Goal: Task Accomplishment & Management: Manage account settings

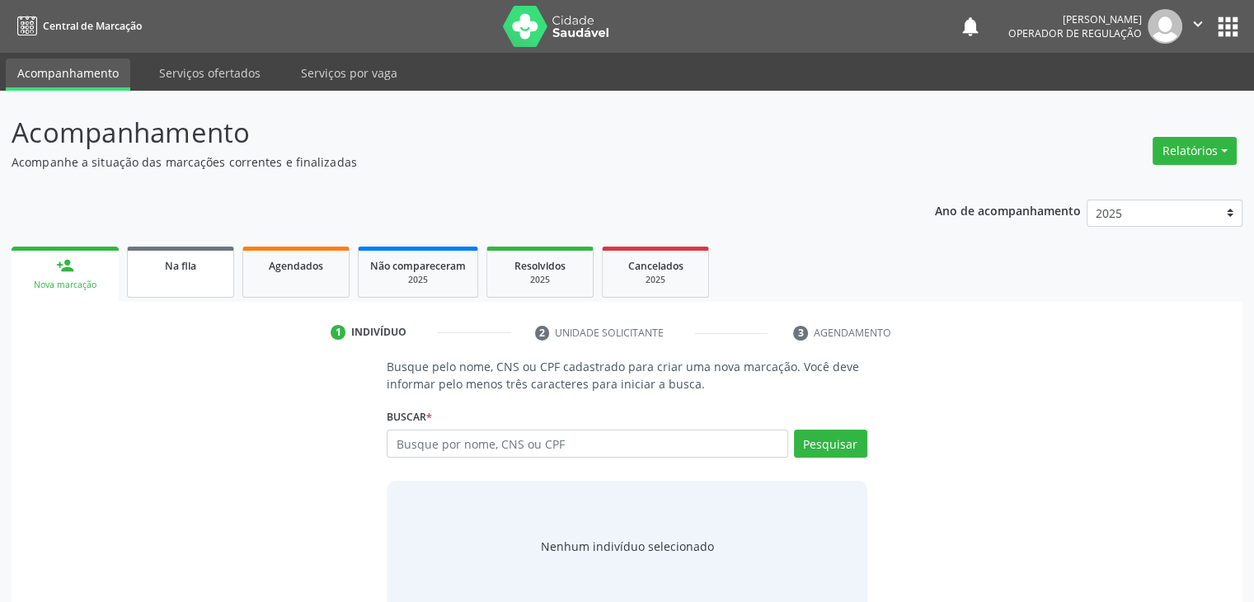
click at [171, 284] on link "Na fila" at bounding box center [180, 271] width 107 height 51
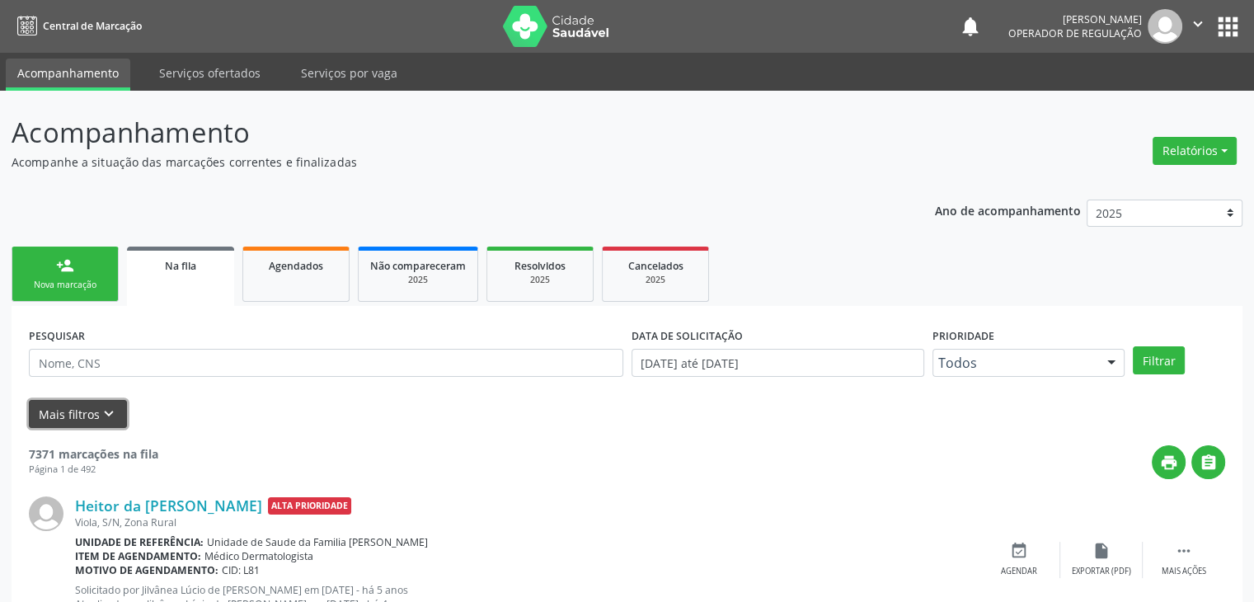
click at [66, 407] on button "Mais filtros keyboard_arrow_down" at bounding box center [78, 414] width 98 height 29
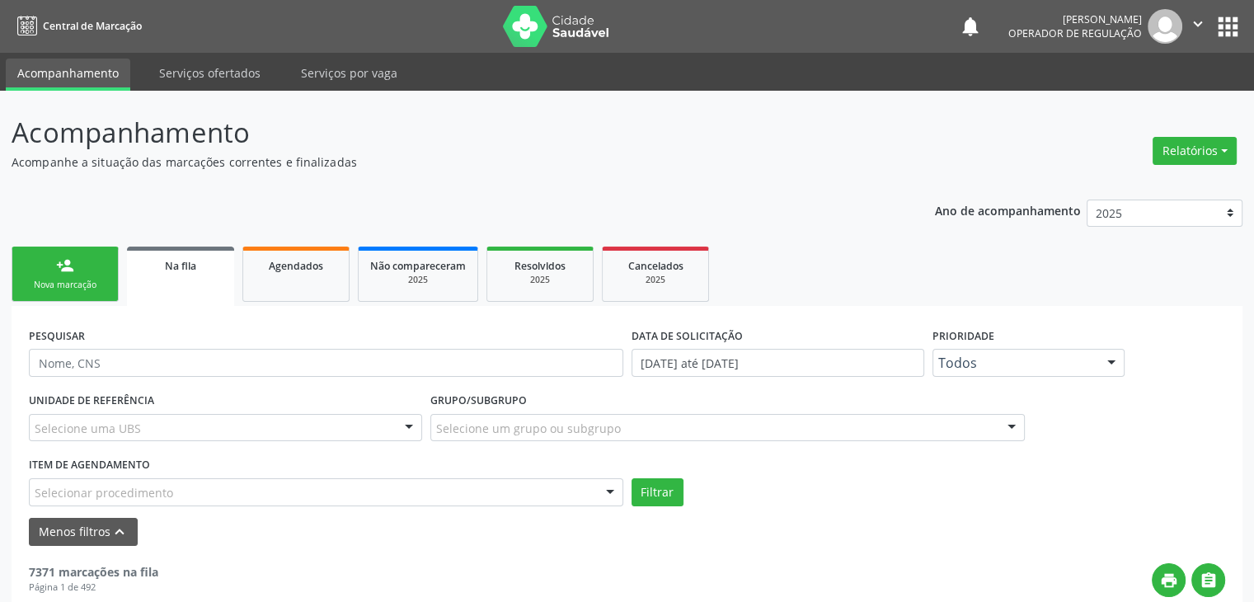
click at [139, 419] on div "Selecione uma UBS" at bounding box center [225, 428] width 393 height 28
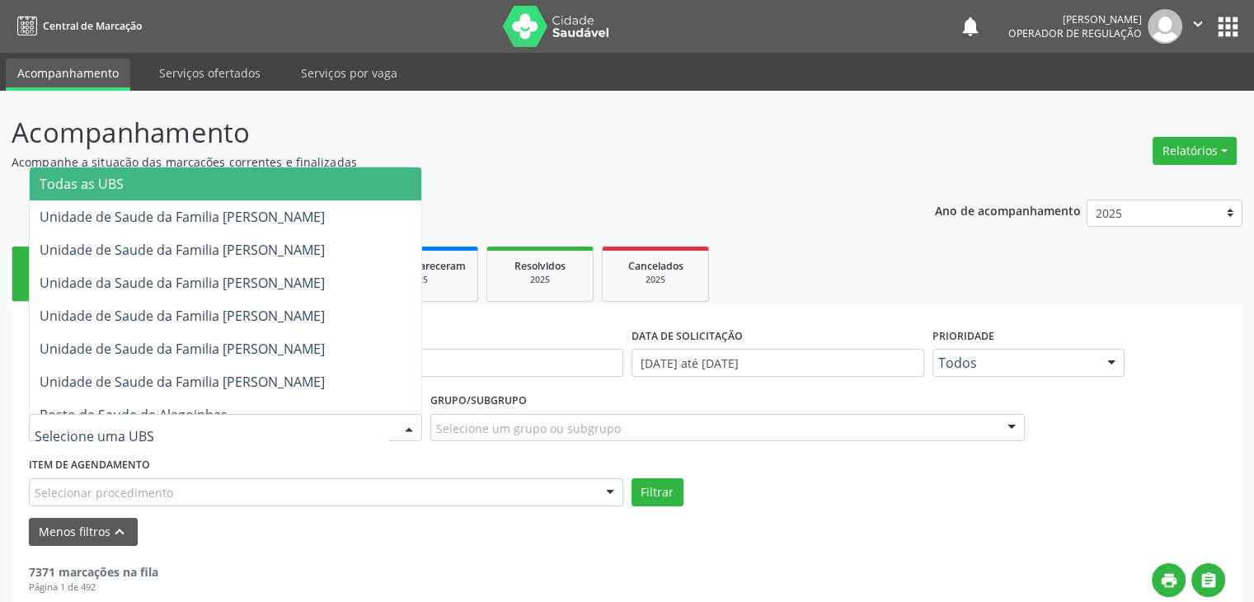
click at [206, 188] on span "Todas as UBS" at bounding box center [226, 183] width 392 height 33
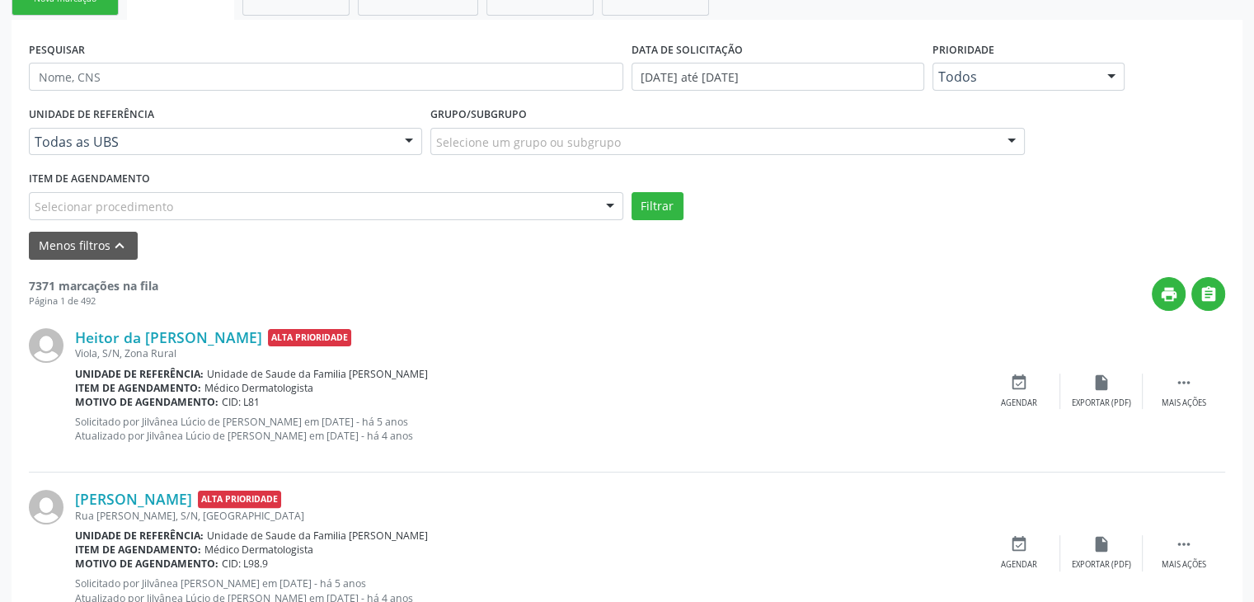
scroll to position [247, 0]
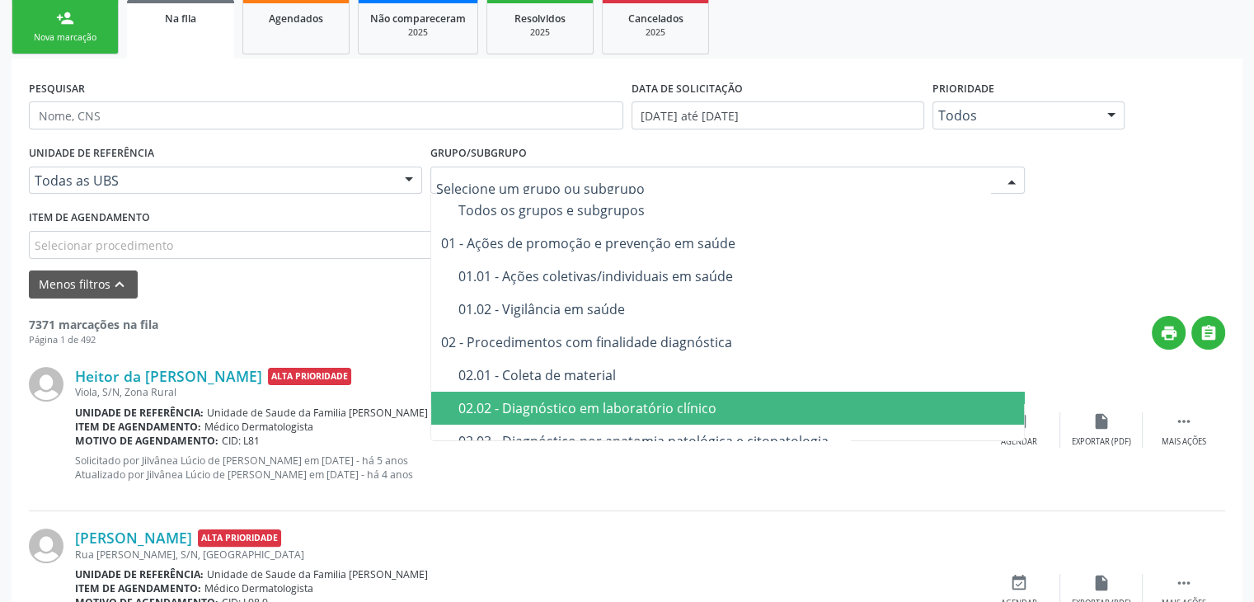
click at [564, 406] on div "02.02 - Diagnóstico em laboratório clínico" at bounding box center [736, 407] width 557 height 13
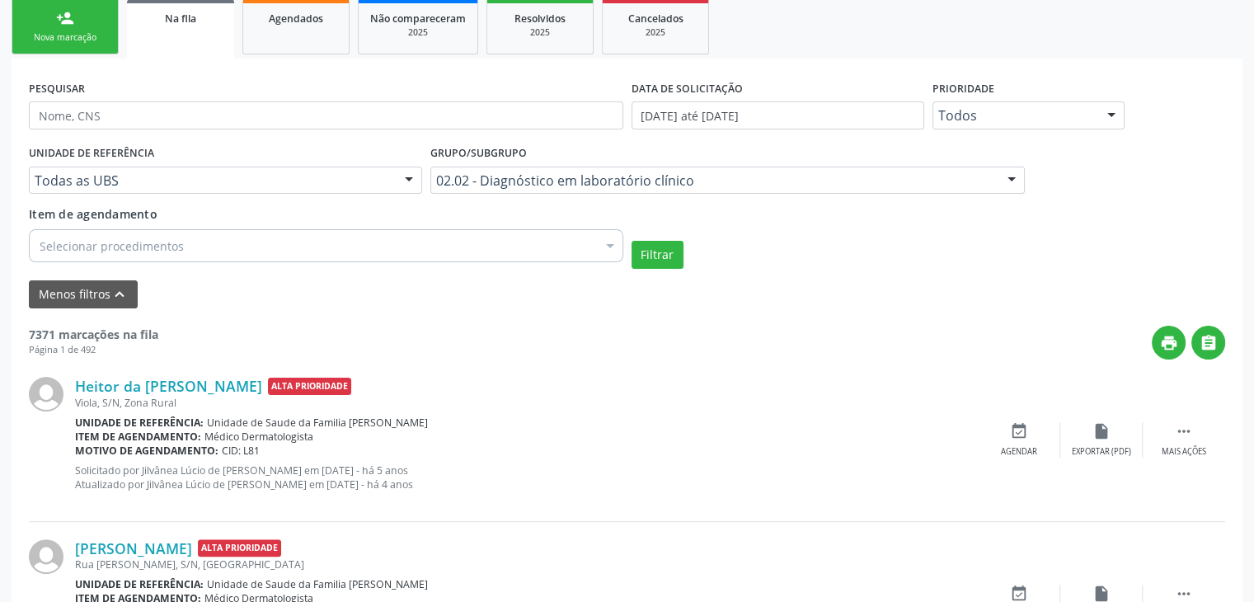
click at [186, 242] on div "Selecionar procedimentos" at bounding box center [326, 245] width 594 height 33
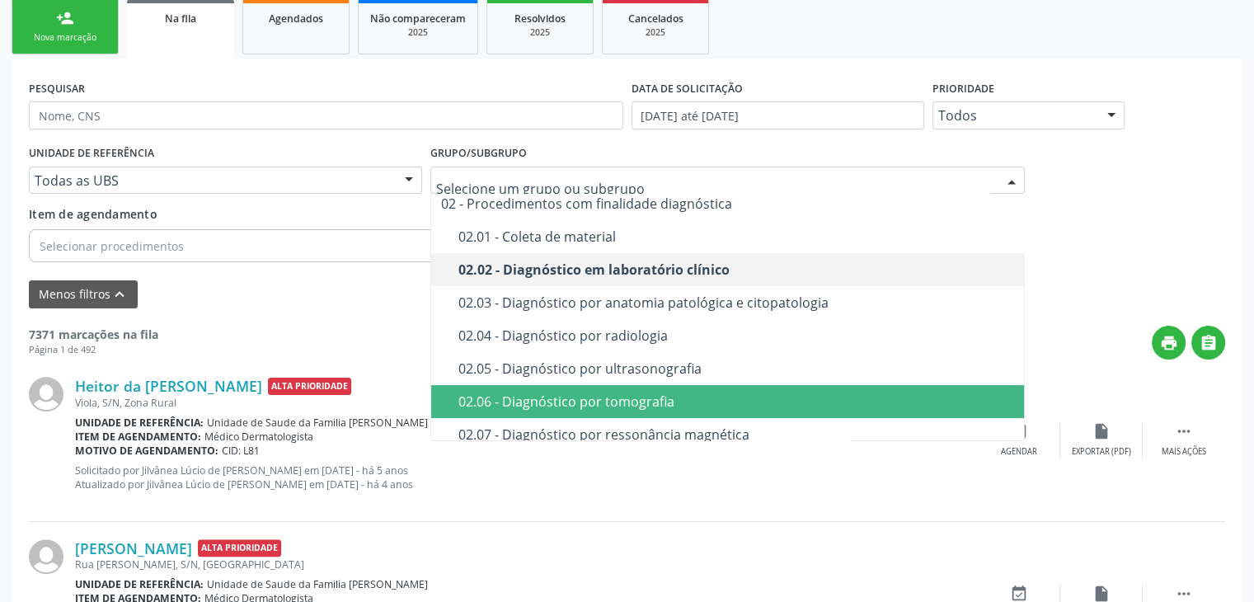
scroll to position [165, 0]
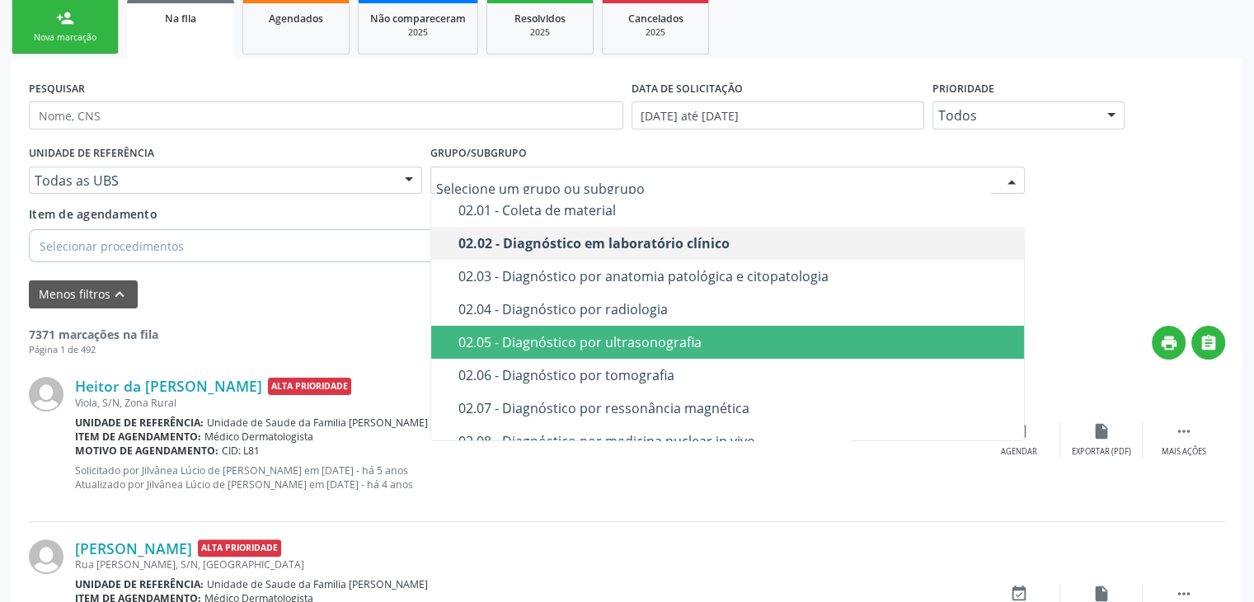
click at [633, 348] on div "02.05 - Diagnóstico por ultrasonografia" at bounding box center [736, 341] width 557 height 13
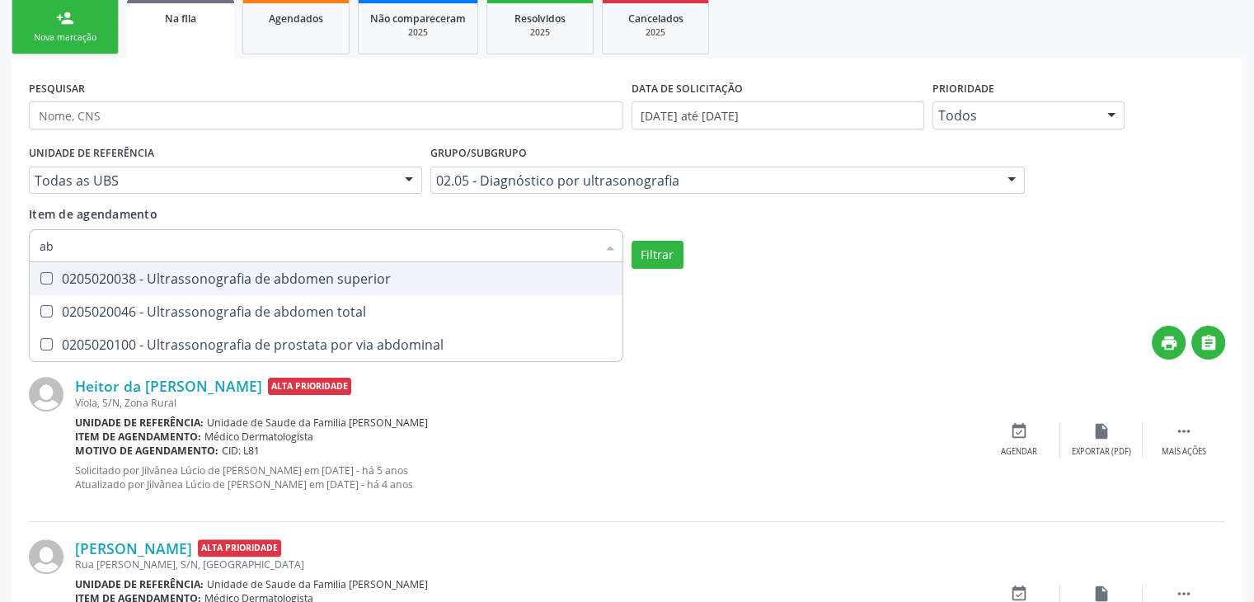
type input "abd"
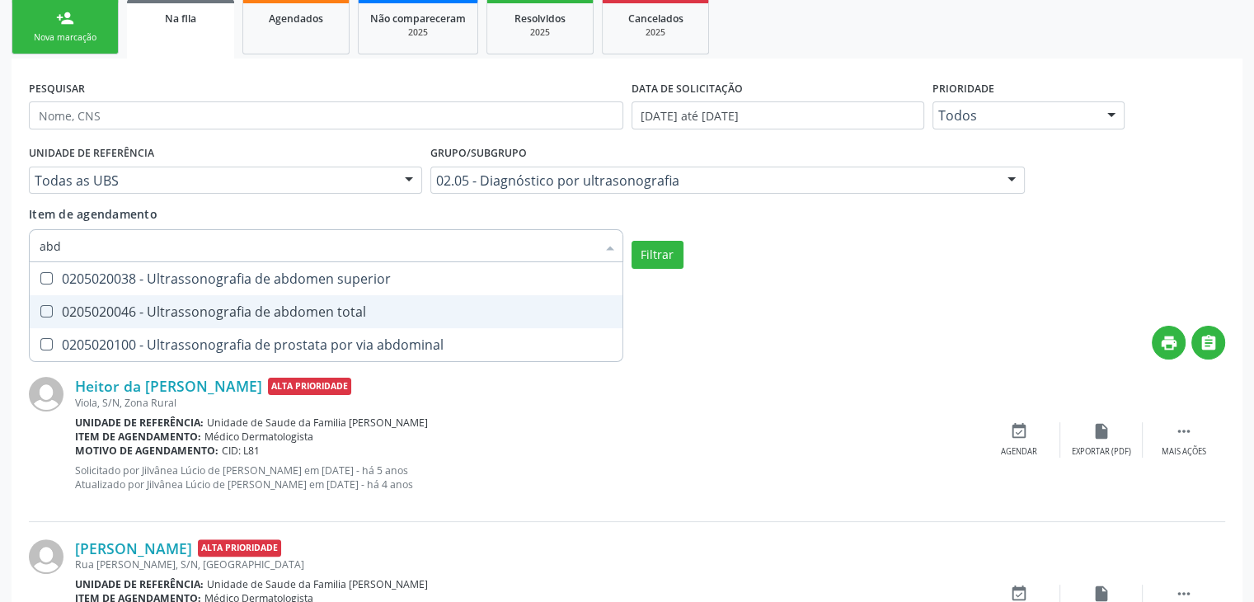
click at [143, 318] on div "0205020046 - Ultrassonografia de abdomen total" at bounding box center [326, 311] width 573 height 13
checkbox total "true"
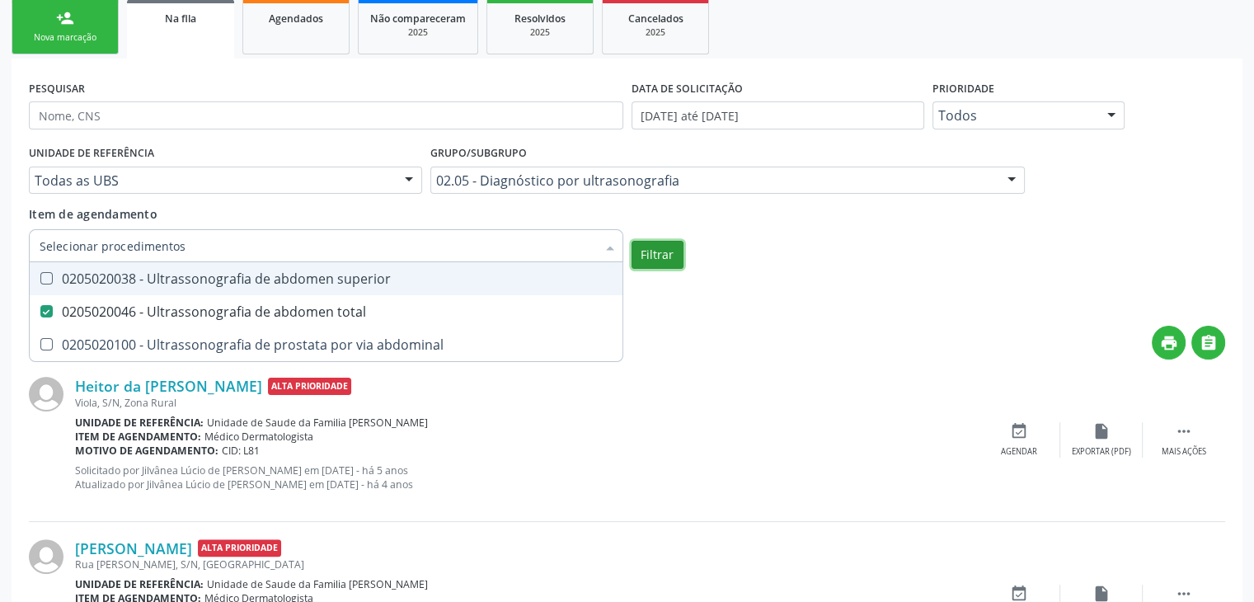
click at [662, 244] on button "Filtrar" at bounding box center [657, 255] width 52 height 28
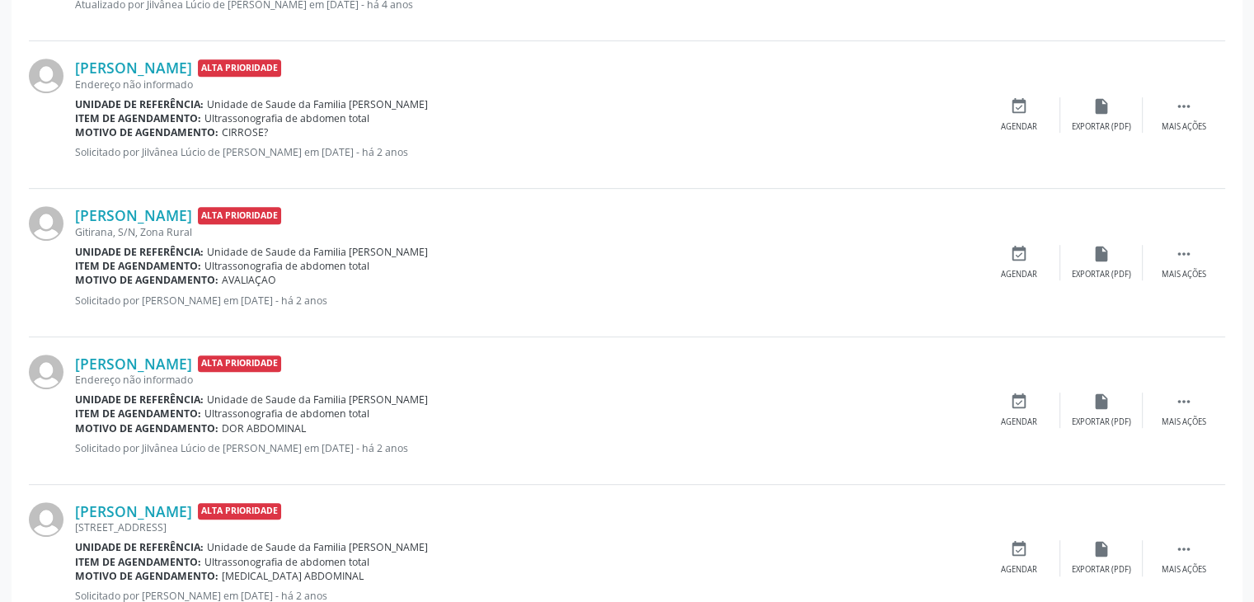
scroll to position [495, 0]
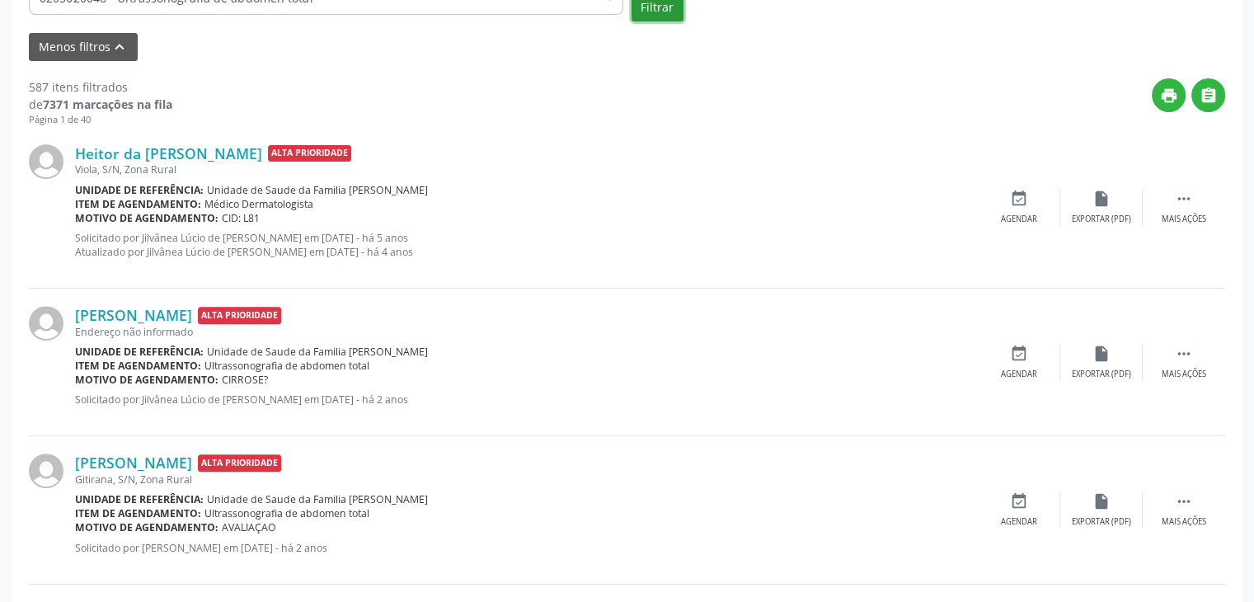
click at [655, 12] on button "Filtrar" at bounding box center [657, 7] width 52 height 28
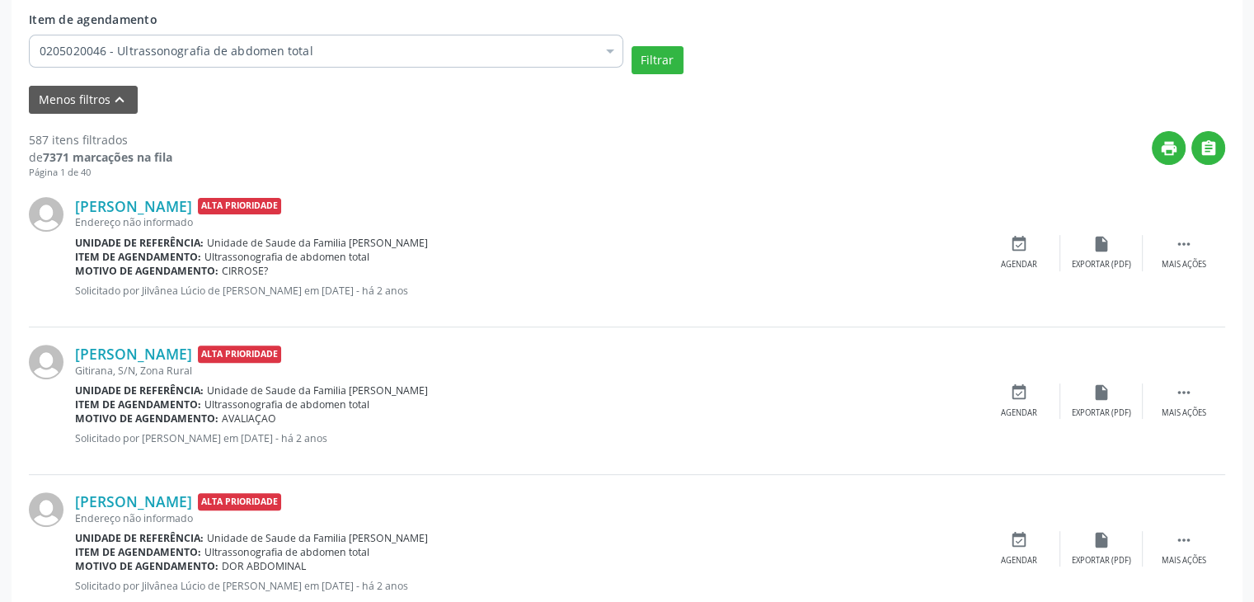
scroll to position [346, 0]
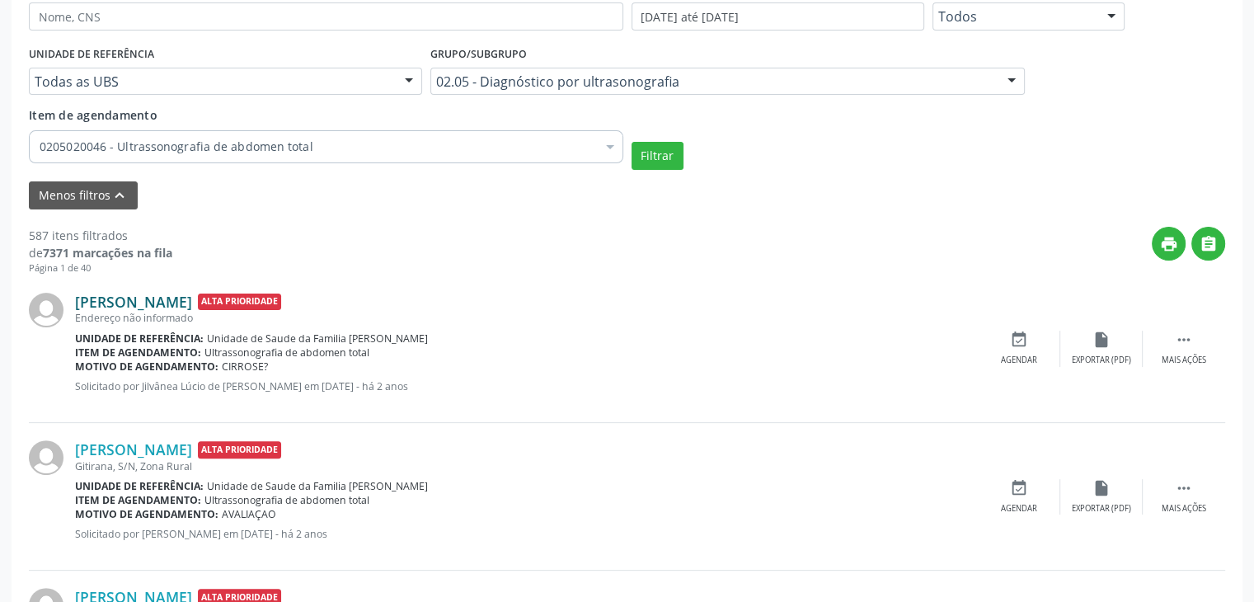
click at [175, 301] on link "[PERSON_NAME]" at bounding box center [133, 302] width 117 height 18
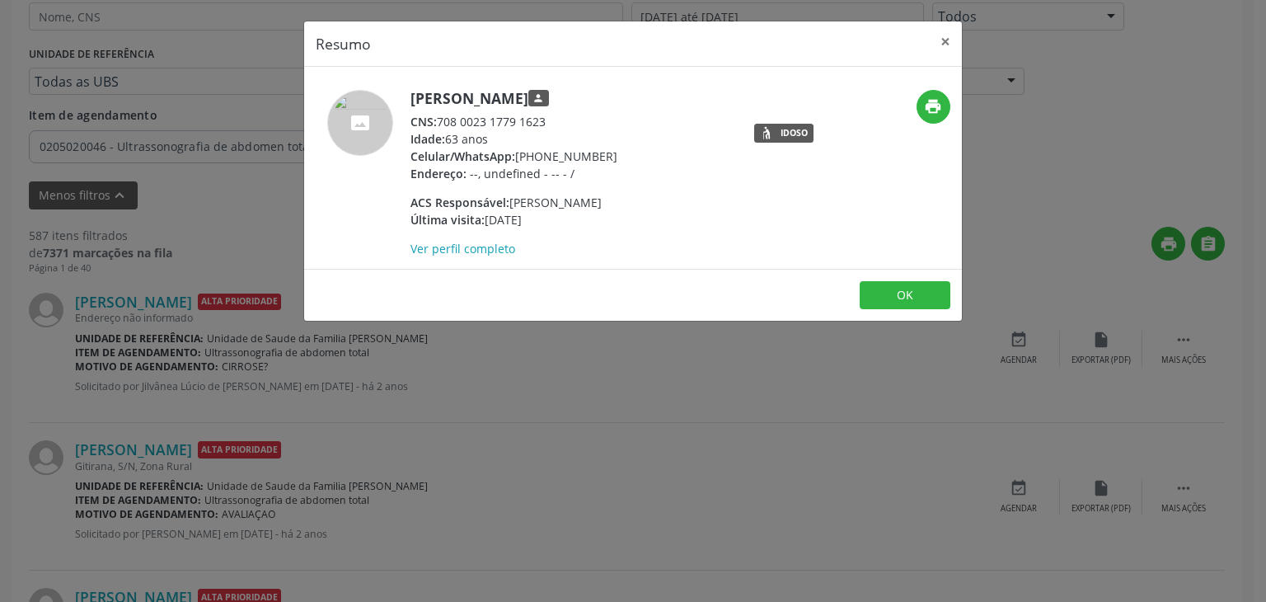
click at [617, 240] on div "Ver perfil completo" at bounding box center [514, 248] width 207 height 17
drag, startPoint x: 412, startPoint y: 100, endPoint x: 659, endPoint y: 101, distance: 246.5
click at [617, 101] on h5 "[PERSON_NAME] person" at bounding box center [514, 98] width 207 height 17
copy h5 "[PERSON_NAME]"
click at [943, 38] on button "×" at bounding box center [945, 41] width 33 height 40
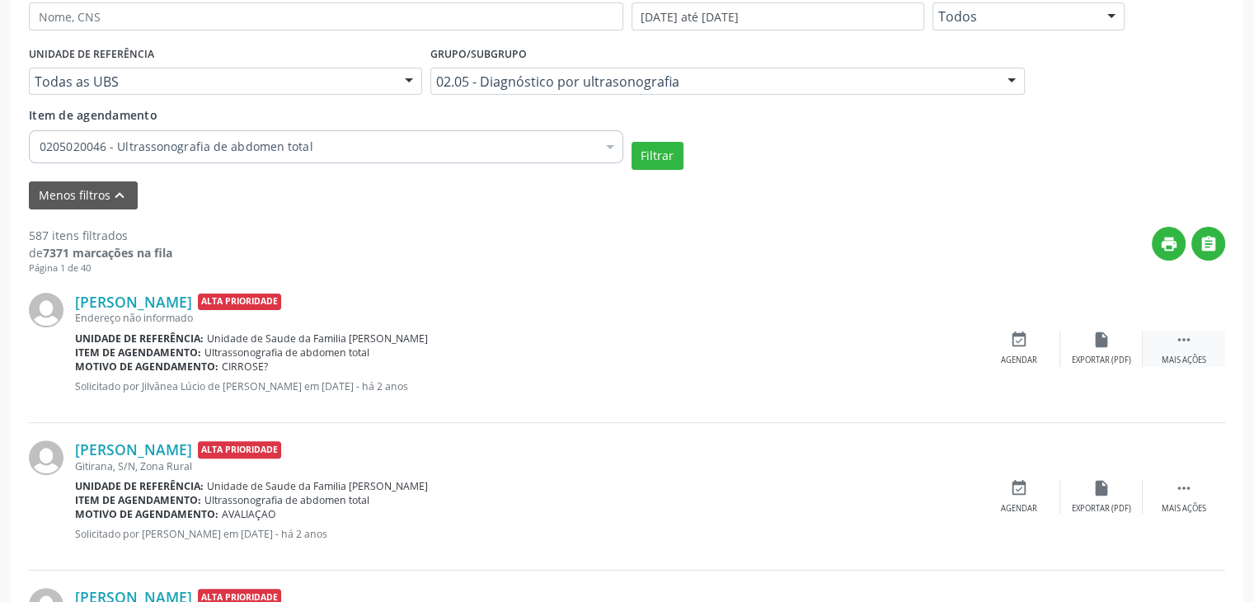
click at [1187, 340] on icon "" at bounding box center [1184, 340] width 18 height 18
click at [1104, 335] on icon "edit" at bounding box center [1101, 340] width 18 height 18
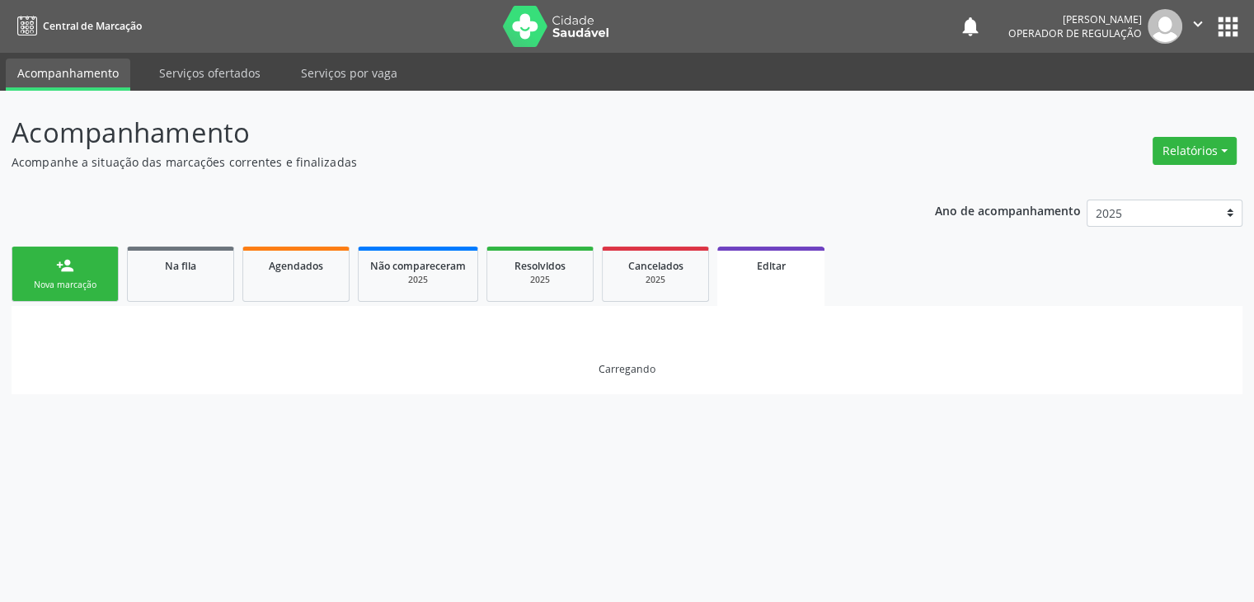
scroll to position [0, 0]
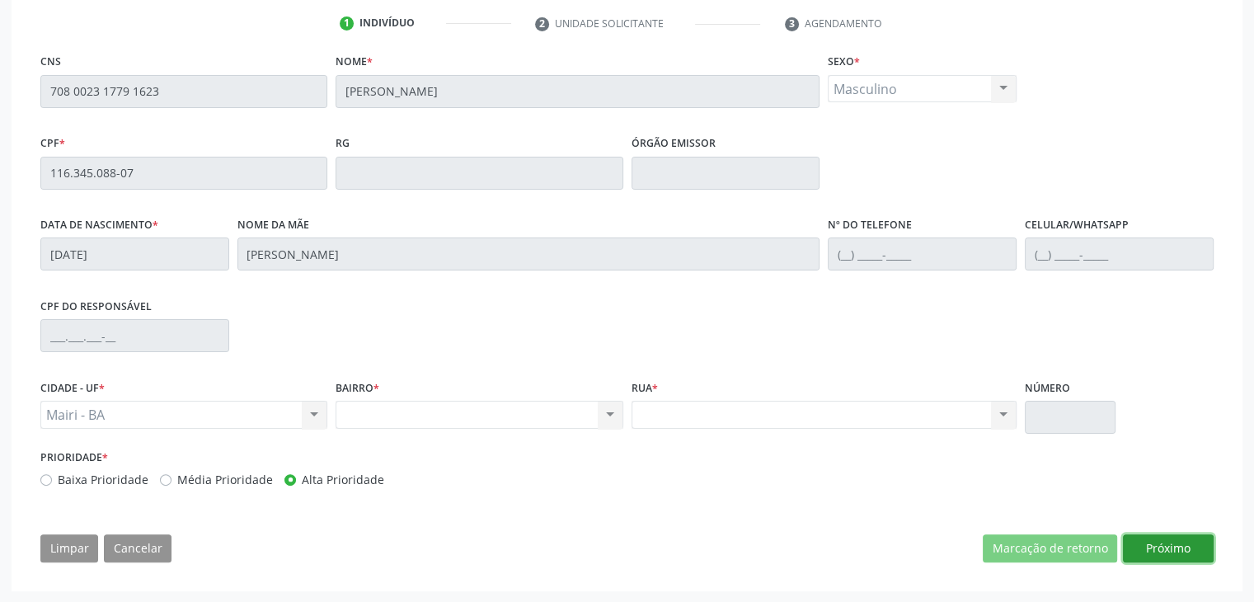
click at [1161, 542] on button "Próximo" at bounding box center [1168, 548] width 91 height 28
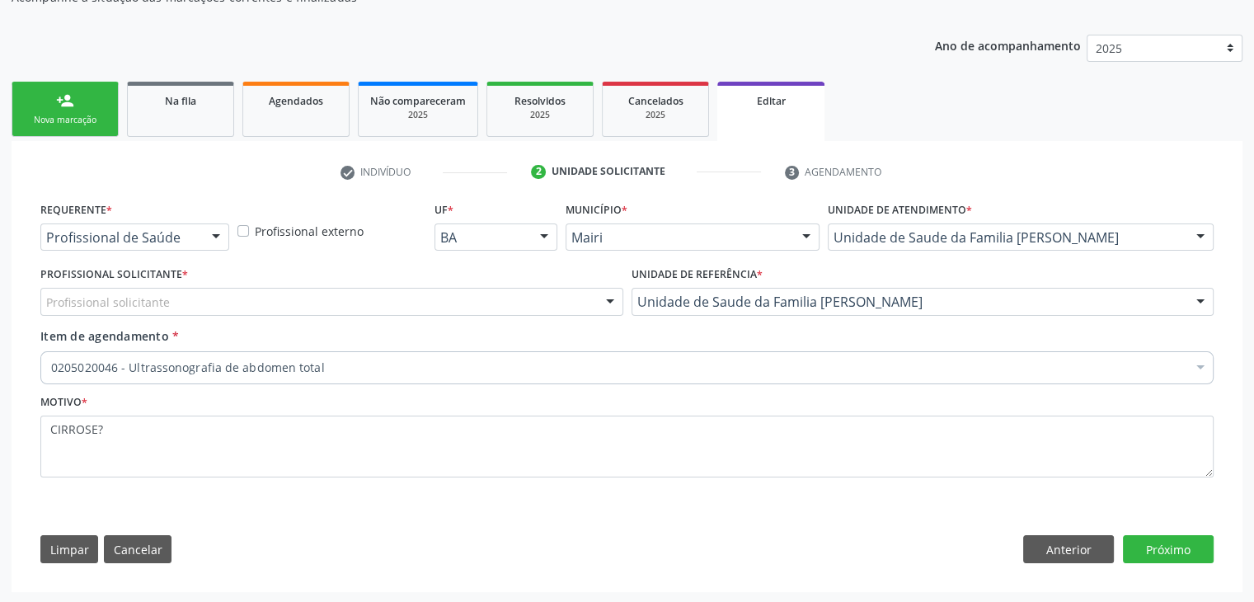
click at [251, 294] on div "Profissional solicitante" at bounding box center [331, 302] width 583 height 28
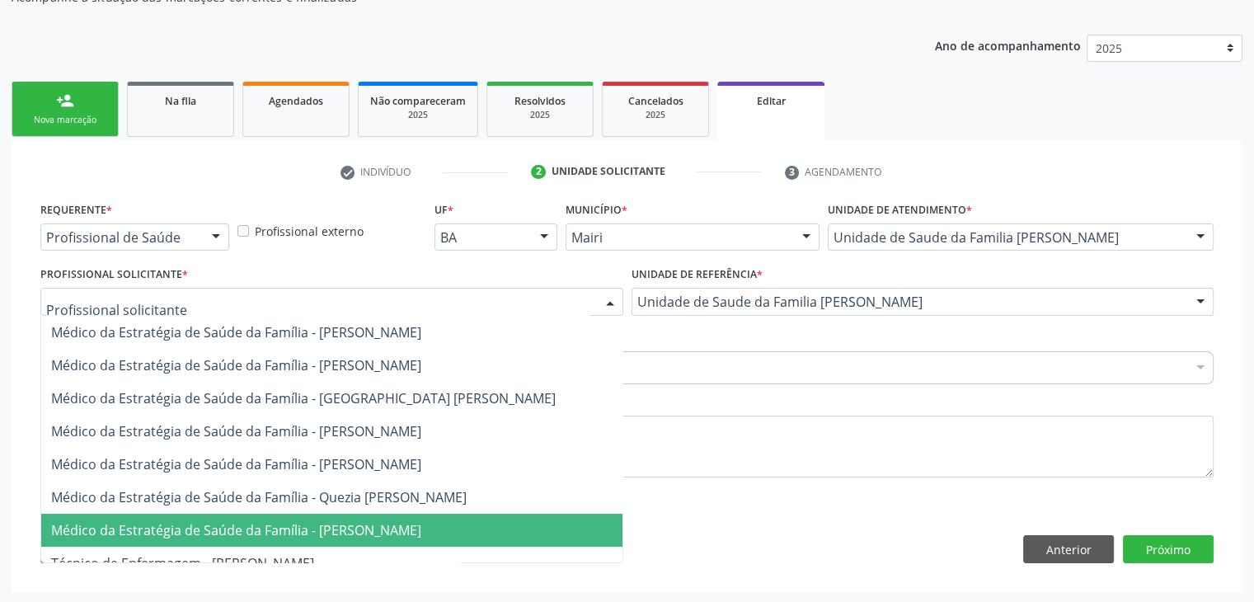
click at [371, 525] on span "Médico da Estratégia de Saúde da Família - [PERSON_NAME]" at bounding box center [236, 530] width 370 height 18
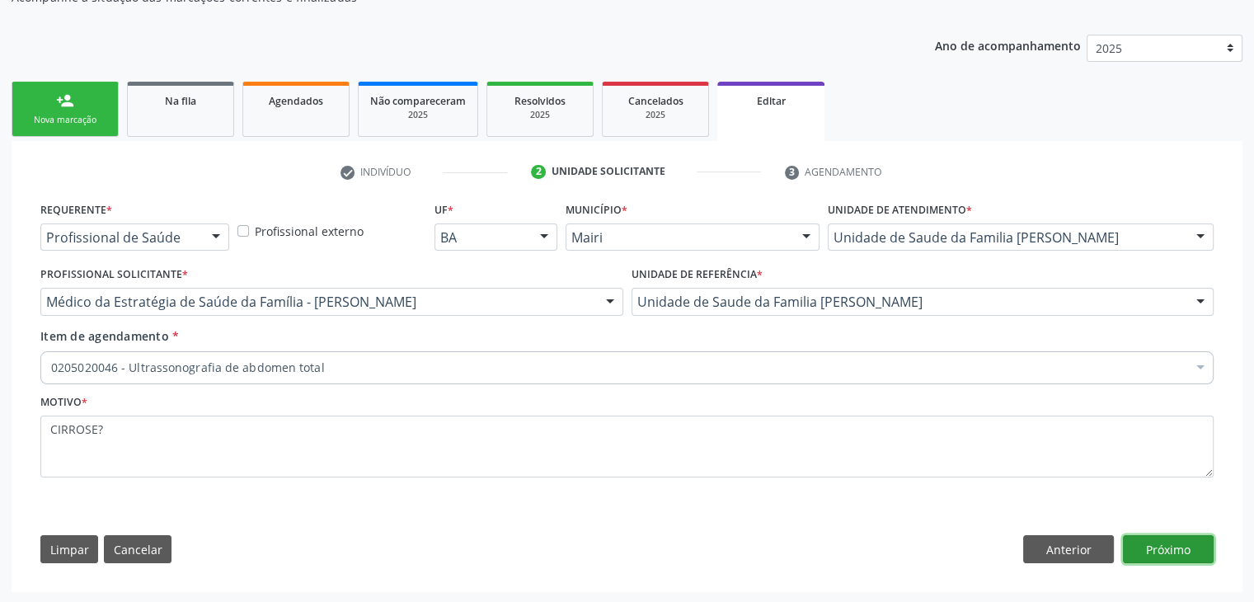
click at [1195, 550] on button "Próximo" at bounding box center [1168, 549] width 91 height 28
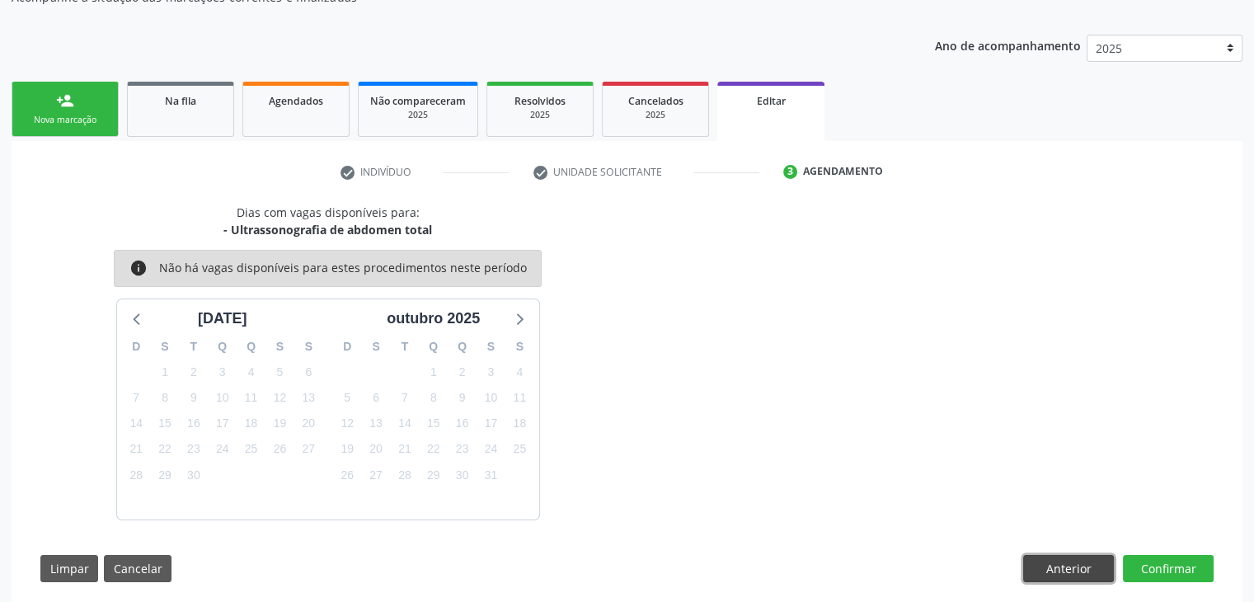
click at [1082, 573] on button "Anterior" at bounding box center [1068, 569] width 91 height 28
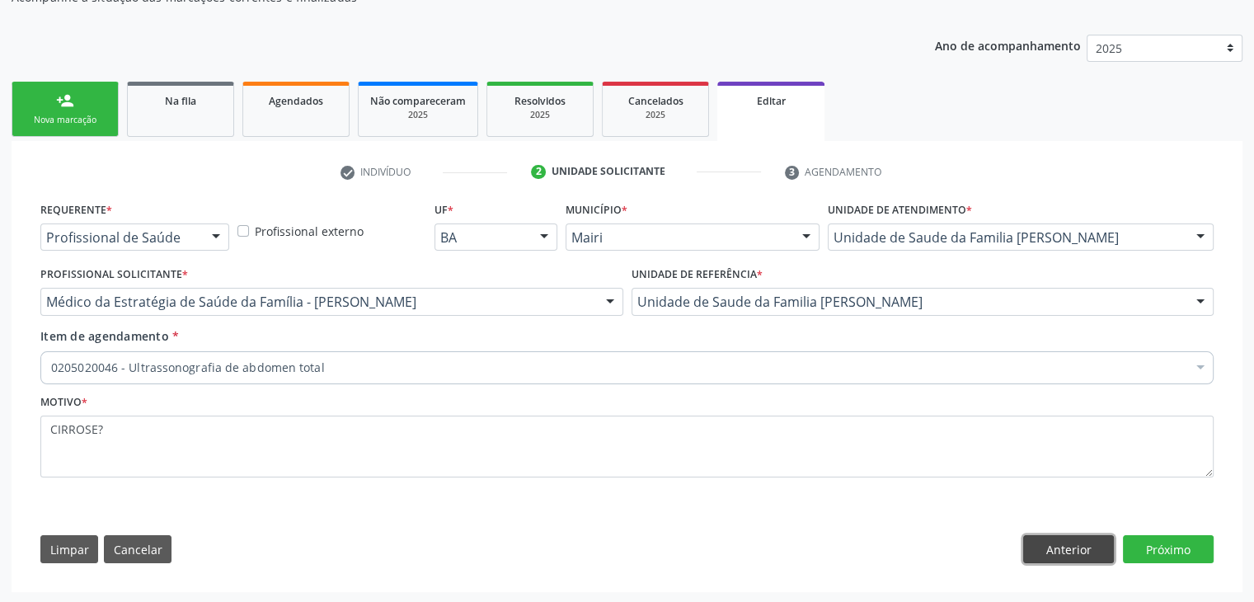
click at [1077, 561] on button "Anterior" at bounding box center [1068, 549] width 91 height 28
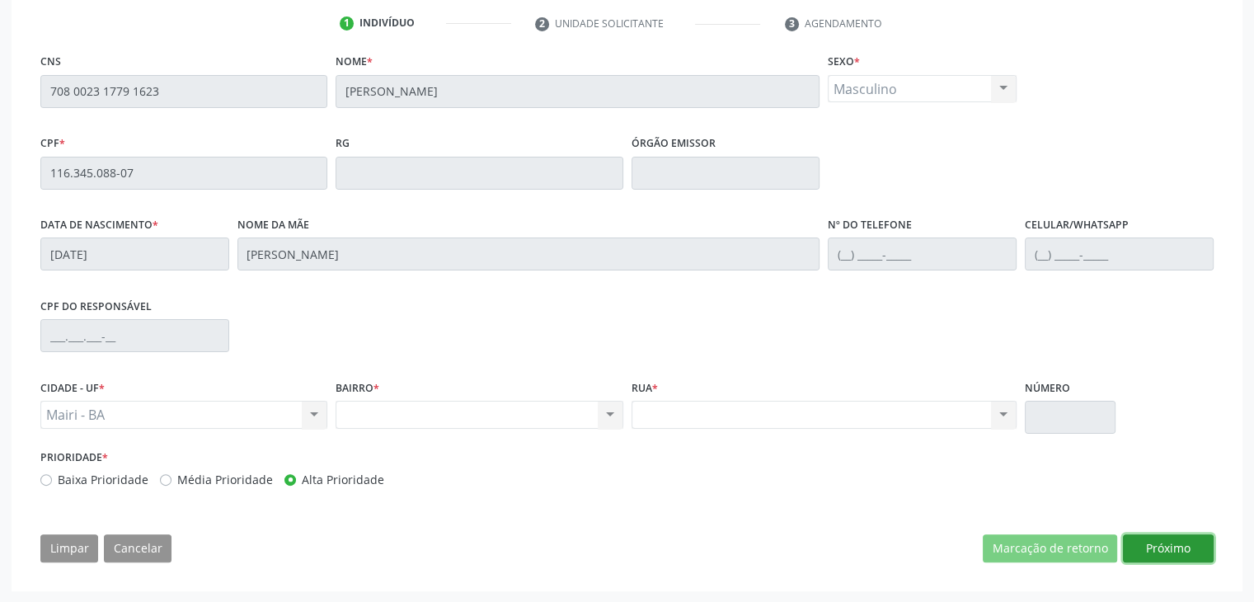
click at [1176, 553] on button "Próximo" at bounding box center [1168, 548] width 91 height 28
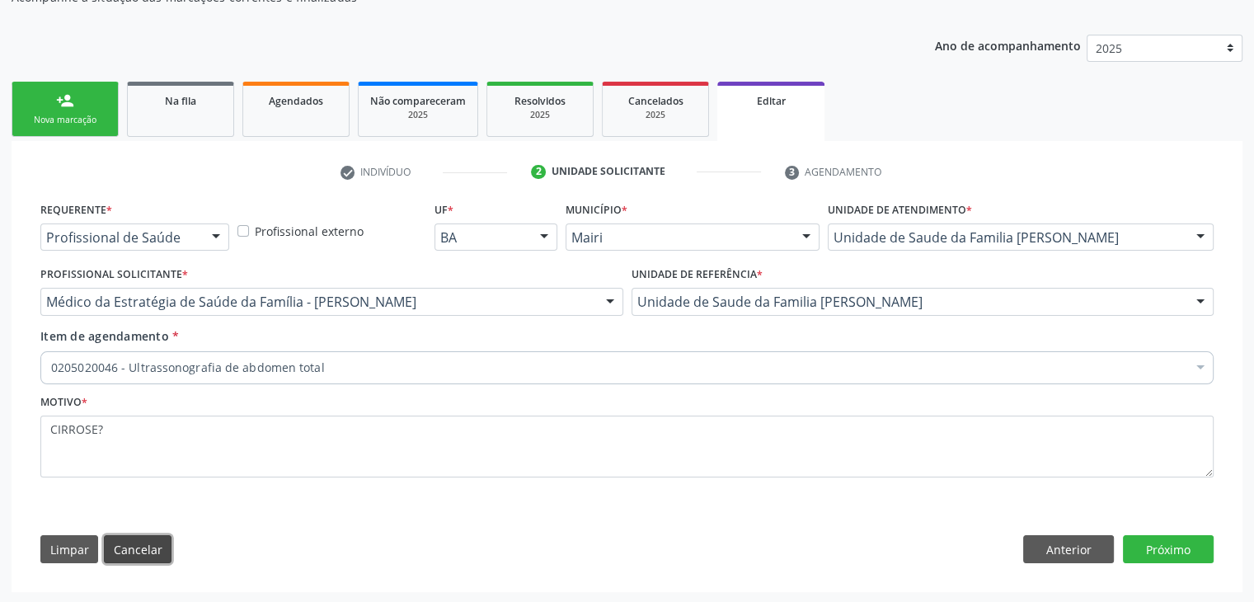
click at [155, 548] on button "Cancelar" at bounding box center [138, 549] width 68 height 28
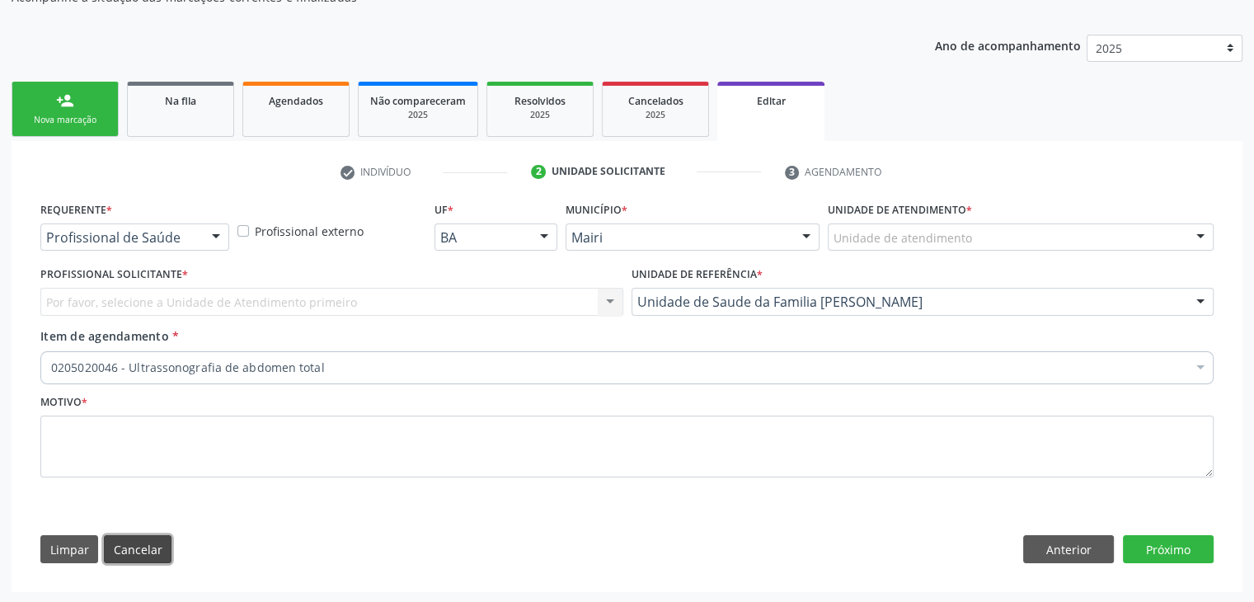
click at [148, 548] on button "Cancelar" at bounding box center [138, 549] width 68 height 28
click at [152, 120] on link "Na fila" at bounding box center [180, 109] width 107 height 55
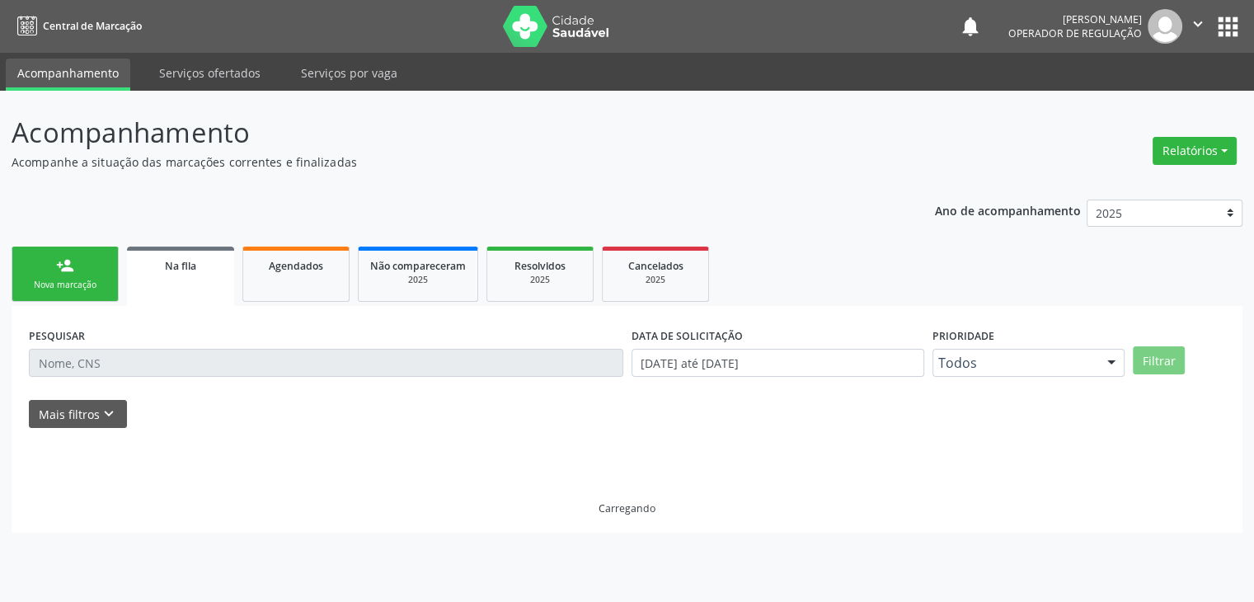
scroll to position [0, 0]
click at [106, 422] on button "Mais filtros keyboard_arrow_down" at bounding box center [78, 414] width 98 height 29
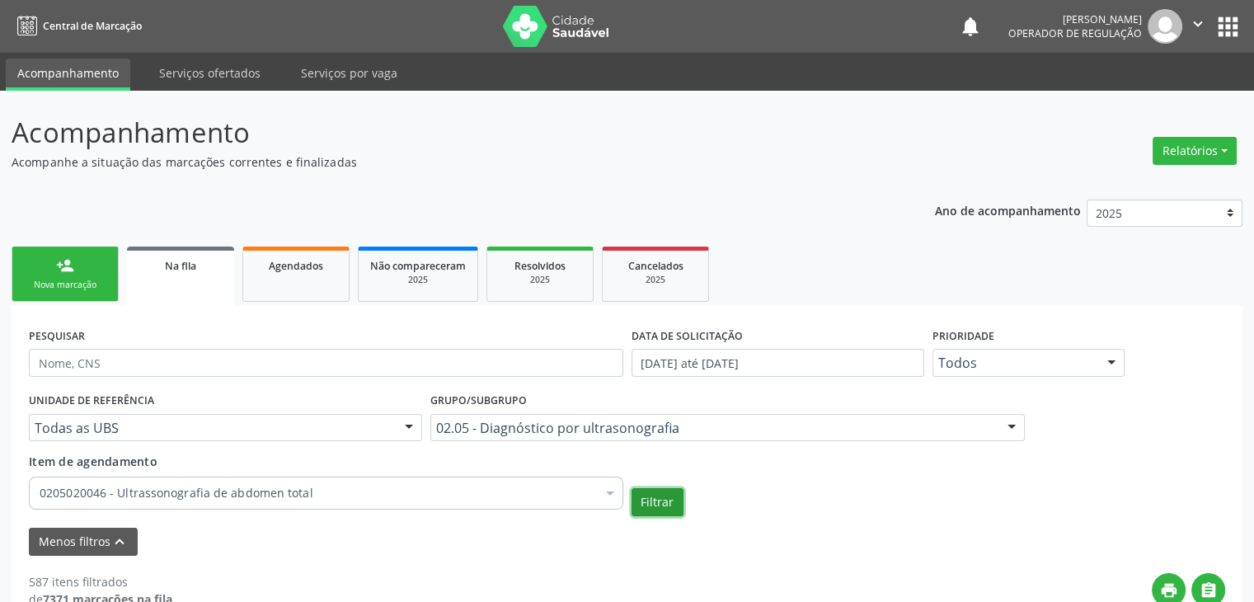
click at [655, 511] on button "Filtrar" at bounding box center [657, 502] width 52 height 28
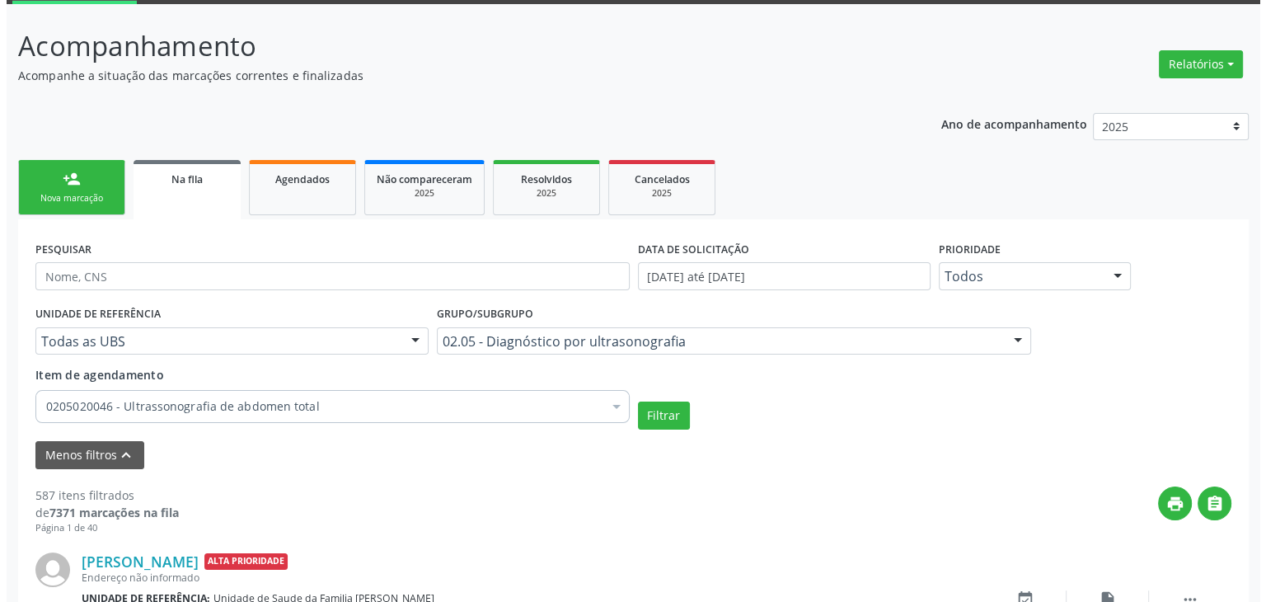
scroll to position [416, 0]
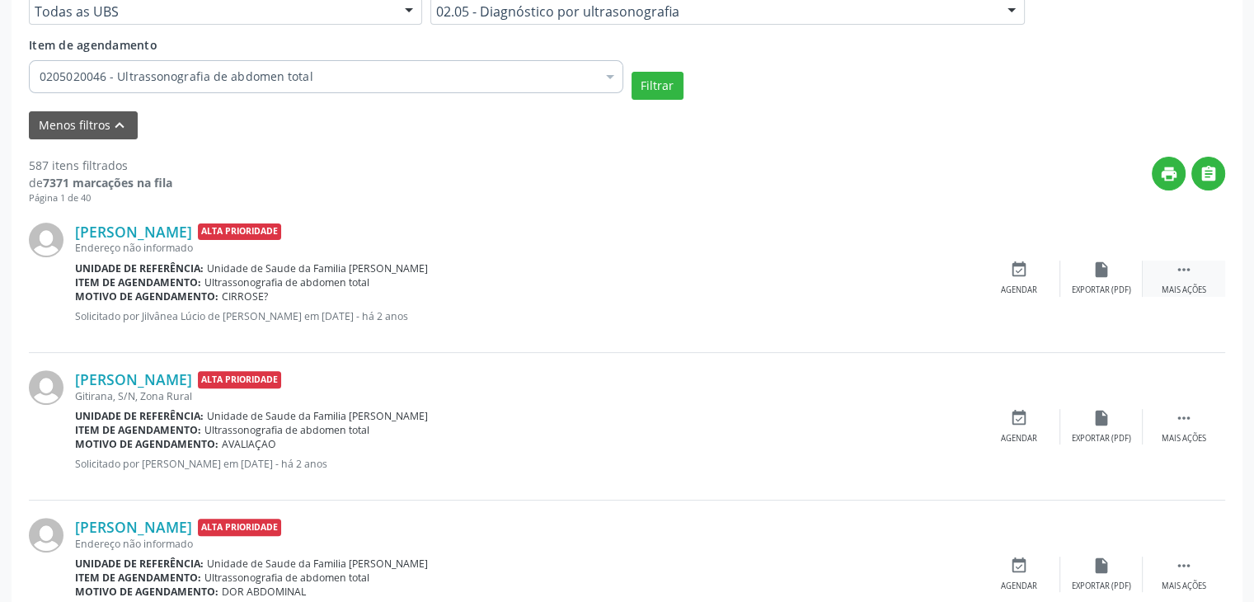
click at [1193, 272] on div " Mais ações" at bounding box center [1184, 277] width 82 height 35
click at [995, 278] on div "cancel Cancelar" at bounding box center [1019, 277] width 82 height 35
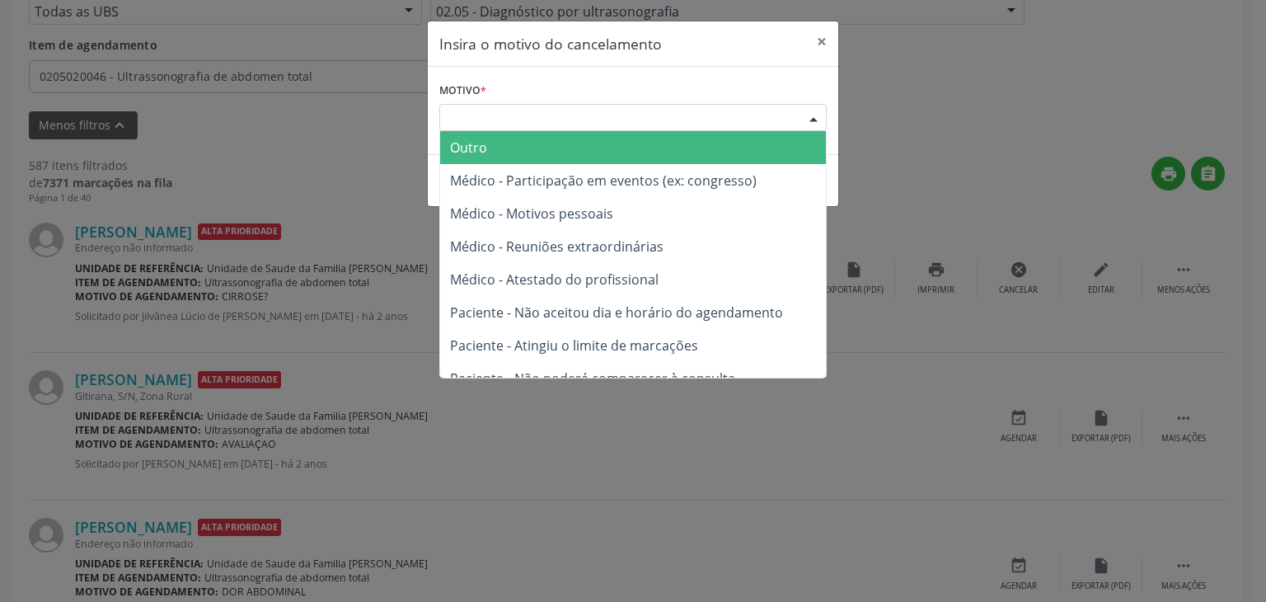
click at [523, 116] on div "Escolha o motivo" at bounding box center [632, 118] width 387 height 28
click at [511, 152] on span "Outro" at bounding box center [633, 147] width 386 height 33
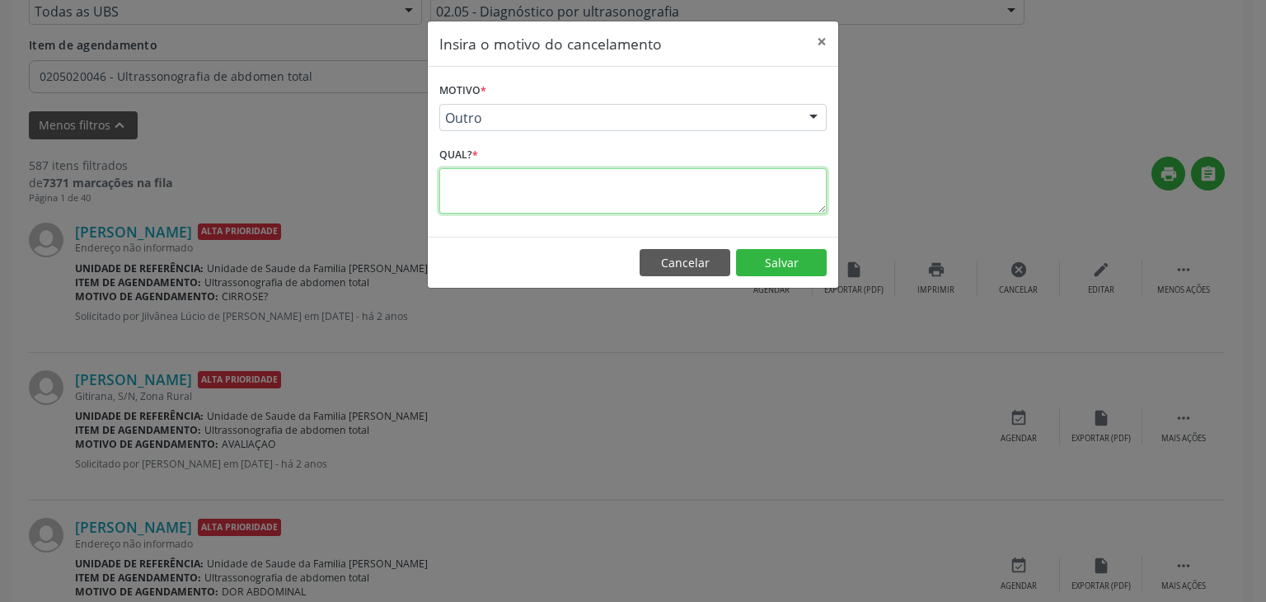
click at [613, 185] on textarea at bounding box center [632, 190] width 387 height 45
paste textarea "[PERSON_NAME]"
type textarea "A"
type textarea "e"
click at [613, 185] on textarea "EX" at bounding box center [632, 190] width 387 height 45
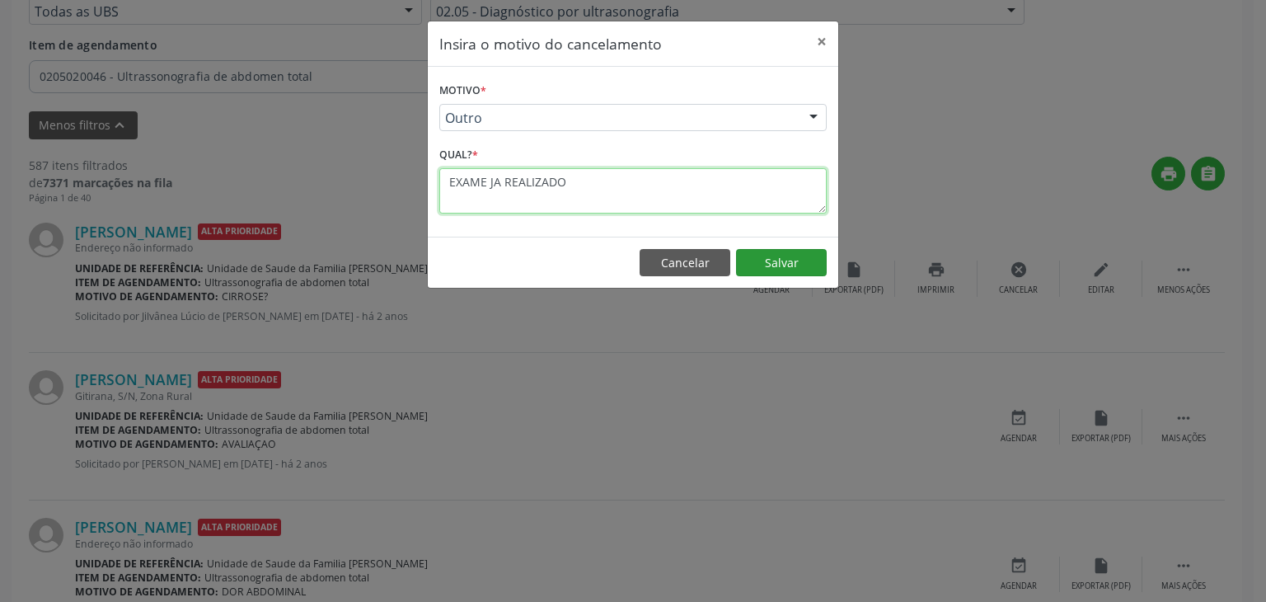
type textarea "EXAME JA REALIZADO"
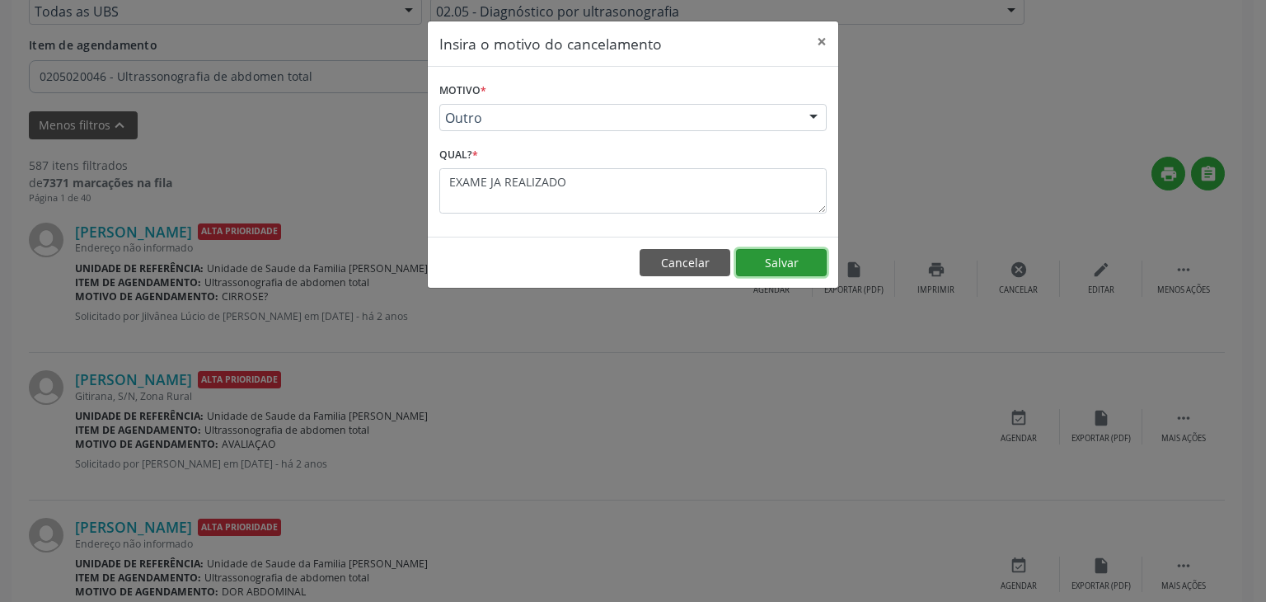
click at [765, 256] on button "Salvar" at bounding box center [781, 263] width 91 height 28
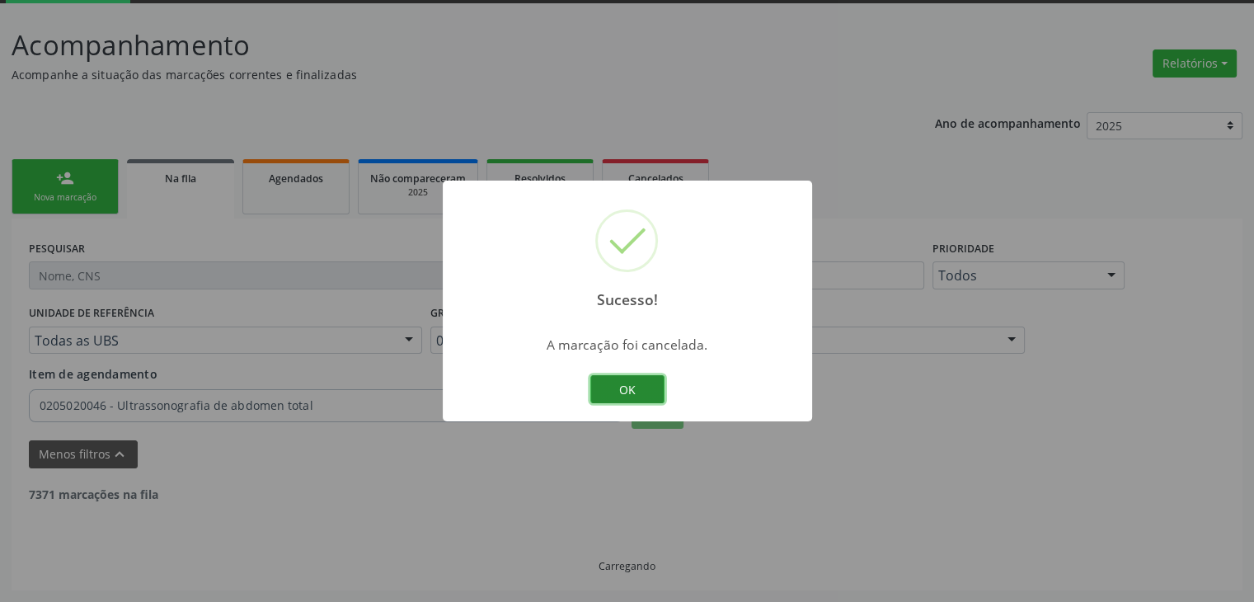
click at [645, 394] on button "OK" at bounding box center [627, 389] width 74 height 28
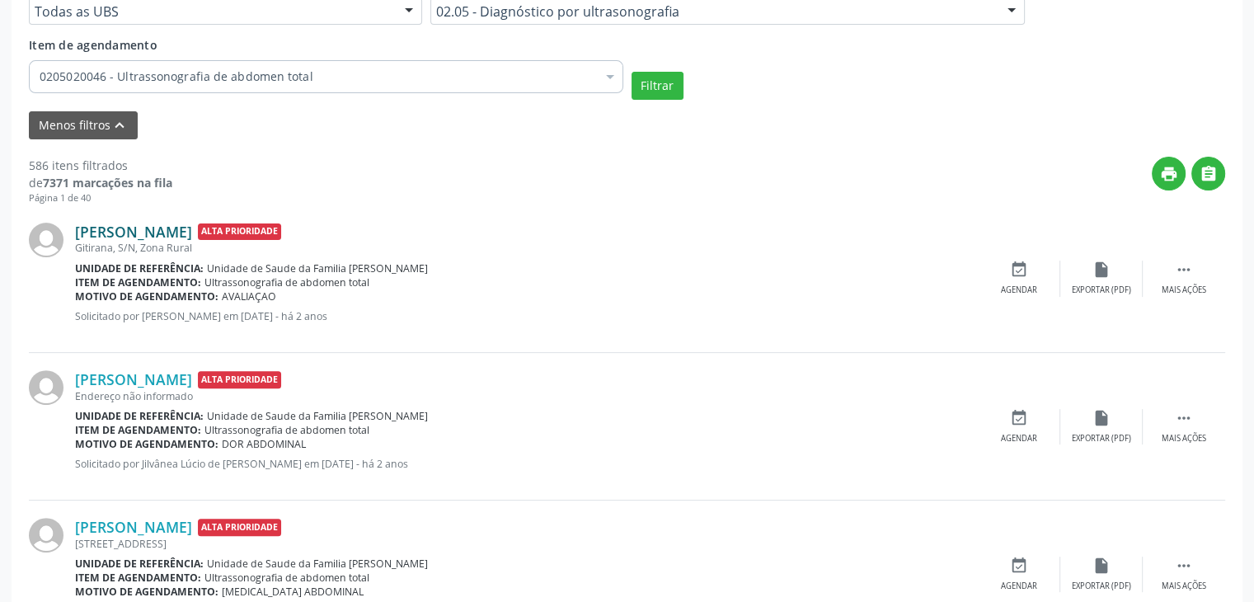
click at [177, 232] on link "[PERSON_NAME]" at bounding box center [133, 232] width 117 height 18
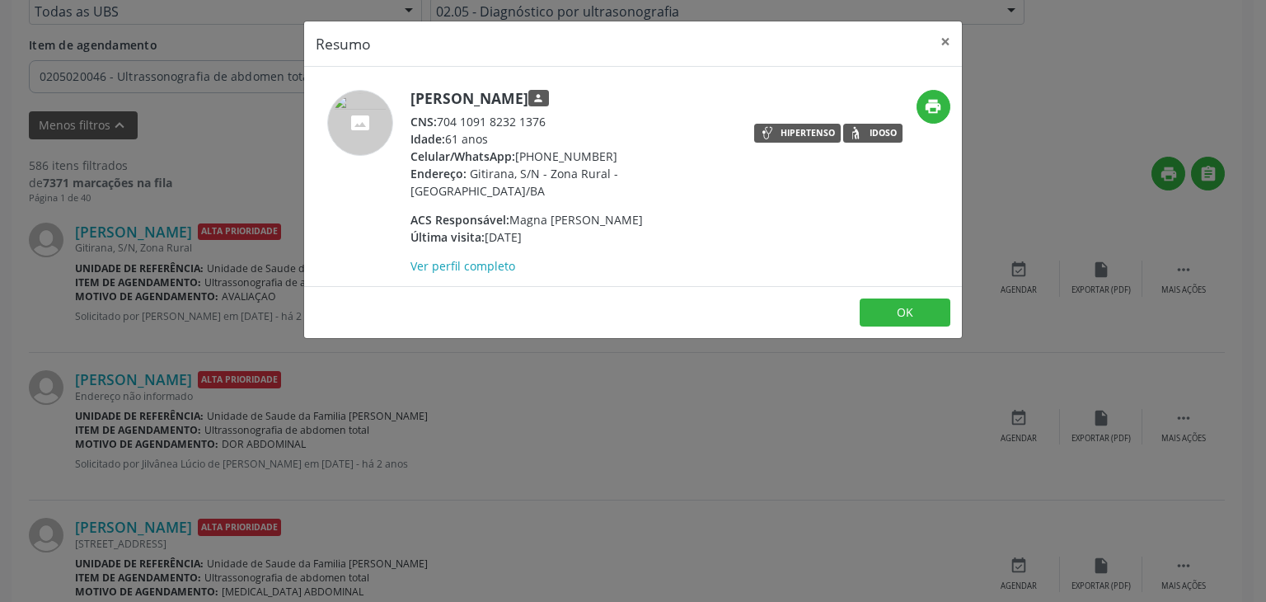
drag, startPoint x: 425, startPoint y: 100, endPoint x: 584, endPoint y: 98, distance: 158.3
click at [584, 98] on h5 "[PERSON_NAME] person" at bounding box center [571, 98] width 321 height 17
copy h5 "[PERSON_NAME]"
click at [953, 40] on button "×" at bounding box center [945, 41] width 33 height 40
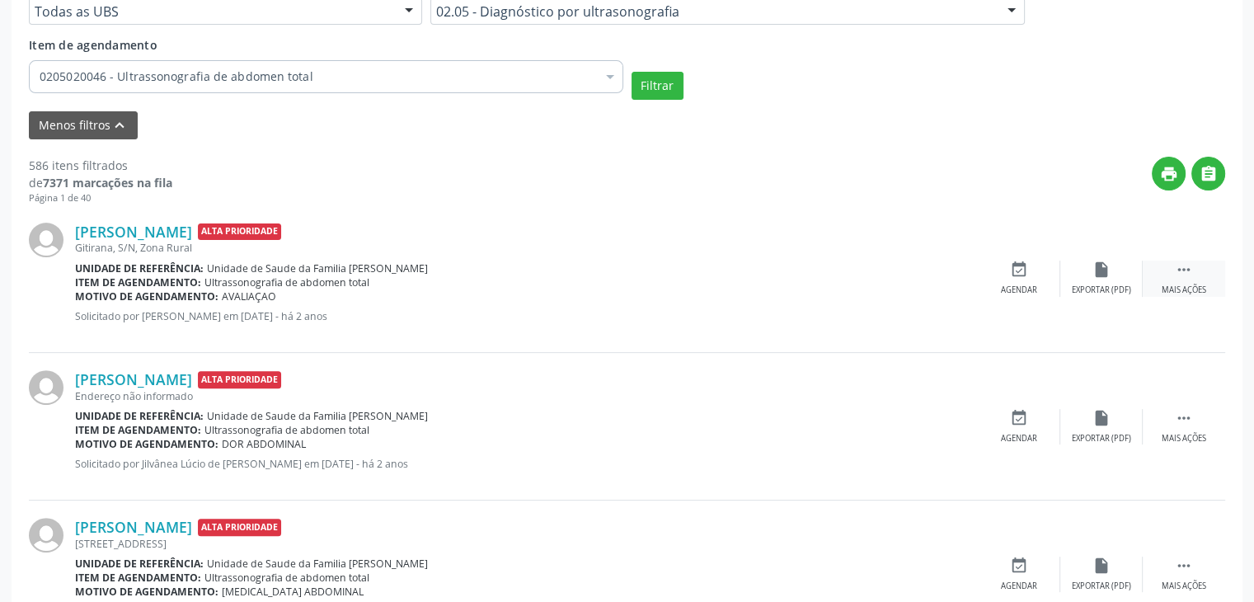
click at [1180, 267] on icon "" at bounding box center [1184, 269] width 18 height 18
click at [1108, 272] on icon "edit" at bounding box center [1101, 269] width 18 height 18
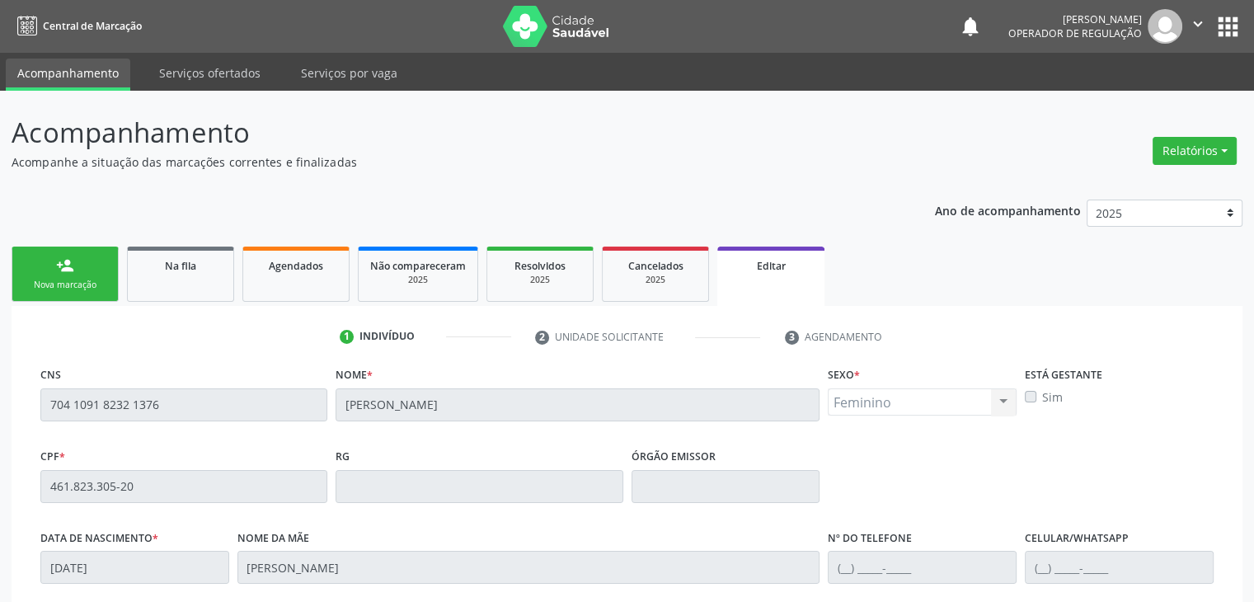
scroll to position [313, 0]
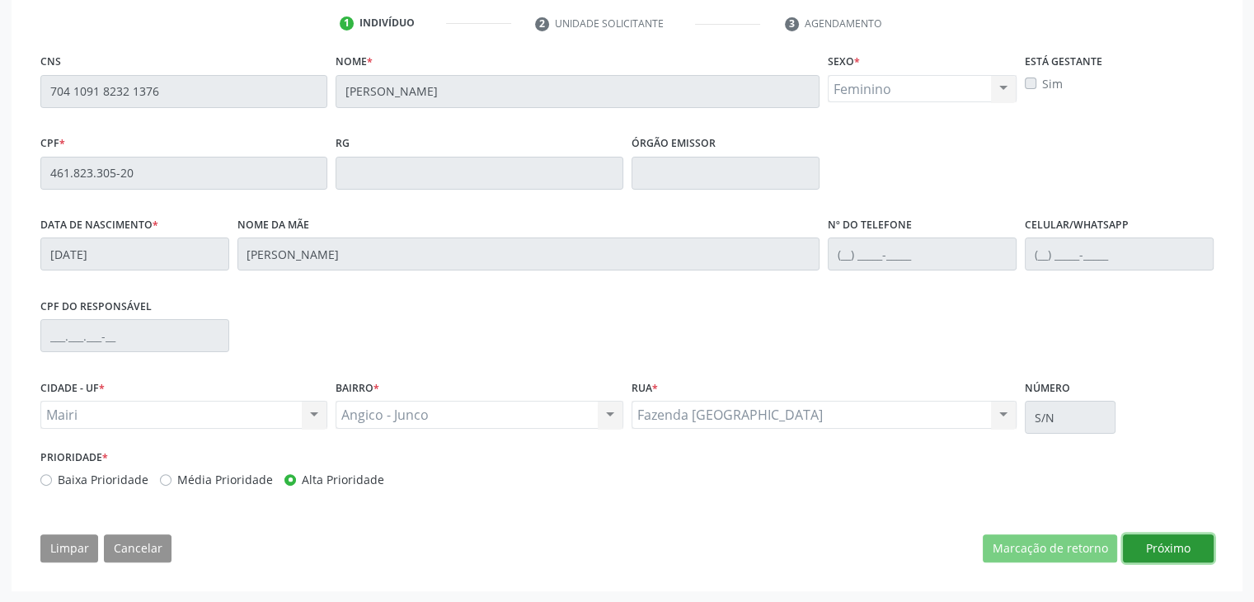
click at [1161, 551] on button "Próximo" at bounding box center [1168, 548] width 91 height 28
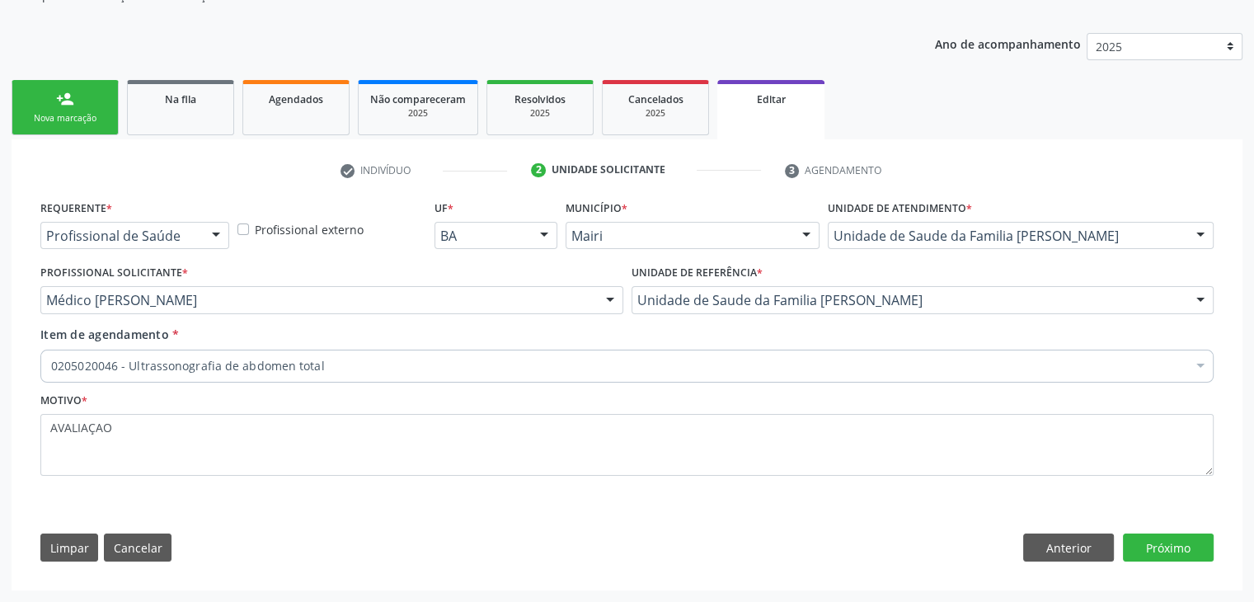
scroll to position [165, 0]
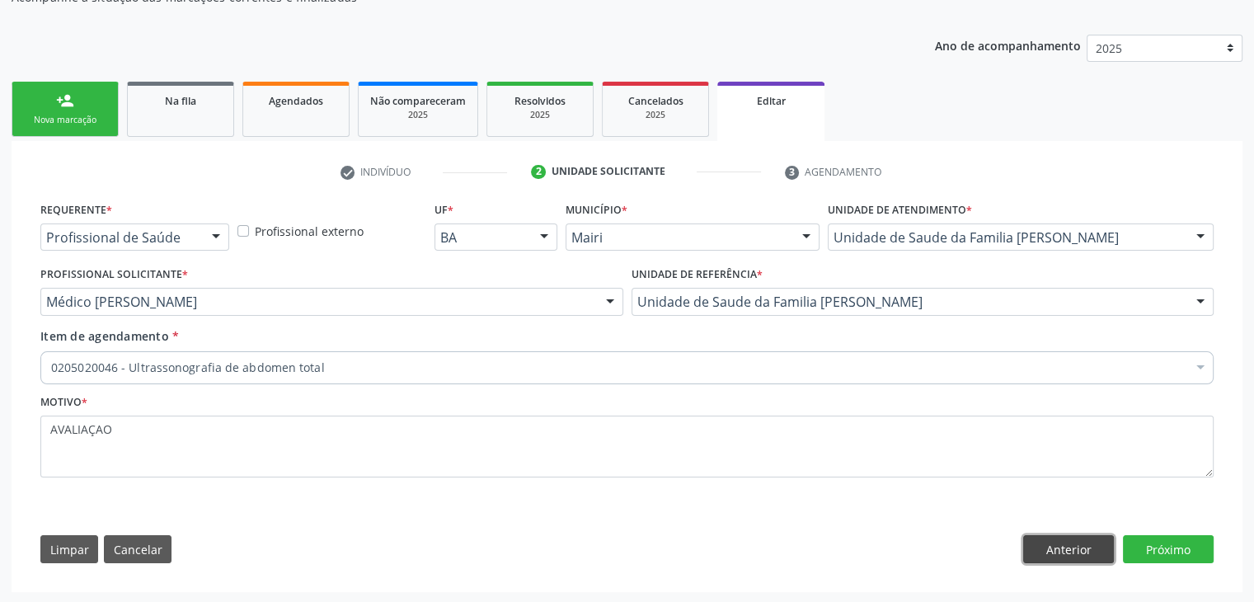
click at [1025, 553] on button "Anterior" at bounding box center [1068, 549] width 91 height 28
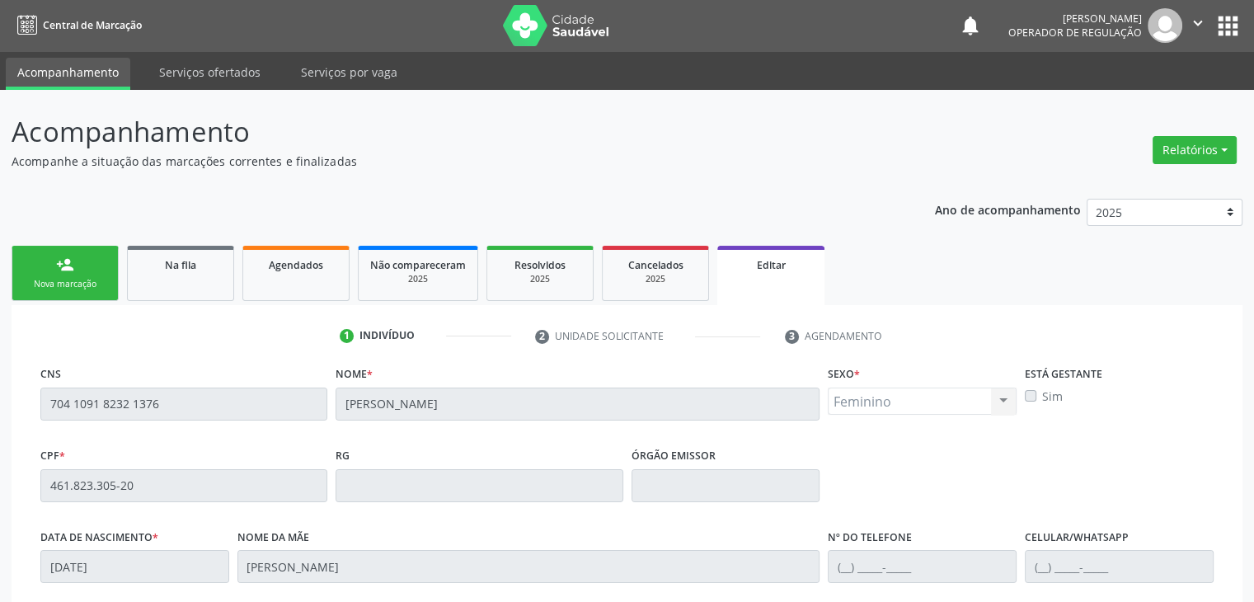
scroll to position [0, 0]
click at [165, 294] on link "Na fila" at bounding box center [180, 273] width 107 height 55
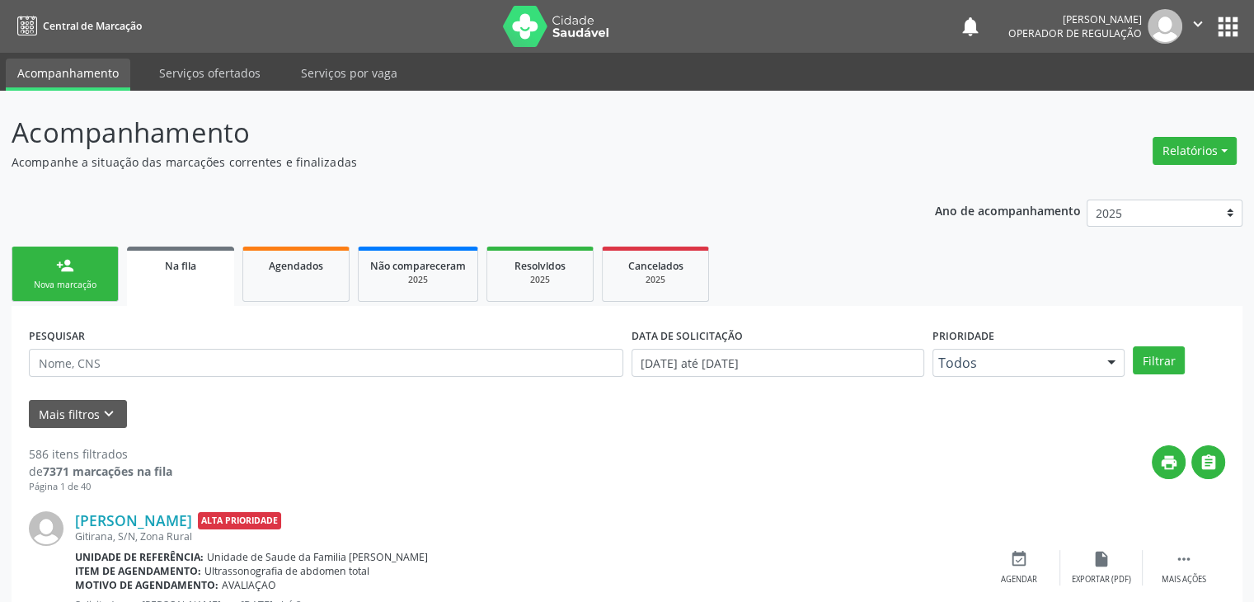
scroll to position [82, 0]
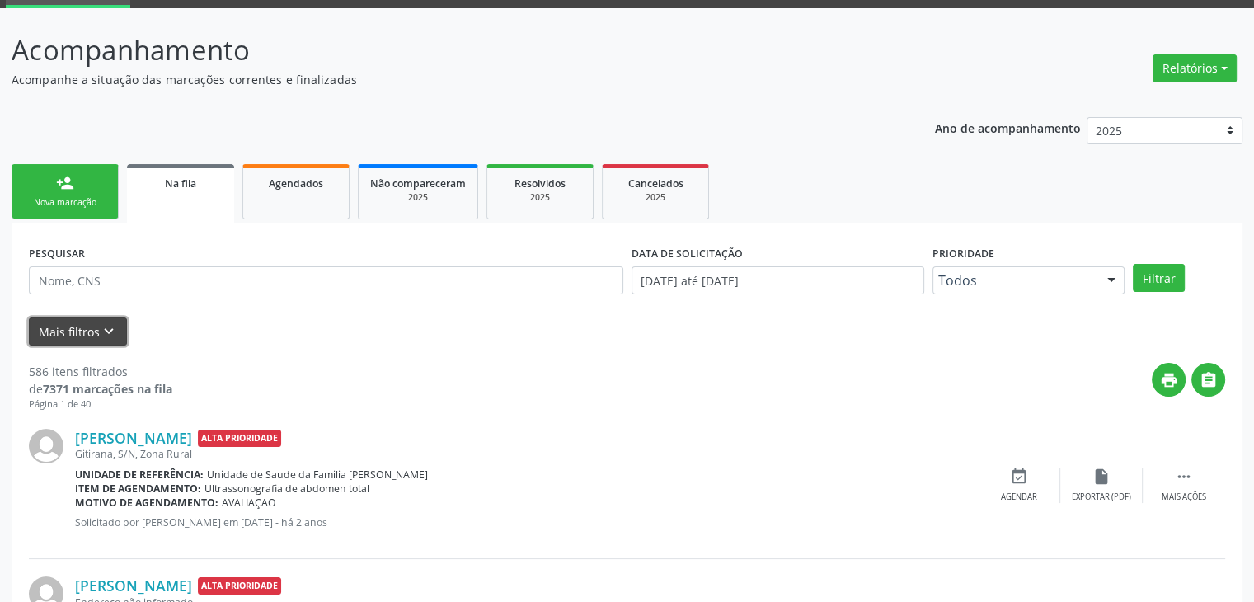
click at [88, 321] on button "Mais filtros keyboard_arrow_down" at bounding box center [78, 331] width 98 height 29
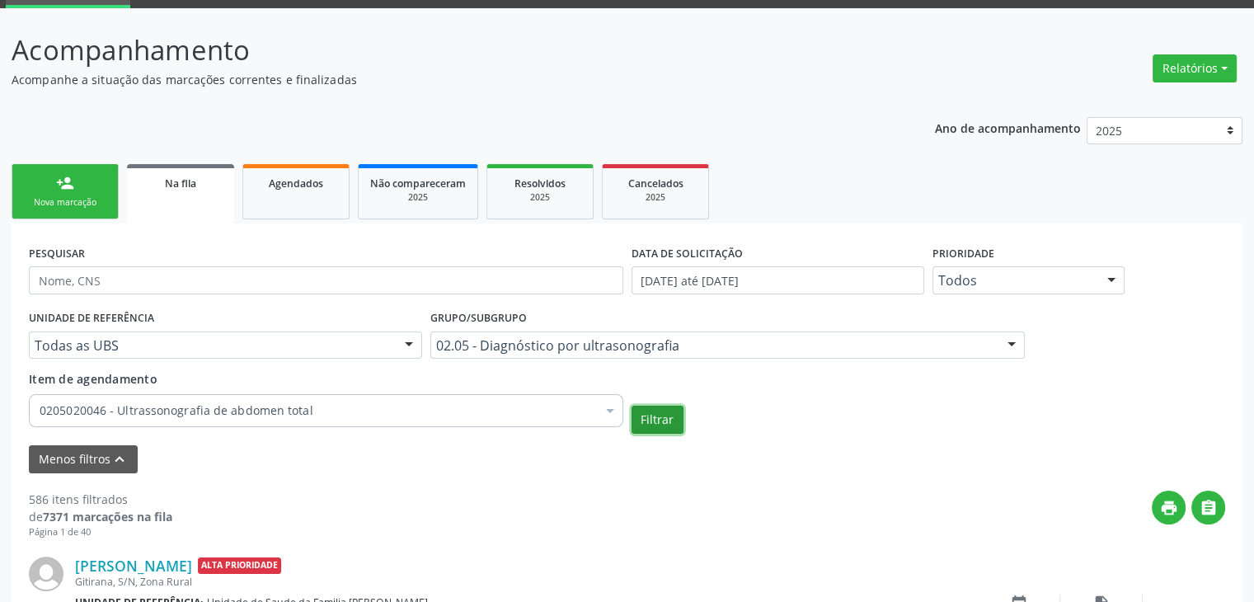
click at [663, 413] on button "Filtrar" at bounding box center [657, 420] width 52 height 28
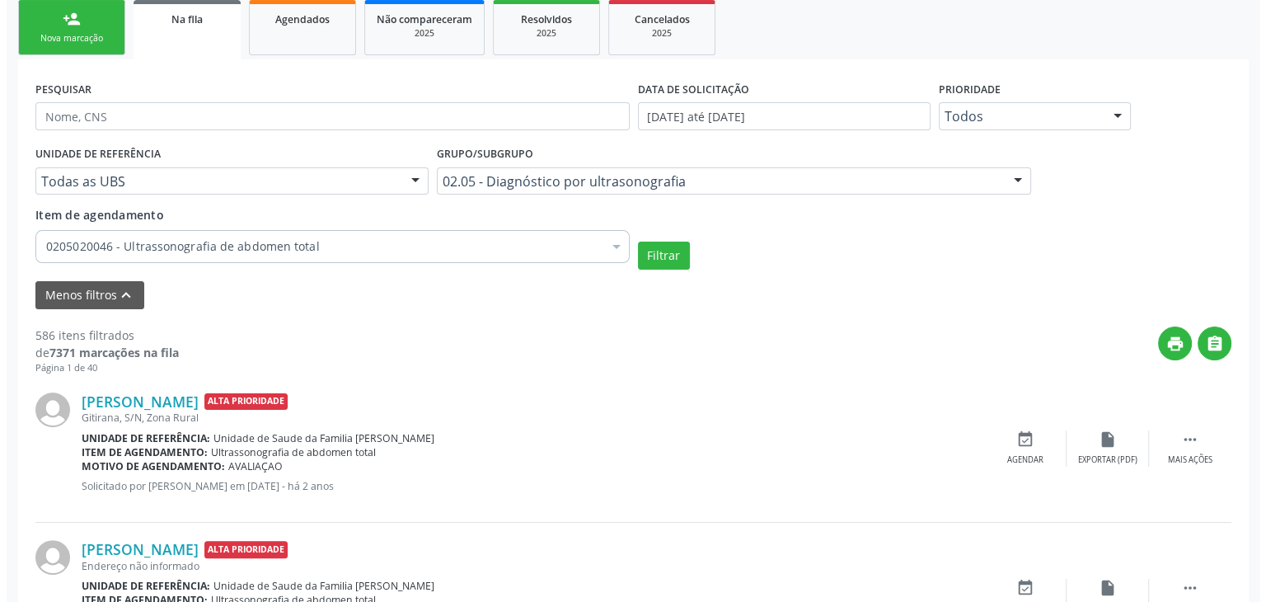
scroll to position [247, 0]
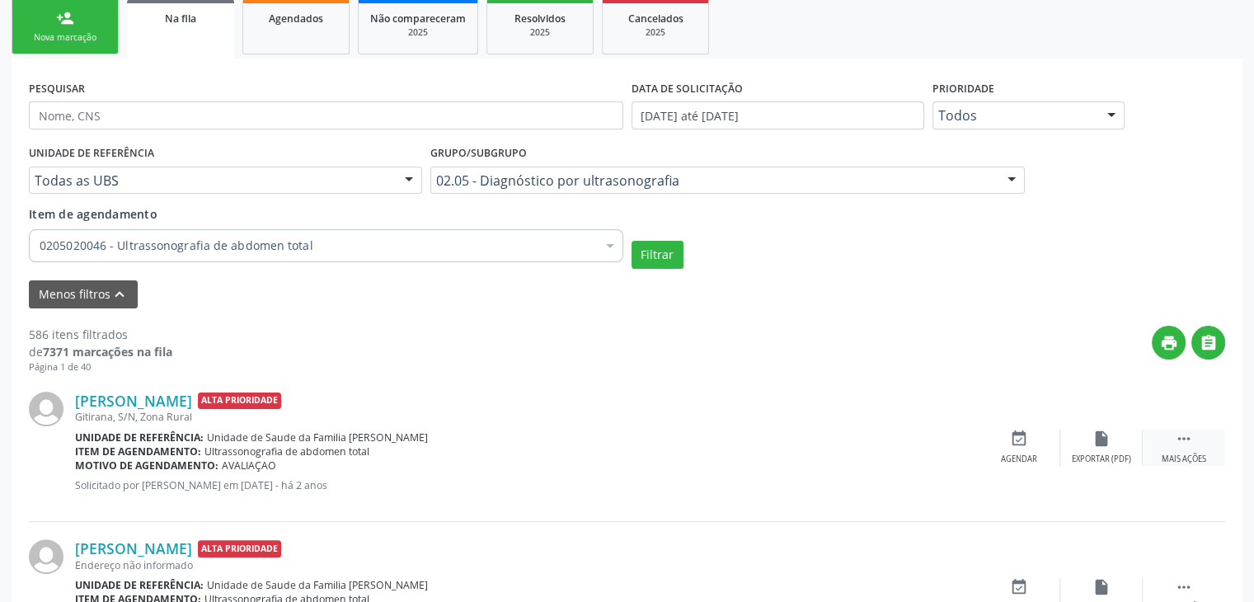
click at [1219, 449] on div " Mais ações" at bounding box center [1184, 446] width 82 height 35
click at [1032, 459] on div "Cancelar" at bounding box center [1018, 459] width 39 height 12
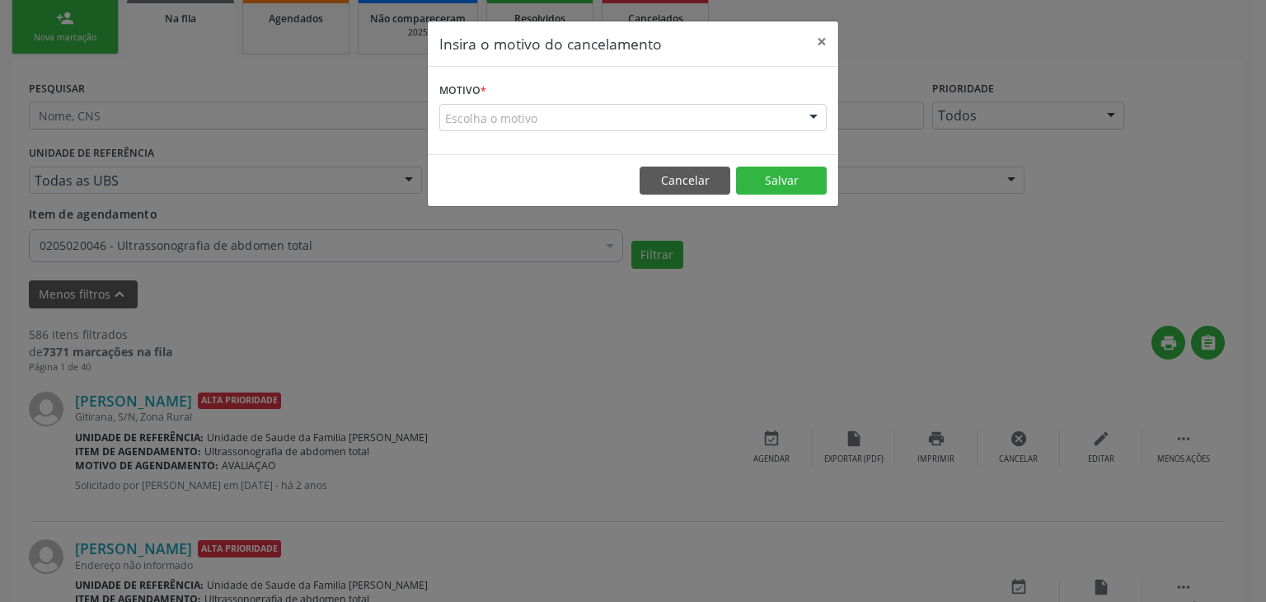
click at [590, 124] on div "Escolha o motivo" at bounding box center [632, 118] width 387 height 28
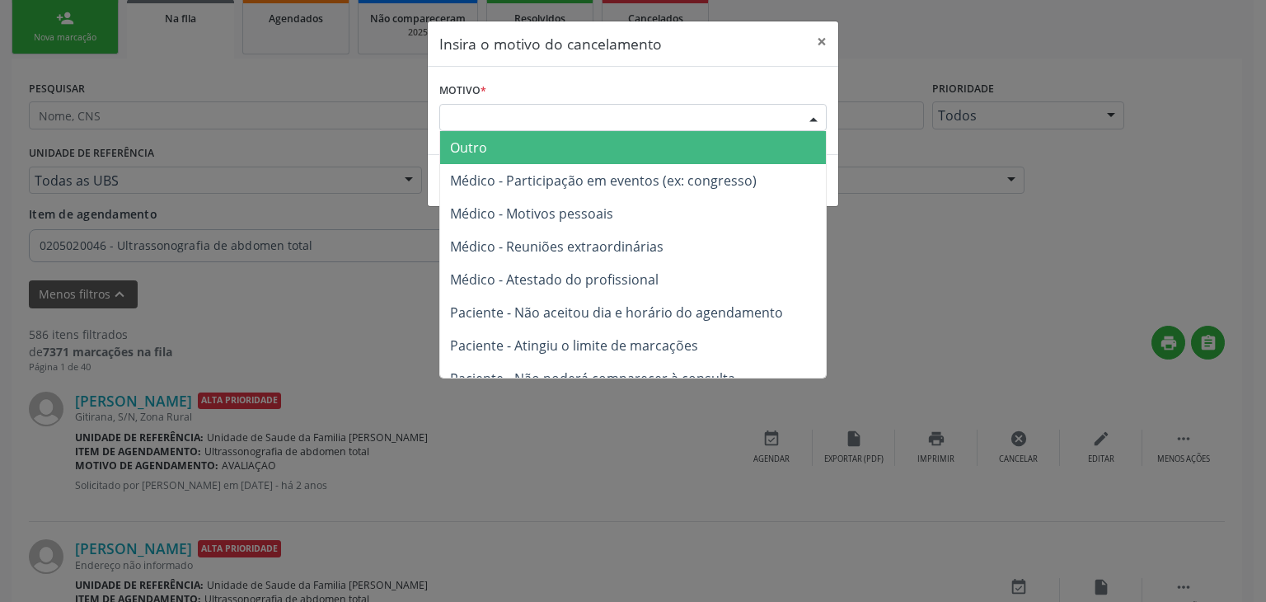
click at [556, 155] on span "Outro" at bounding box center [633, 147] width 386 height 33
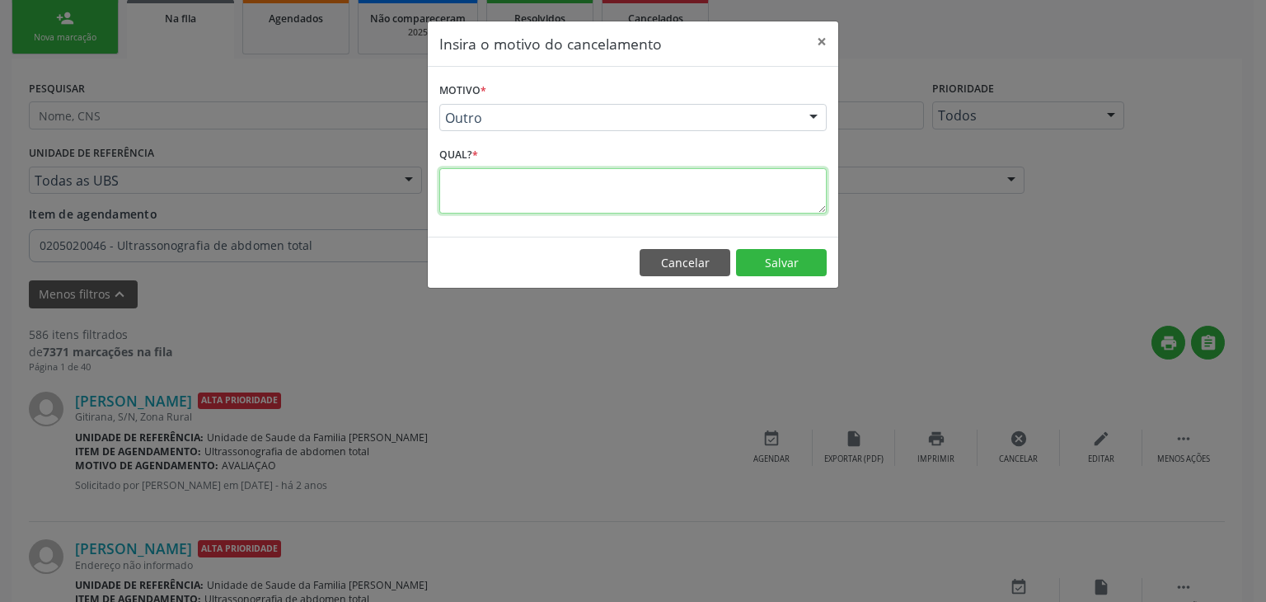
click at [551, 193] on textarea at bounding box center [632, 190] width 387 height 45
type textarea "EXAME REALIZADO"
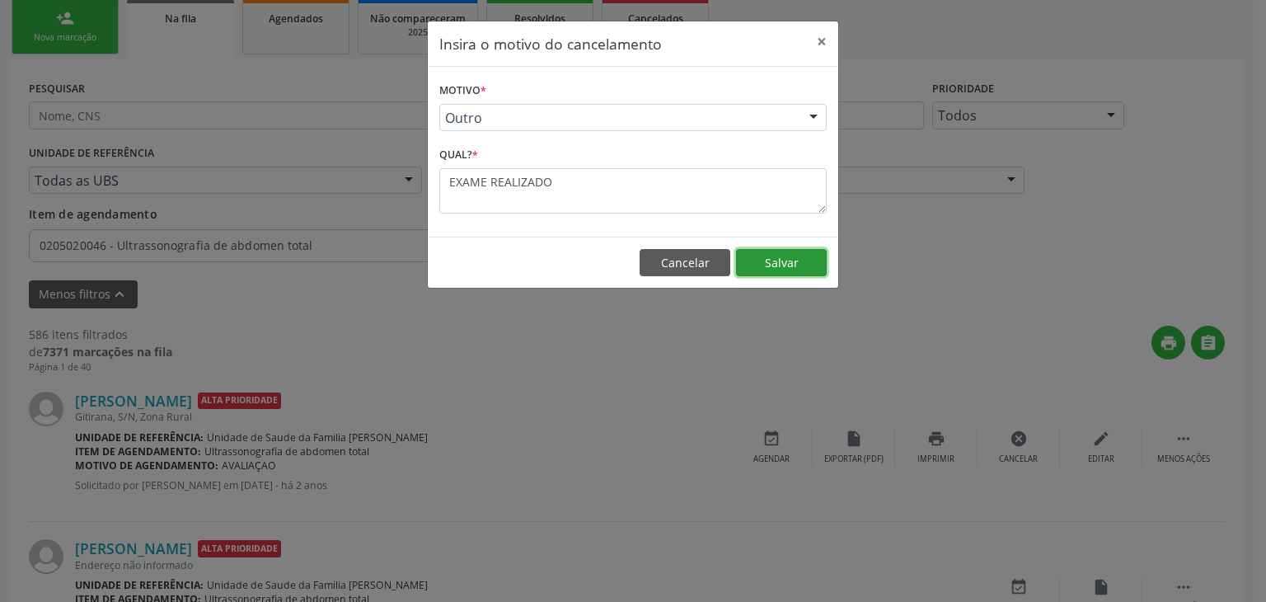
click at [785, 268] on button "Salvar" at bounding box center [781, 263] width 91 height 28
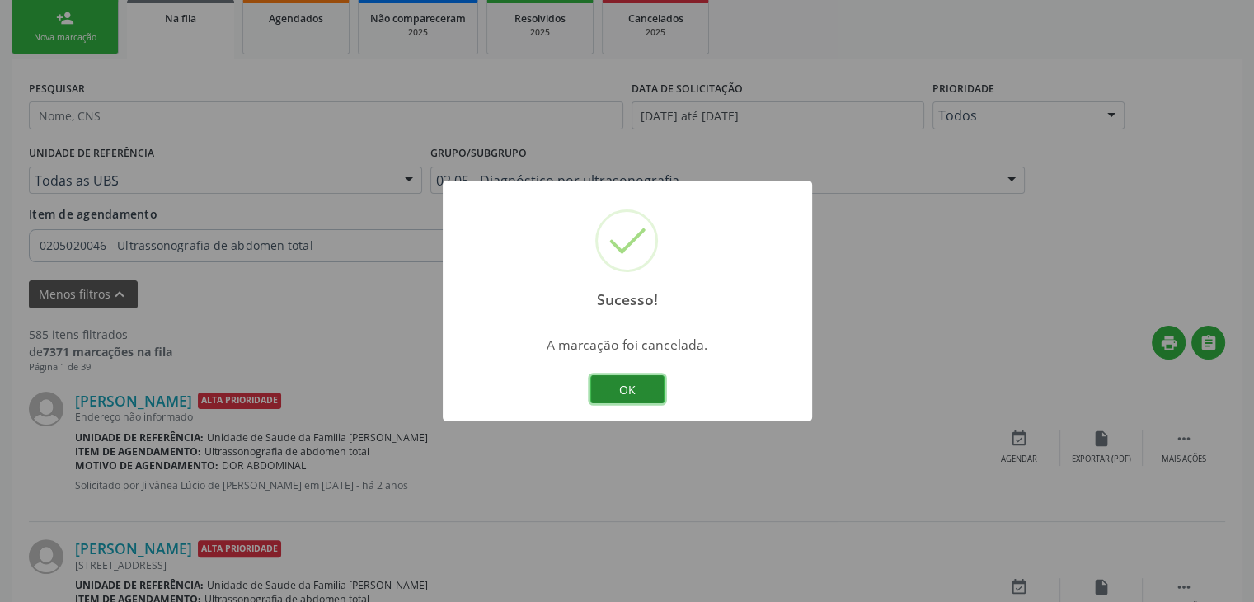
click at [657, 390] on button "OK" at bounding box center [627, 389] width 74 height 28
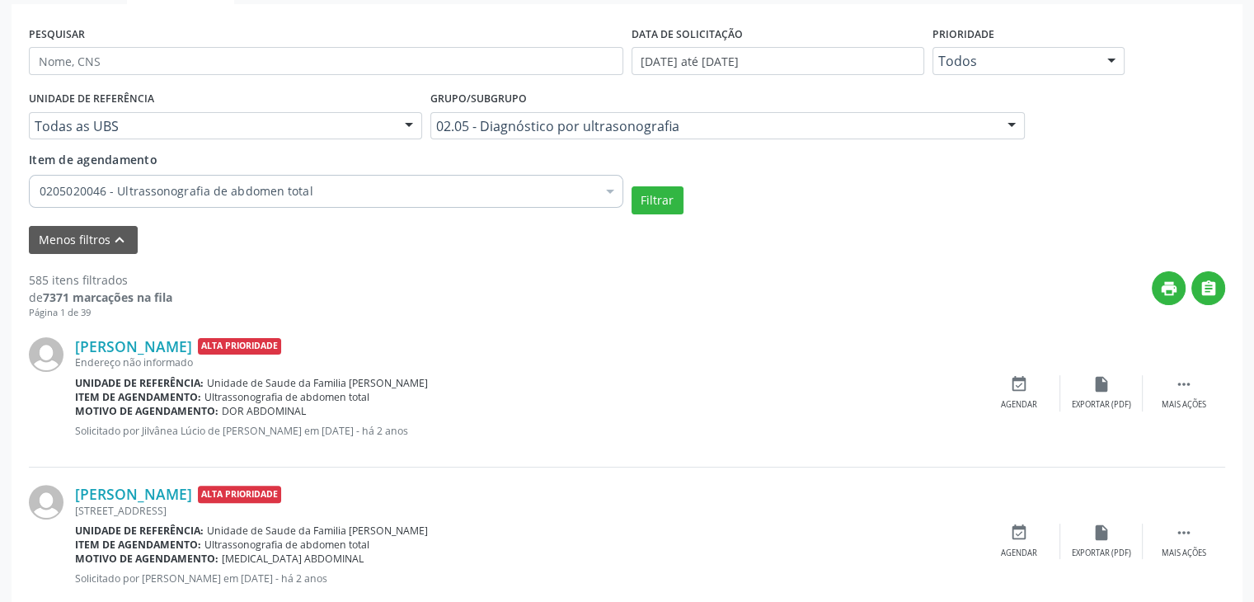
scroll to position [330, 0]
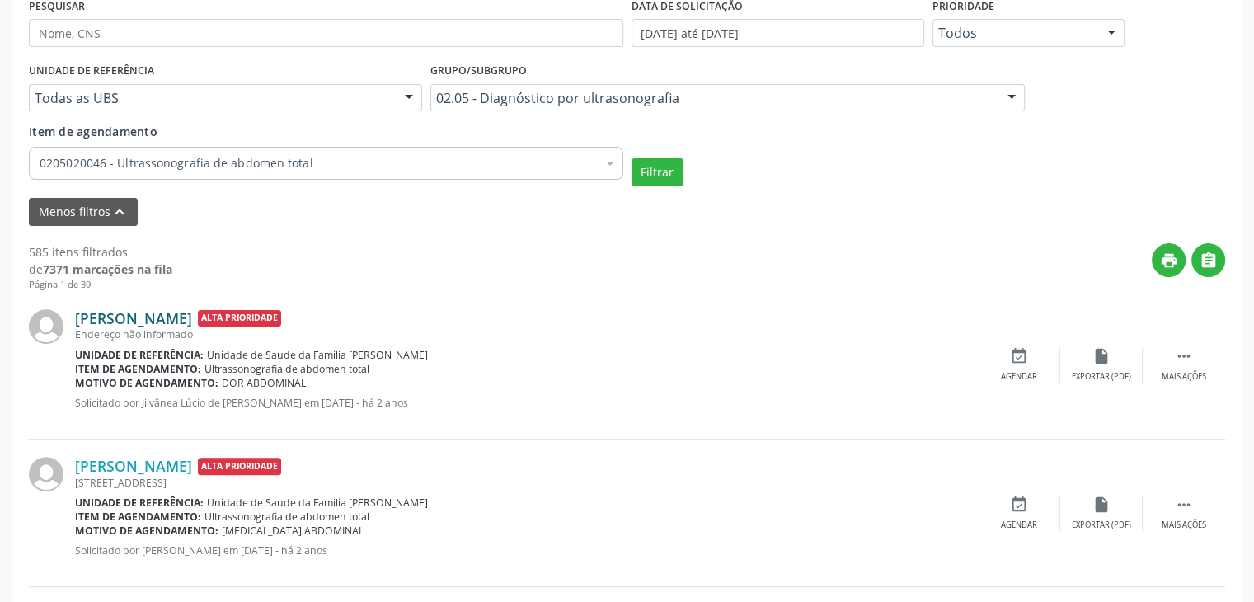
click at [192, 316] on link "[PERSON_NAME]" at bounding box center [133, 318] width 117 height 18
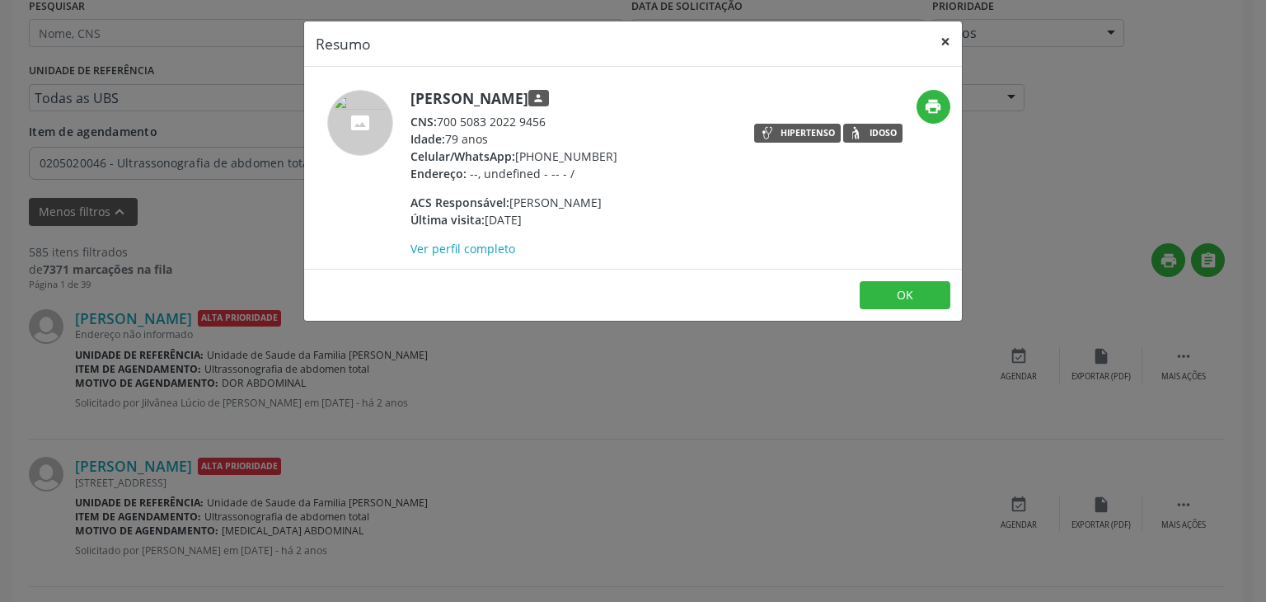
click at [938, 42] on button "×" at bounding box center [945, 41] width 33 height 40
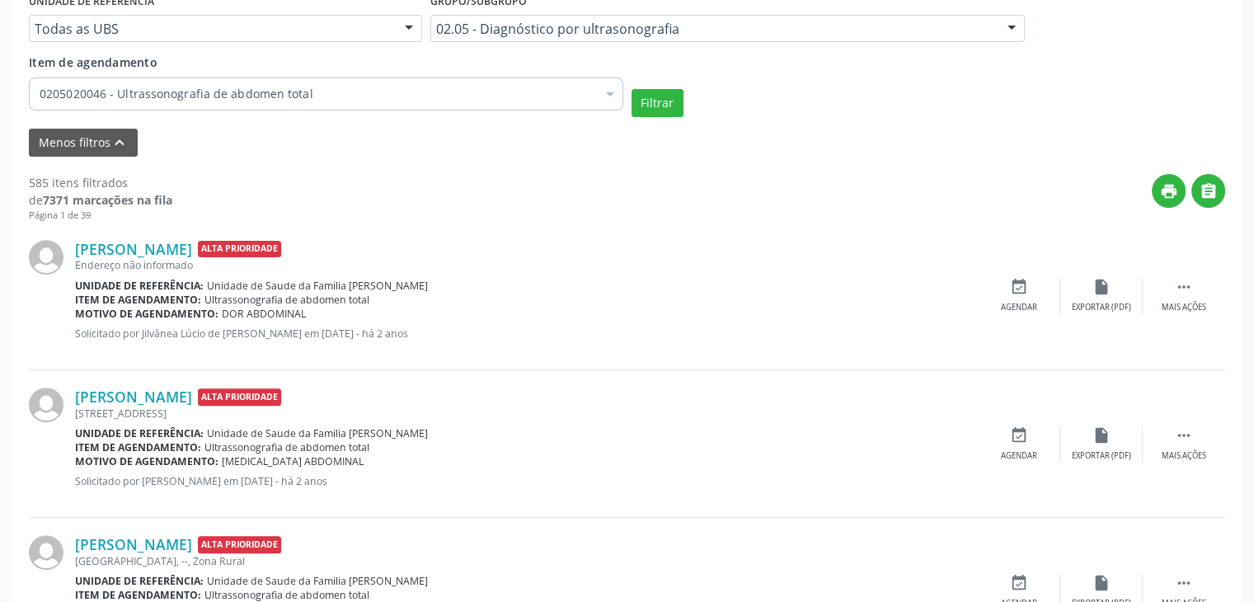
scroll to position [495, 0]
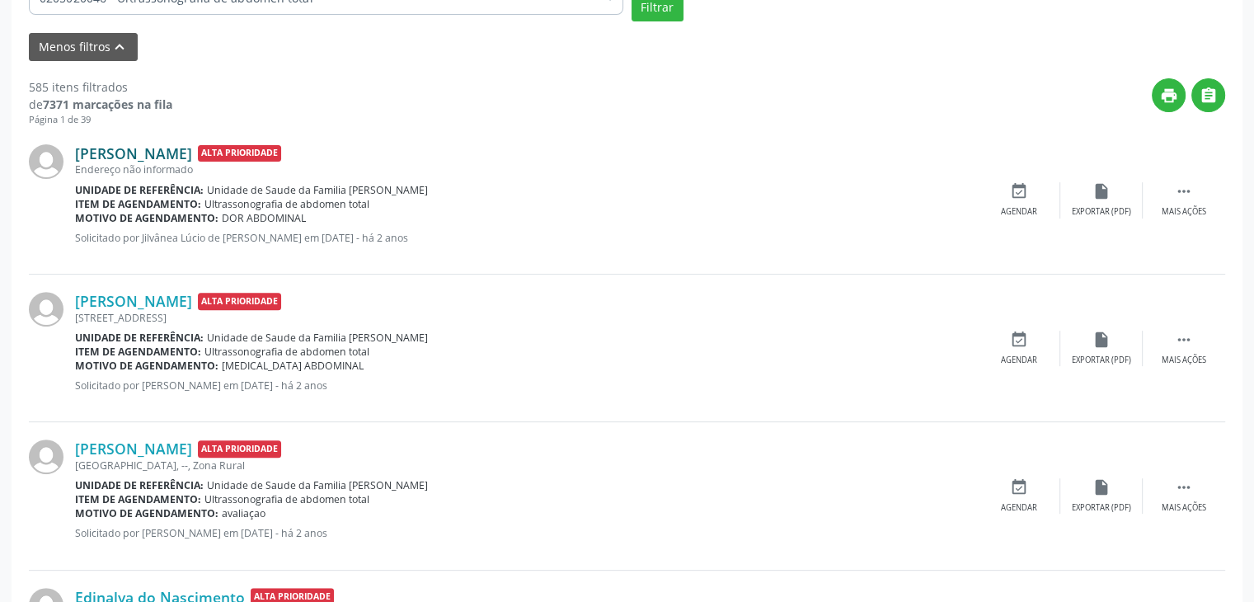
click at [167, 149] on link "[PERSON_NAME]" at bounding box center [133, 153] width 117 height 18
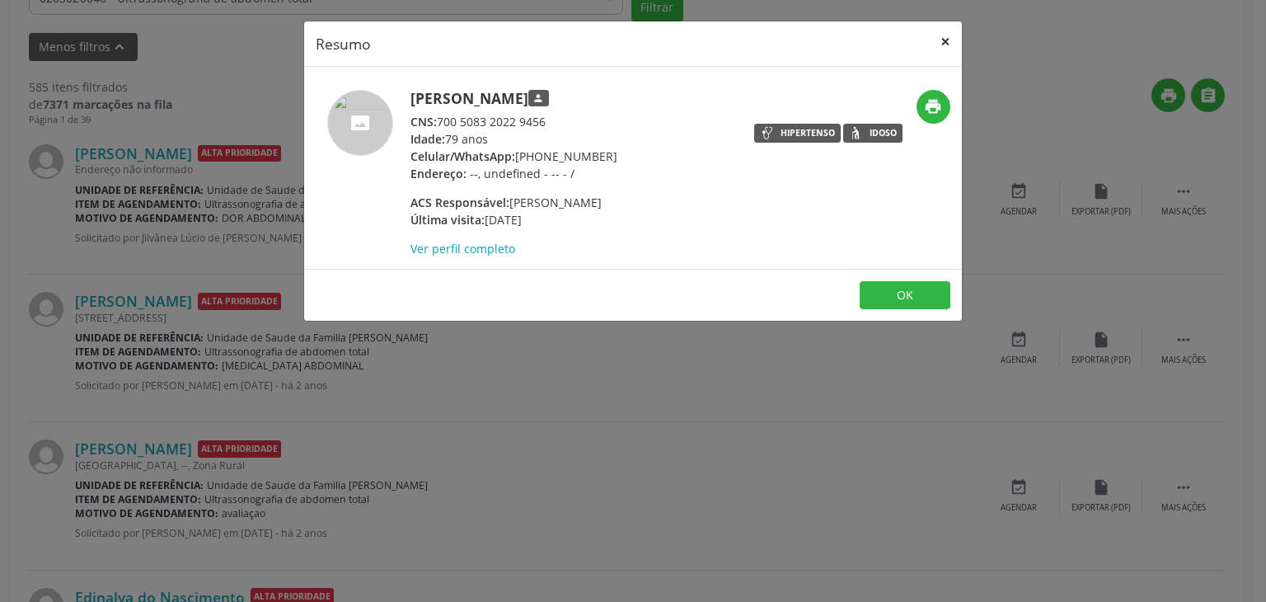
click at [941, 39] on button "×" at bounding box center [945, 41] width 33 height 40
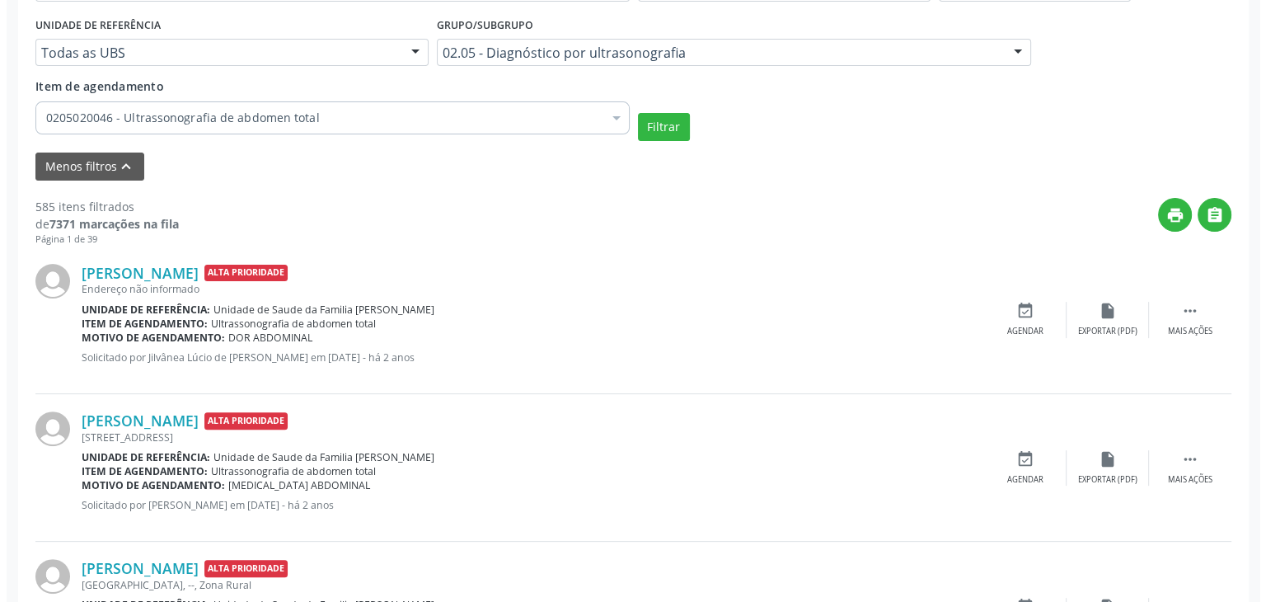
scroll to position [346, 0]
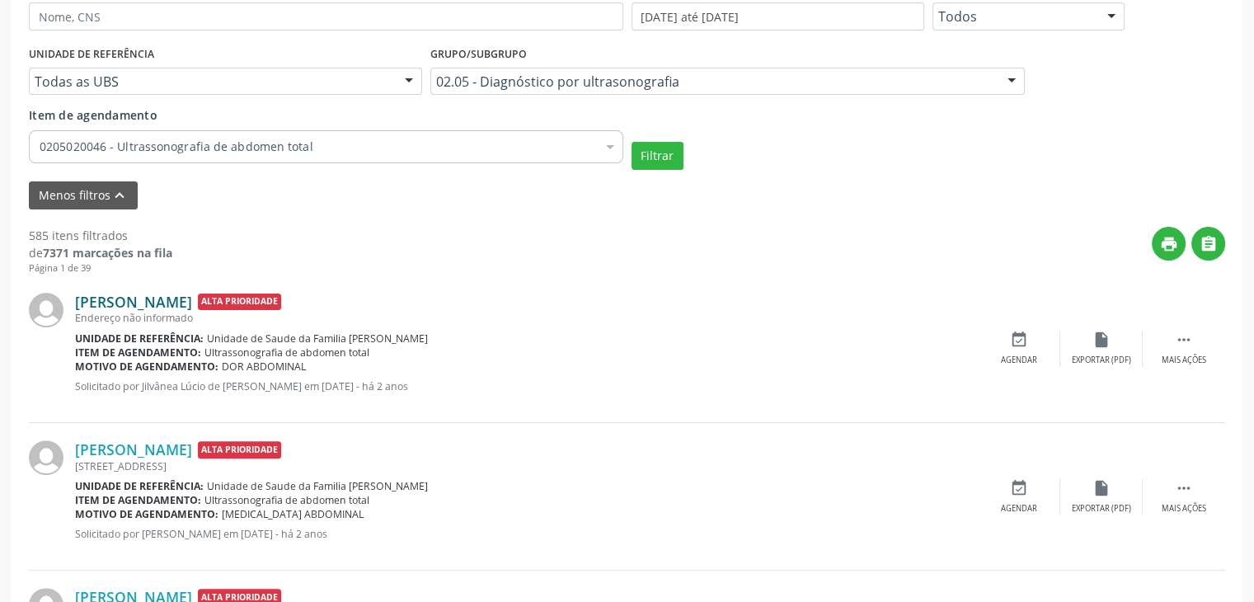
click at [185, 304] on link "[PERSON_NAME]" at bounding box center [133, 302] width 117 height 18
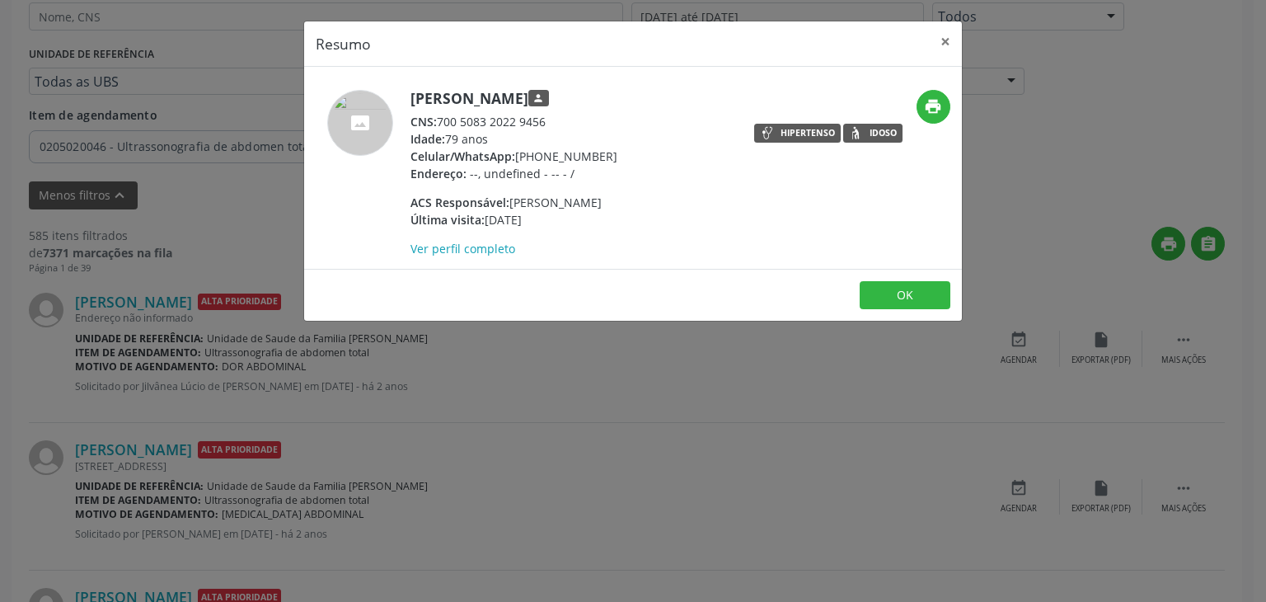
drag, startPoint x: 406, startPoint y: 97, endPoint x: 503, endPoint y: 97, distance: 97.3
click at [503, 97] on div "[PERSON_NAME] person CNS: 700 5083 2022 9456 Idade: 79 anos Celular/WhatsApp: […" at bounding box center [523, 173] width 439 height 167
drag, startPoint x: 563, startPoint y: 97, endPoint x: 603, endPoint y: 97, distance: 40.4
click at [601, 97] on h5 "[PERSON_NAME] person" at bounding box center [514, 98] width 207 height 17
drag, startPoint x: 619, startPoint y: 97, endPoint x: 630, endPoint y: 97, distance: 10.7
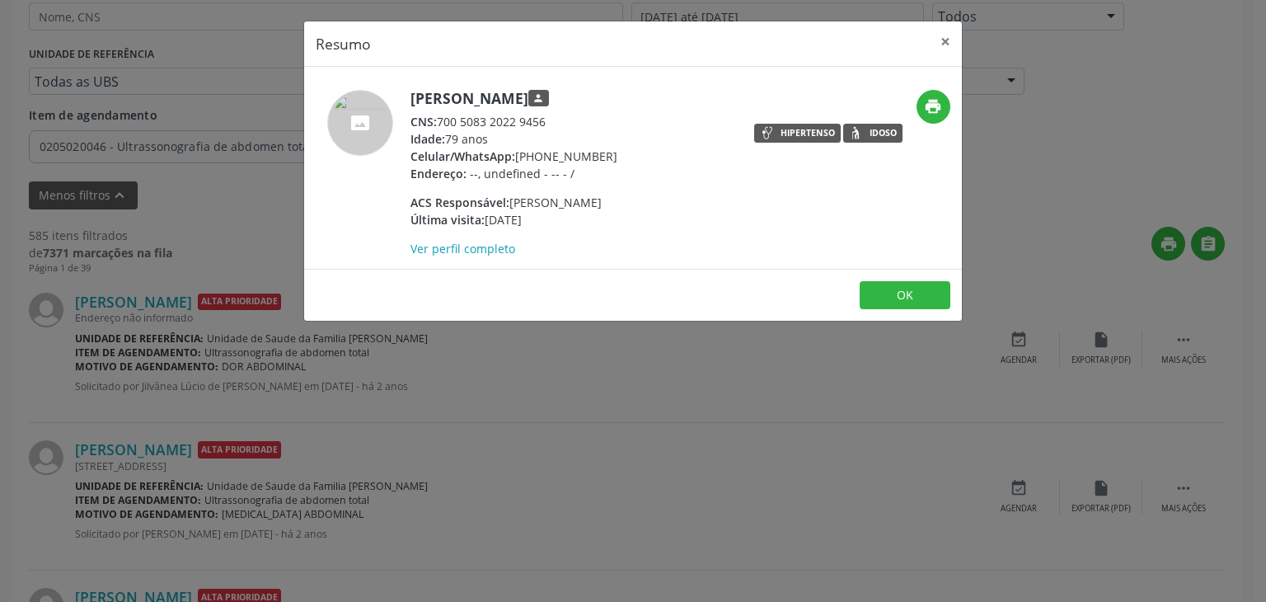
click at [617, 97] on h5 "[PERSON_NAME] person" at bounding box center [514, 98] width 207 height 17
drag, startPoint x: 409, startPoint y: 91, endPoint x: 632, endPoint y: 96, distance: 223.4
click at [632, 96] on div "[PERSON_NAME] person CNS: 700 5083 2022 9456 Idade: 79 anos Celular/WhatsApp: […" at bounding box center [523, 173] width 439 height 167
copy h5 "[PERSON_NAME]"
click at [940, 35] on button "×" at bounding box center [945, 41] width 33 height 40
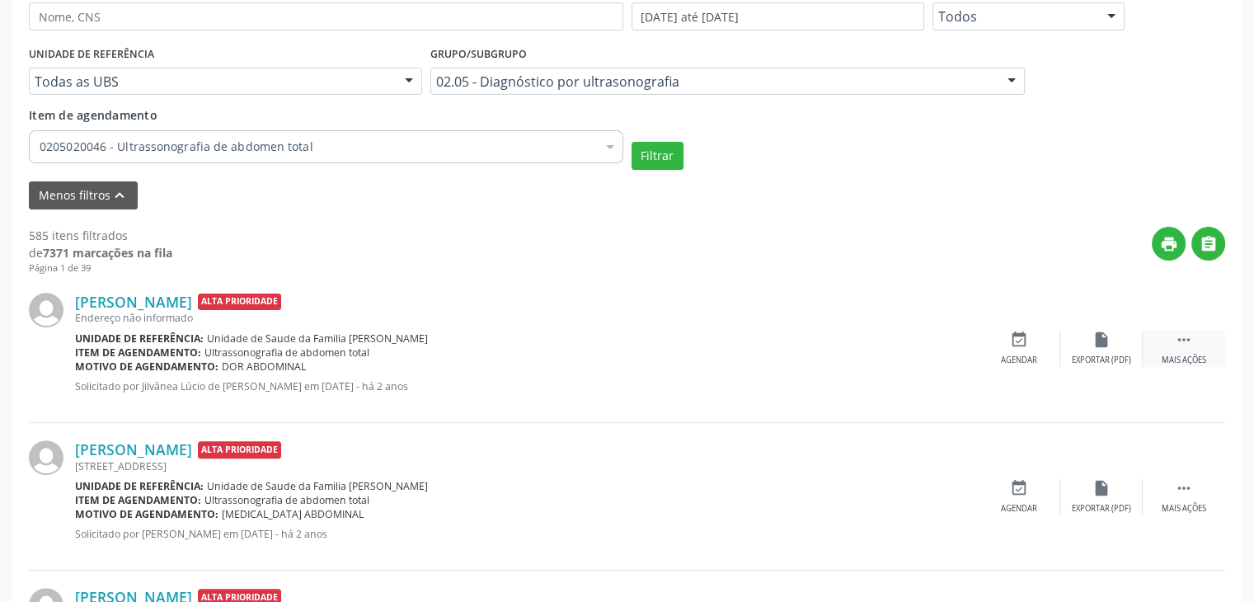
click at [1177, 354] on div "Mais ações" at bounding box center [1183, 360] width 45 height 12
click at [1053, 360] on div "cancel Cancelar" at bounding box center [1019, 348] width 82 height 35
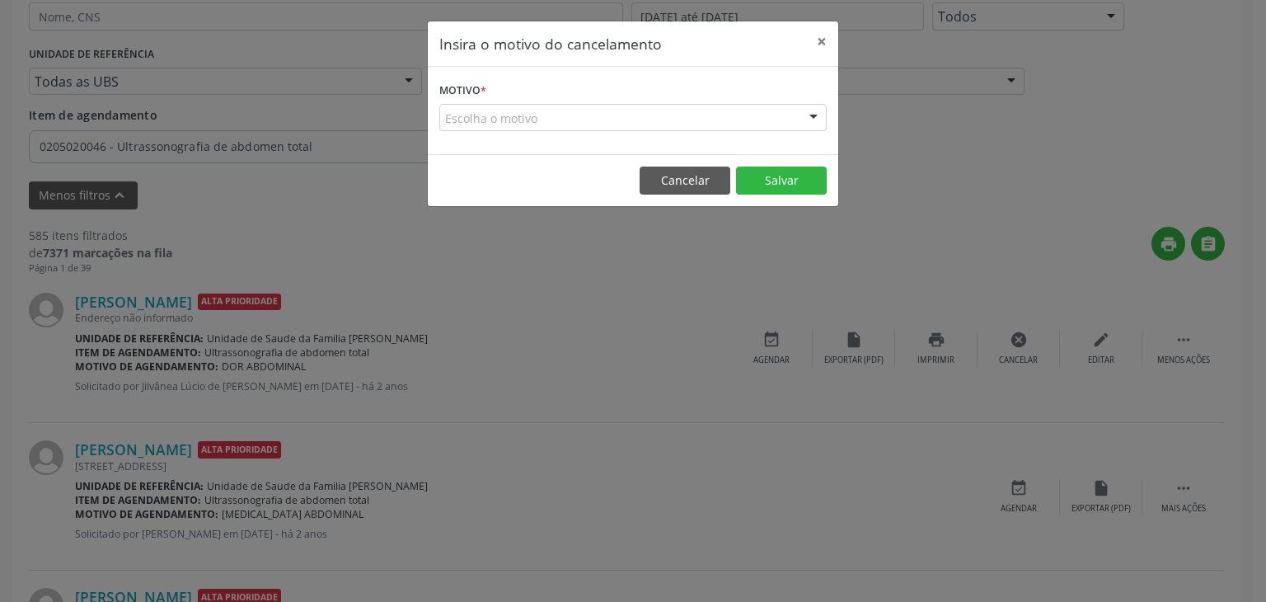
click at [594, 123] on div "Escolha o motivo" at bounding box center [632, 118] width 387 height 28
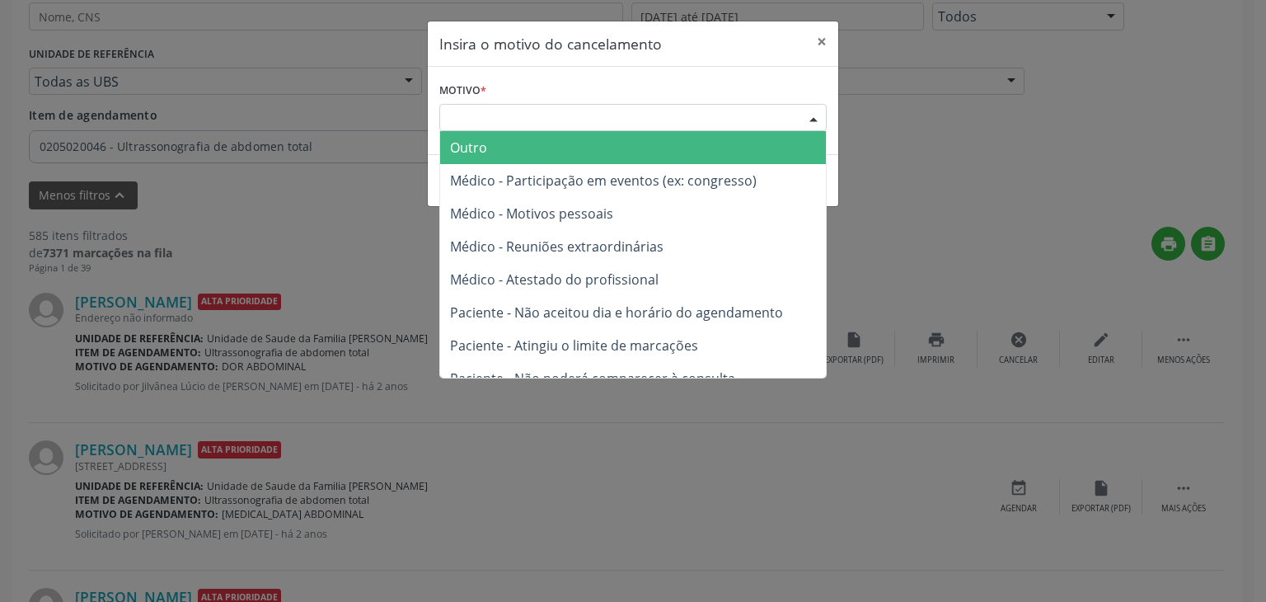
click at [547, 145] on span "Outro" at bounding box center [633, 147] width 386 height 33
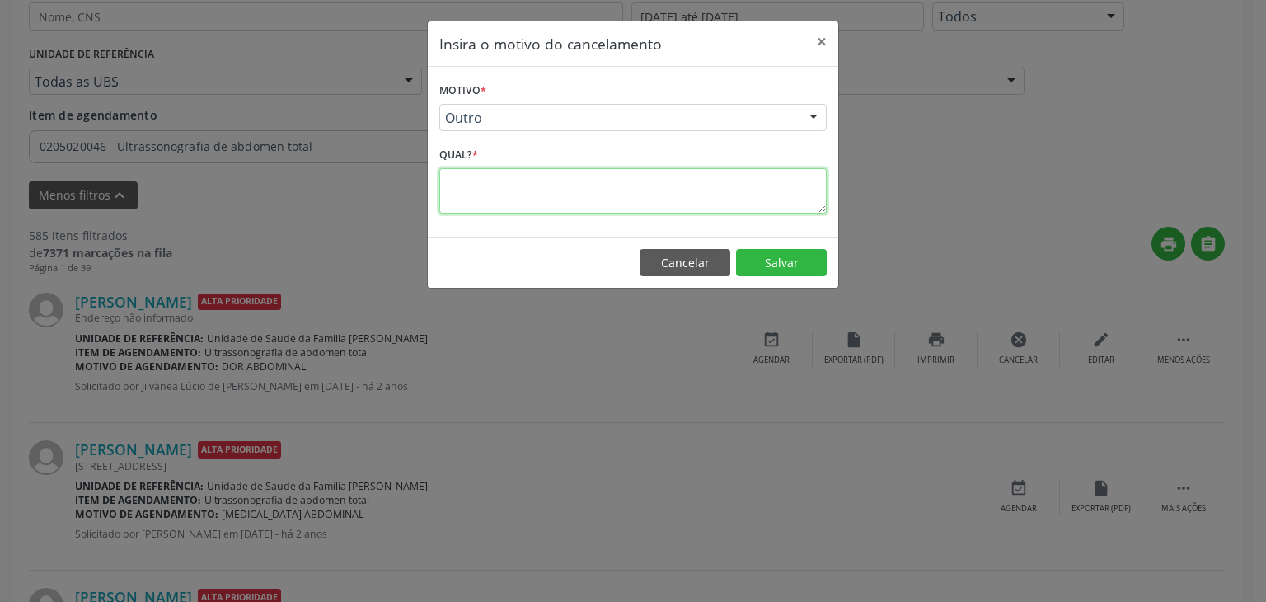
click at [547, 182] on textarea at bounding box center [632, 190] width 387 height 45
type textarea "EXAME REALIZADO"
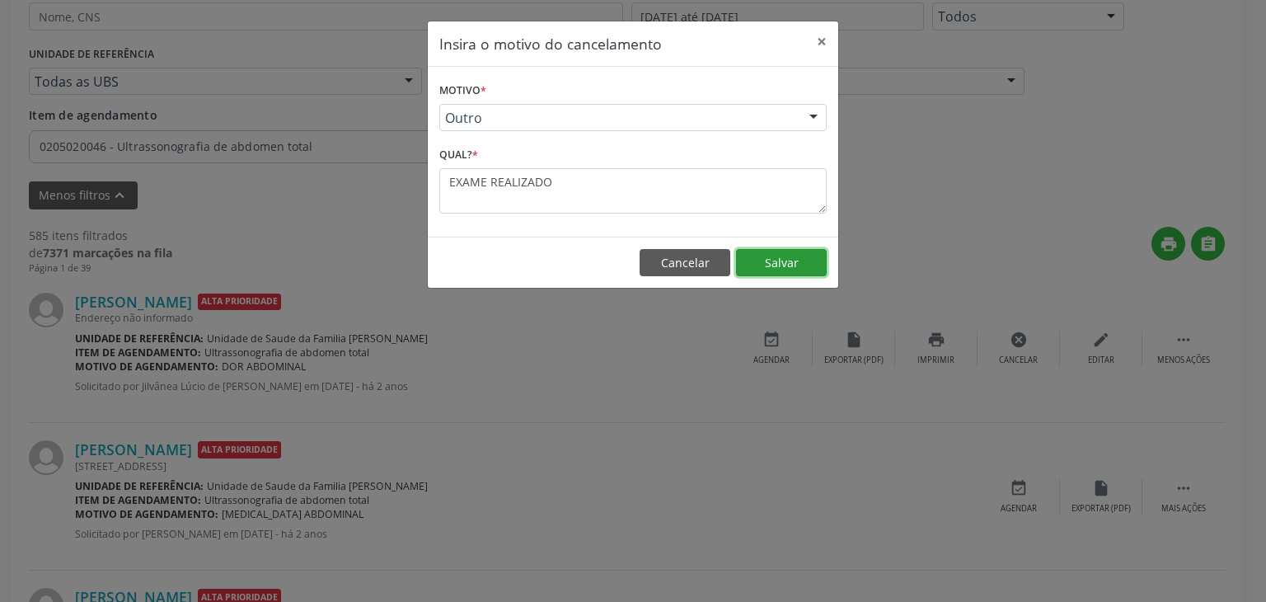
click at [791, 259] on button "Salvar" at bounding box center [781, 263] width 91 height 28
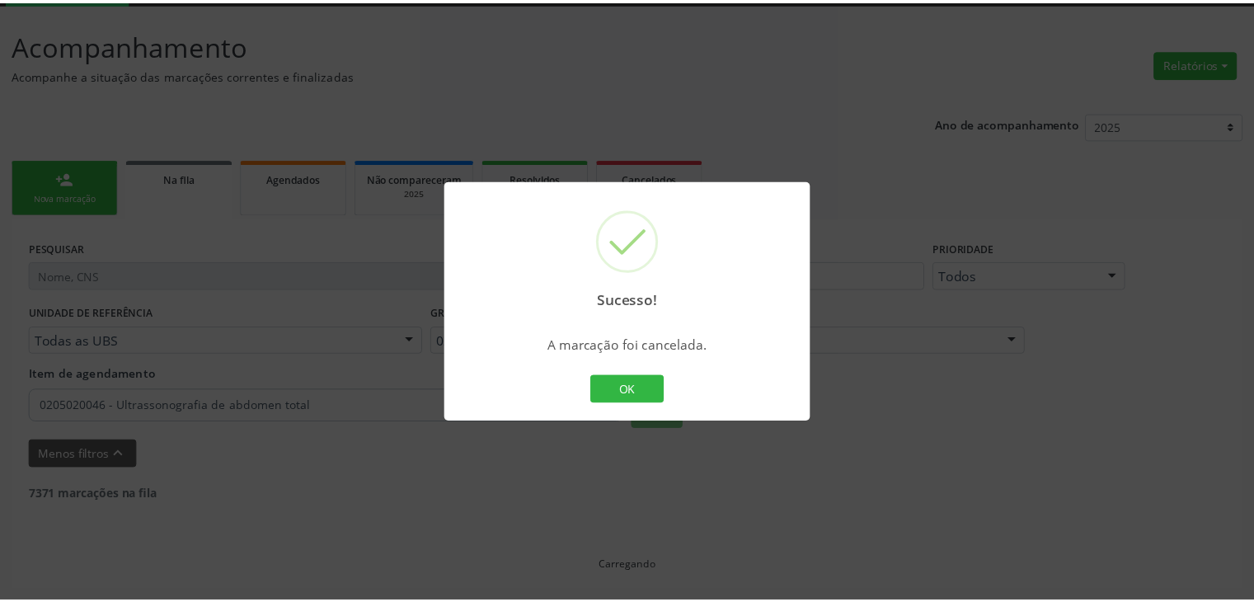
scroll to position [87, 0]
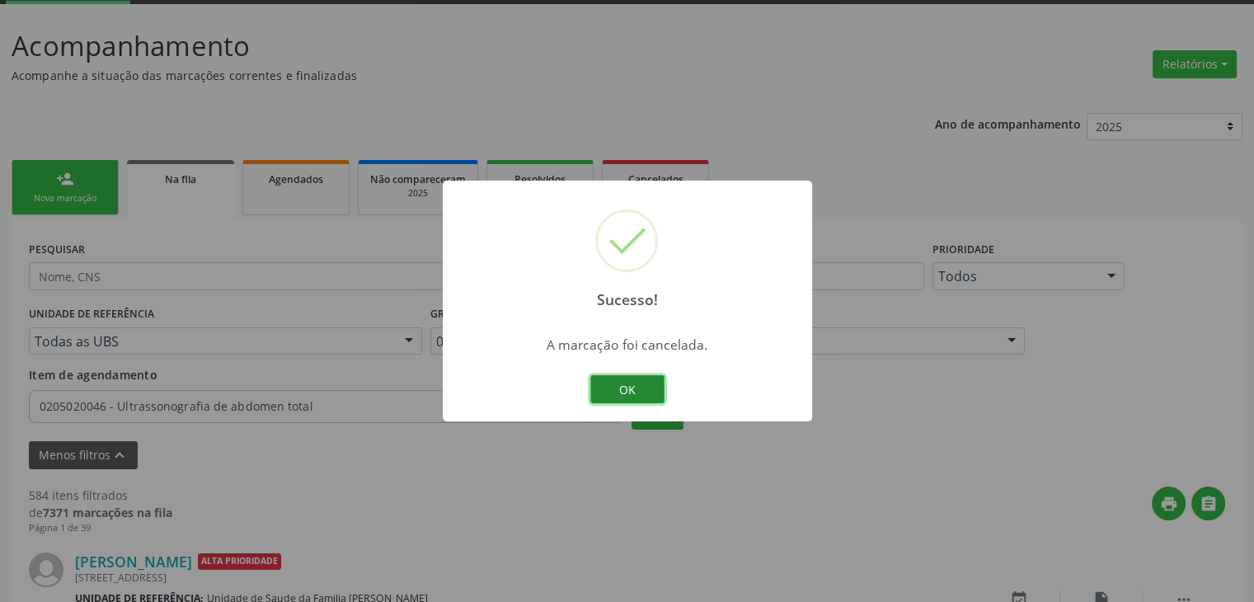
click at [655, 390] on button "OK" at bounding box center [627, 389] width 74 height 28
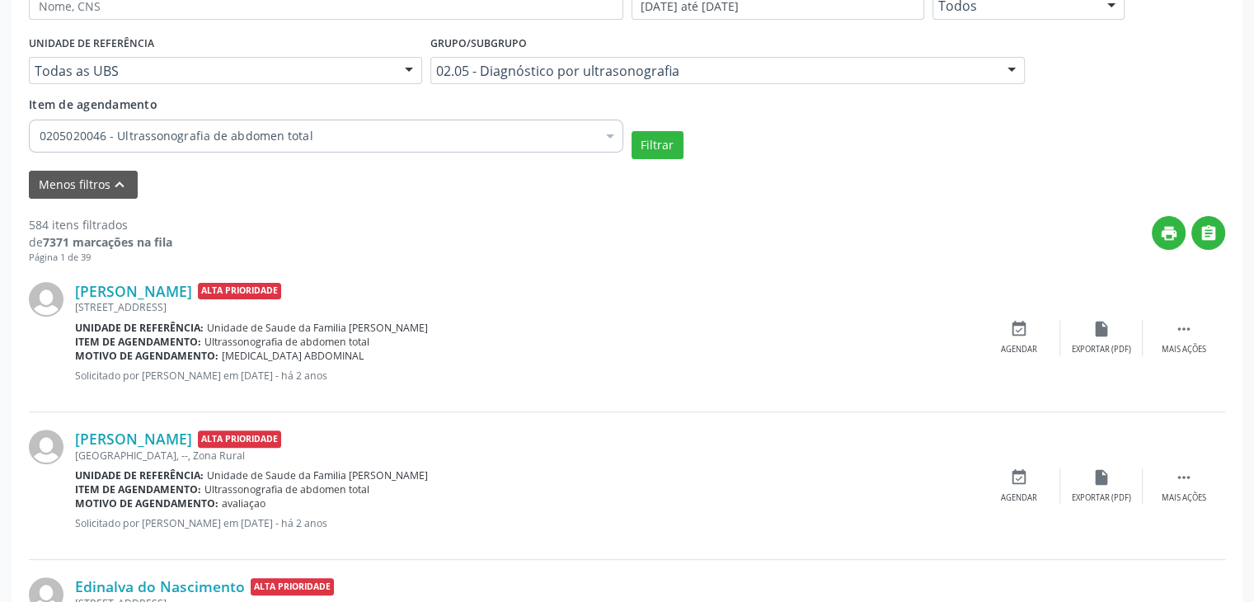
scroll to position [429, 0]
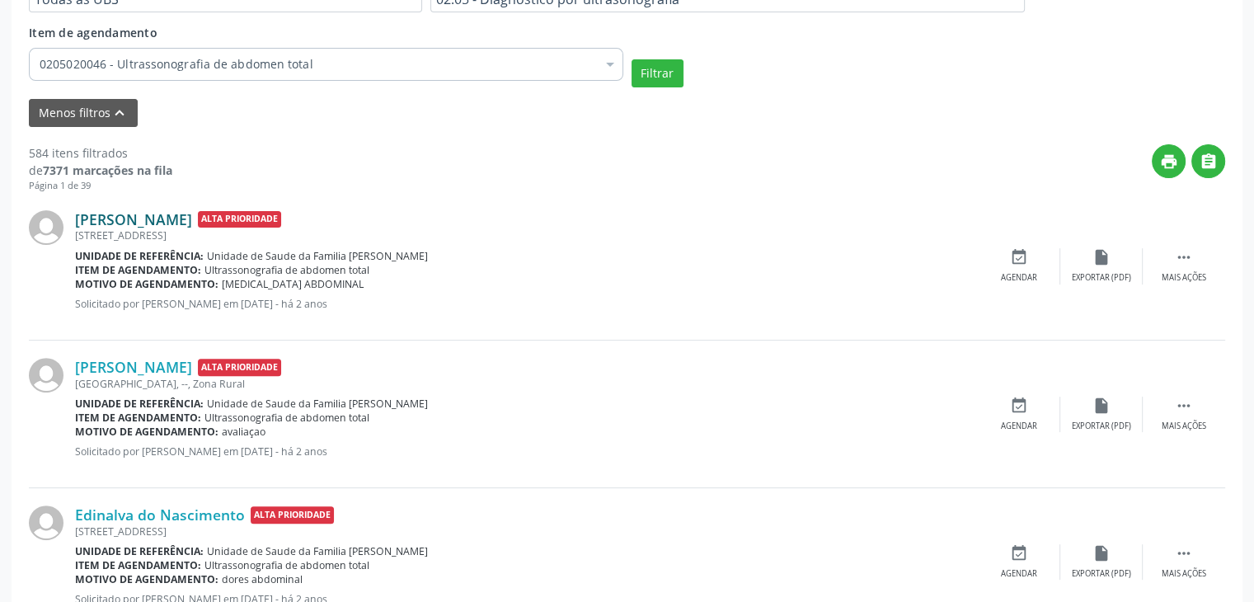
click at [121, 214] on link "[PERSON_NAME]" at bounding box center [133, 219] width 117 height 18
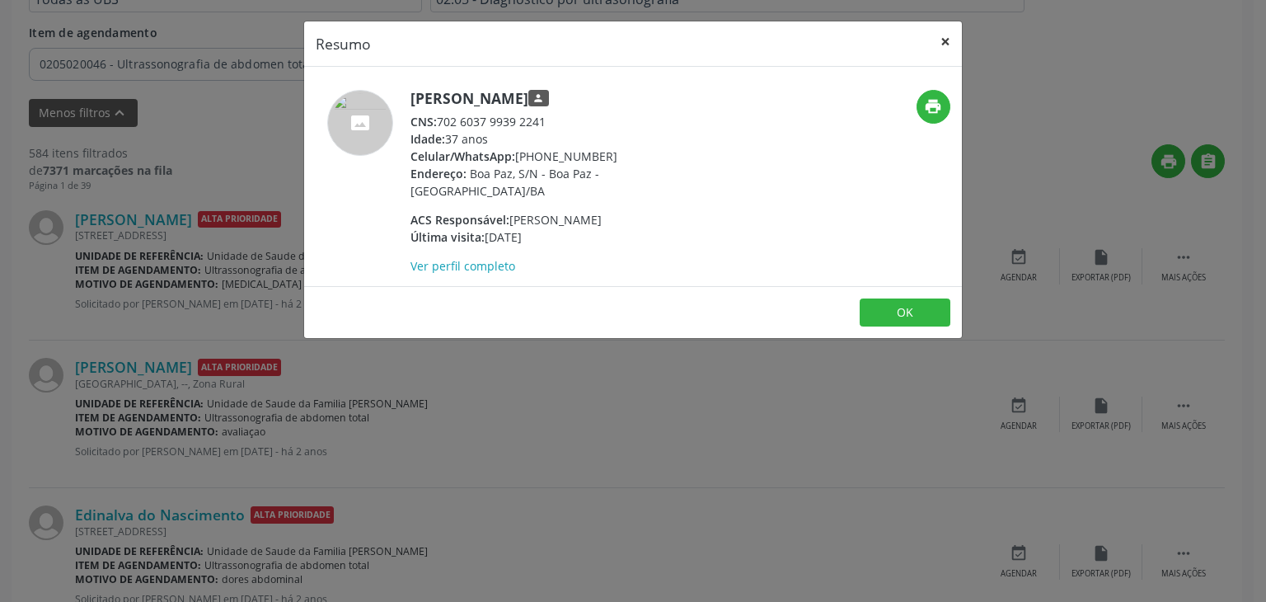
click at [946, 36] on button "×" at bounding box center [945, 41] width 33 height 40
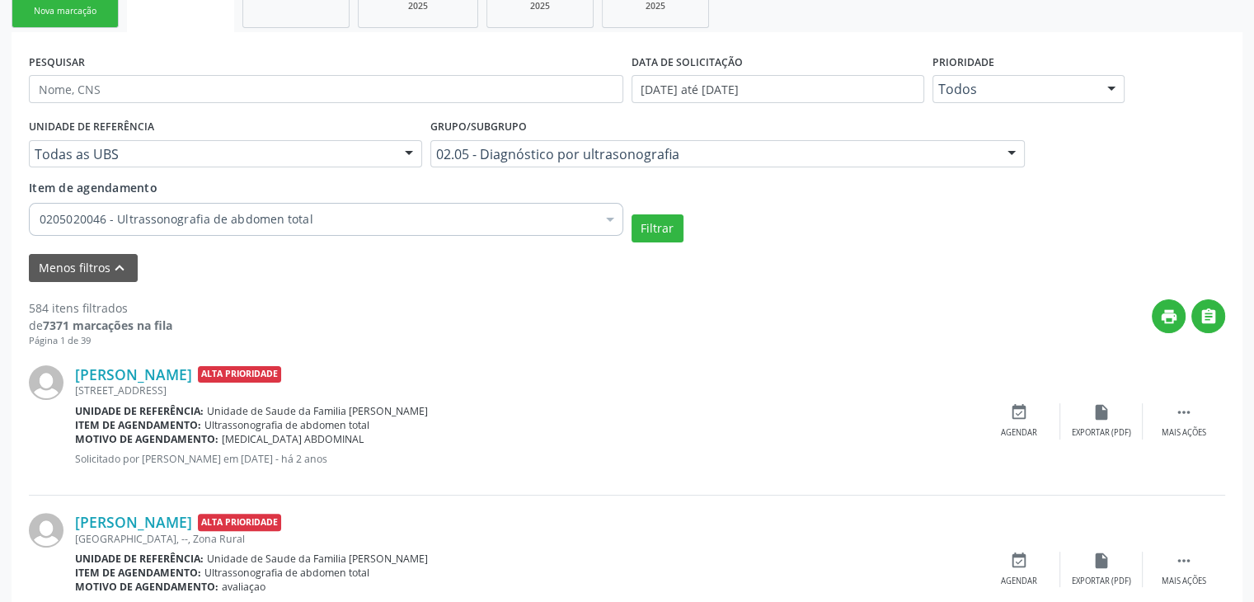
scroll to position [264, 0]
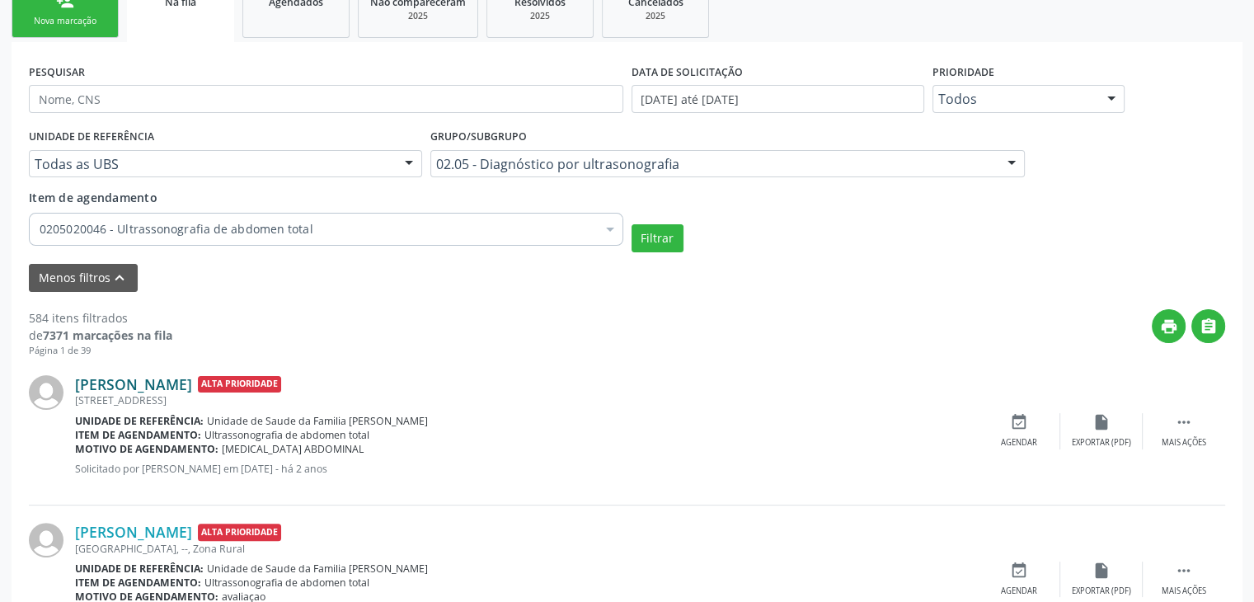
click at [190, 386] on link "[PERSON_NAME]" at bounding box center [133, 384] width 117 height 18
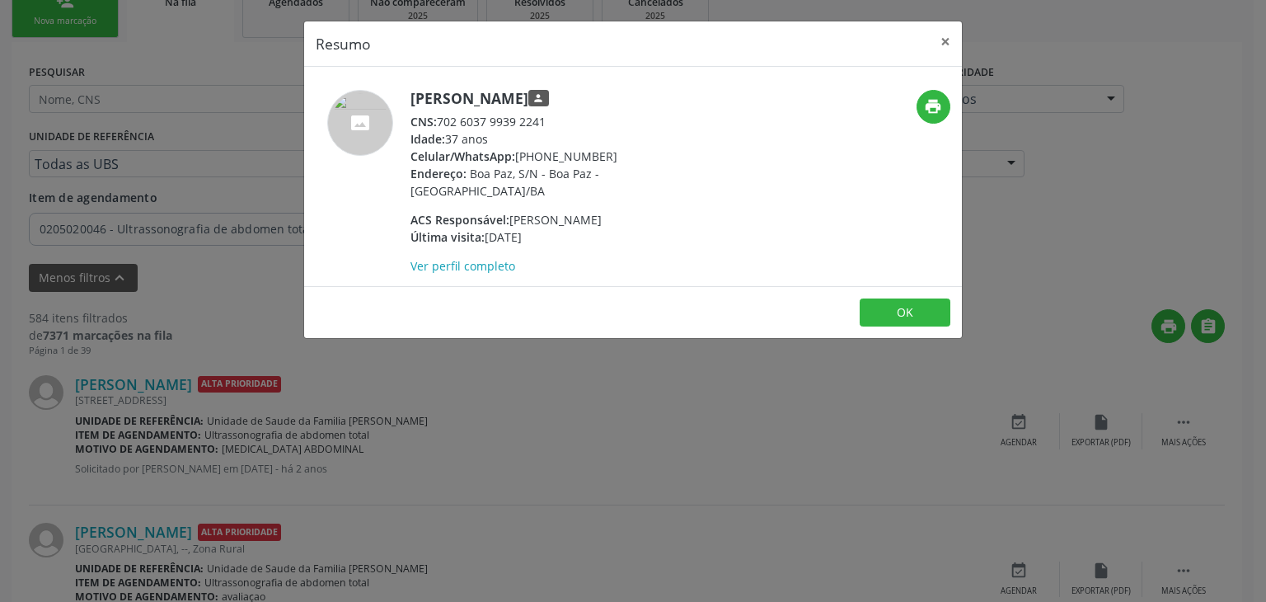
drag, startPoint x: 410, startPoint y: 91, endPoint x: 628, endPoint y: 89, distance: 218.5
click at [628, 90] on h5 "[PERSON_NAME] person" at bounding box center [571, 98] width 321 height 17
copy h5 "[PERSON_NAME]"
click at [936, 40] on button "×" at bounding box center [945, 41] width 33 height 40
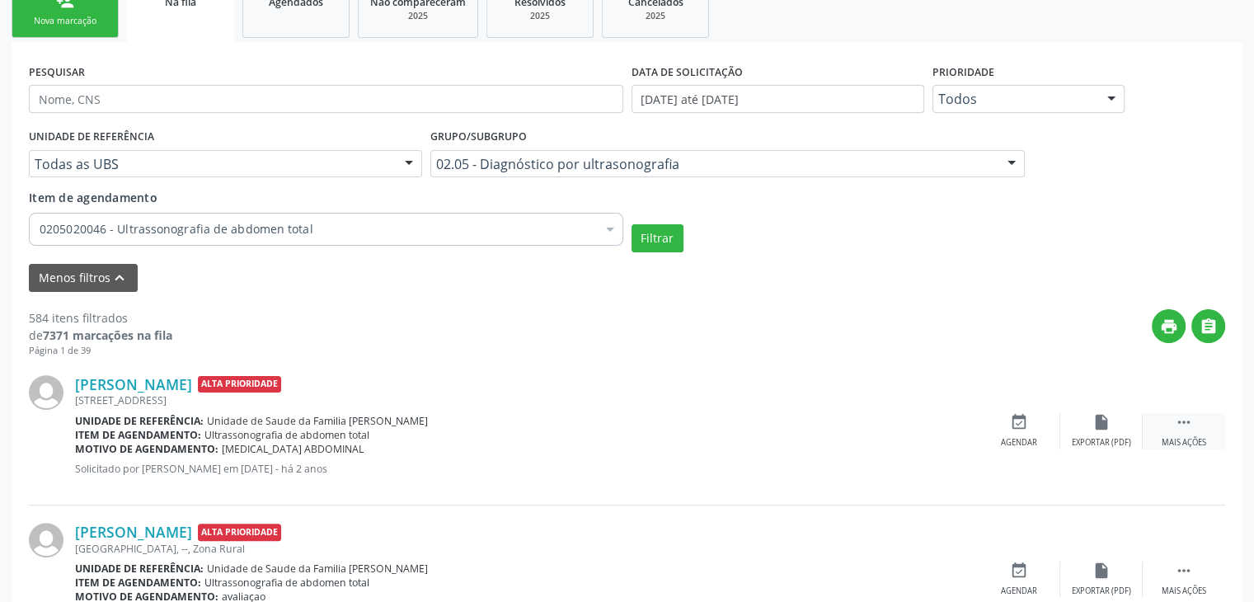
click at [1187, 439] on div "Mais ações" at bounding box center [1183, 443] width 45 height 12
click at [1091, 442] on div "Editar" at bounding box center [1101, 443] width 26 height 12
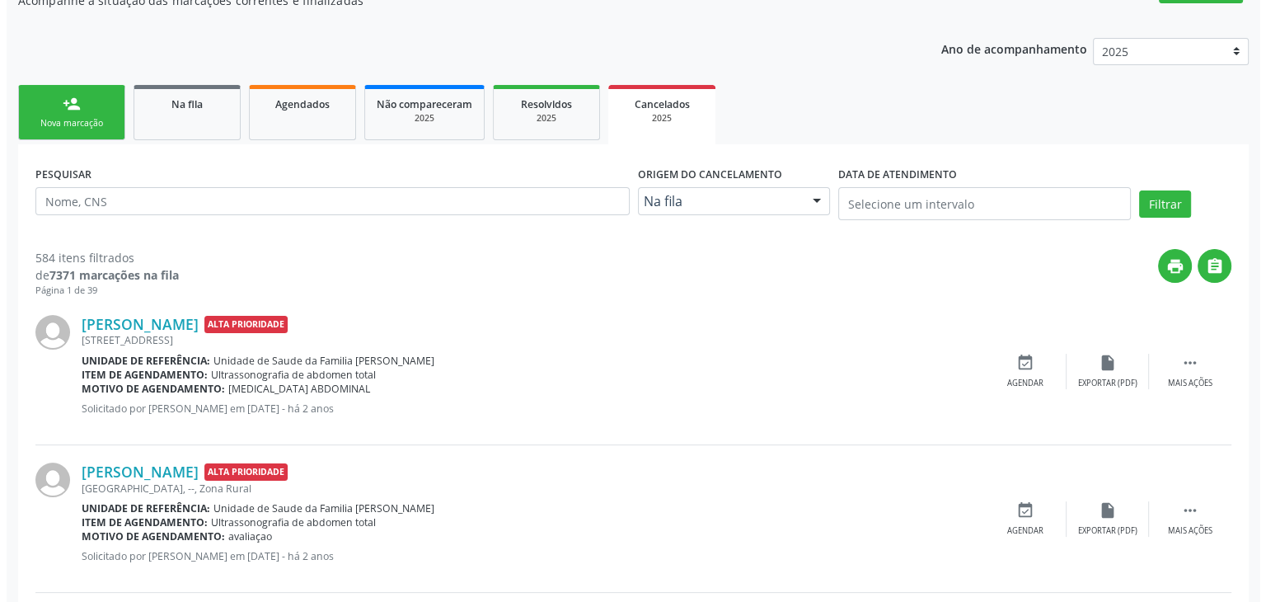
scroll to position [165, 0]
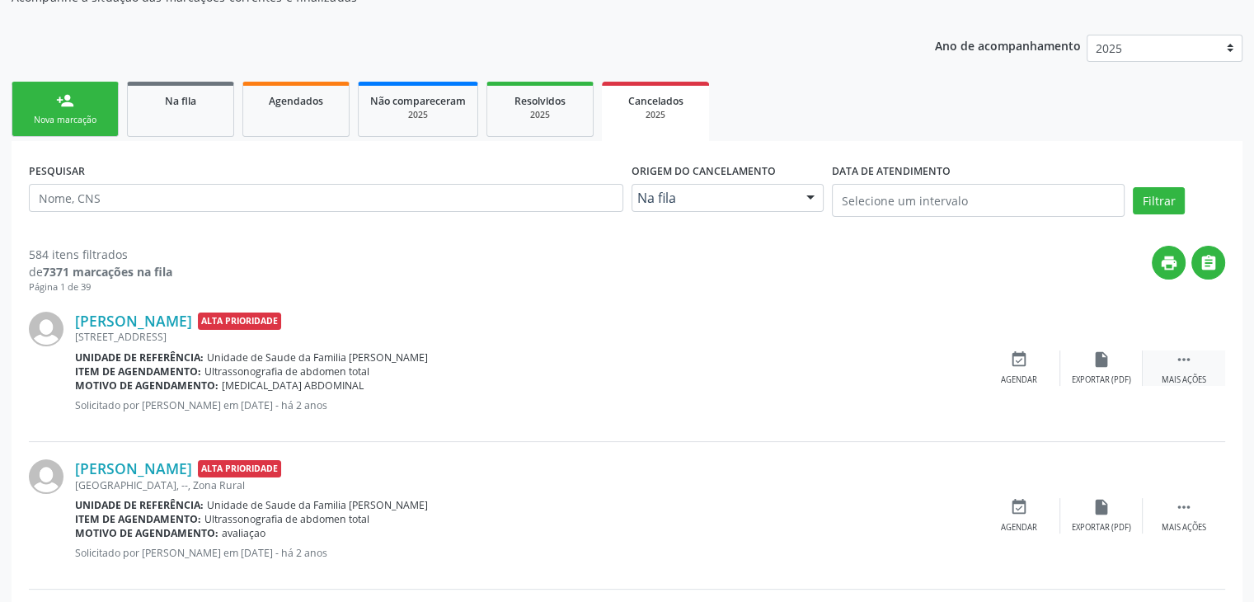
click at [1167, 356] on div " Mais ações" at bounding box center [1184, 367] width 82 height 35
click at [1026, 369] on div "cancel Cancelar" at bounding box center [1019, 367] width 82 height 35
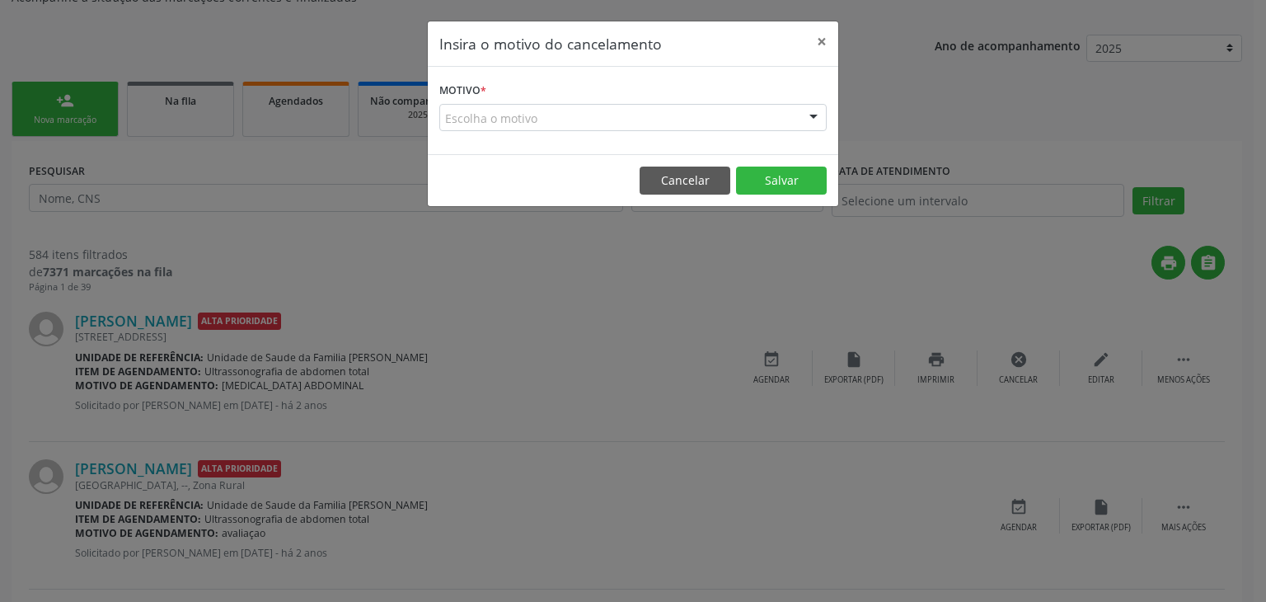
click at [523, 96] on form "Motivo * Escolha o motivo Outro Médico - Participação em eventos (ex: congresso…" at bounding box center [632, 104] width 387 height 53
click at [522, 100] on form "Motivo * Escolha o motivo Outro Médico - Participação em eventos (ex: congresso…" at bounding box center [632, 104] width 387 height 53
click at [522, 115] on div "Escolha o motivo" at bounding box center [632, 118] width 387 height 28
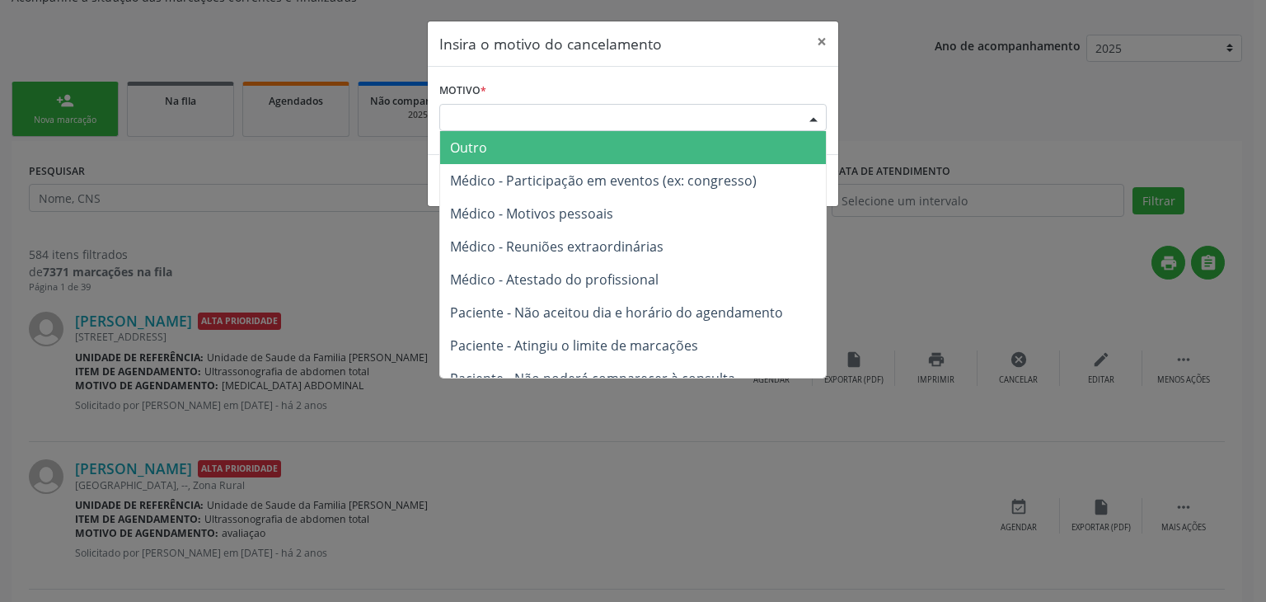
click at [518, 152] on span "Outro" at bounding box center [633, 147] width 386 height 33
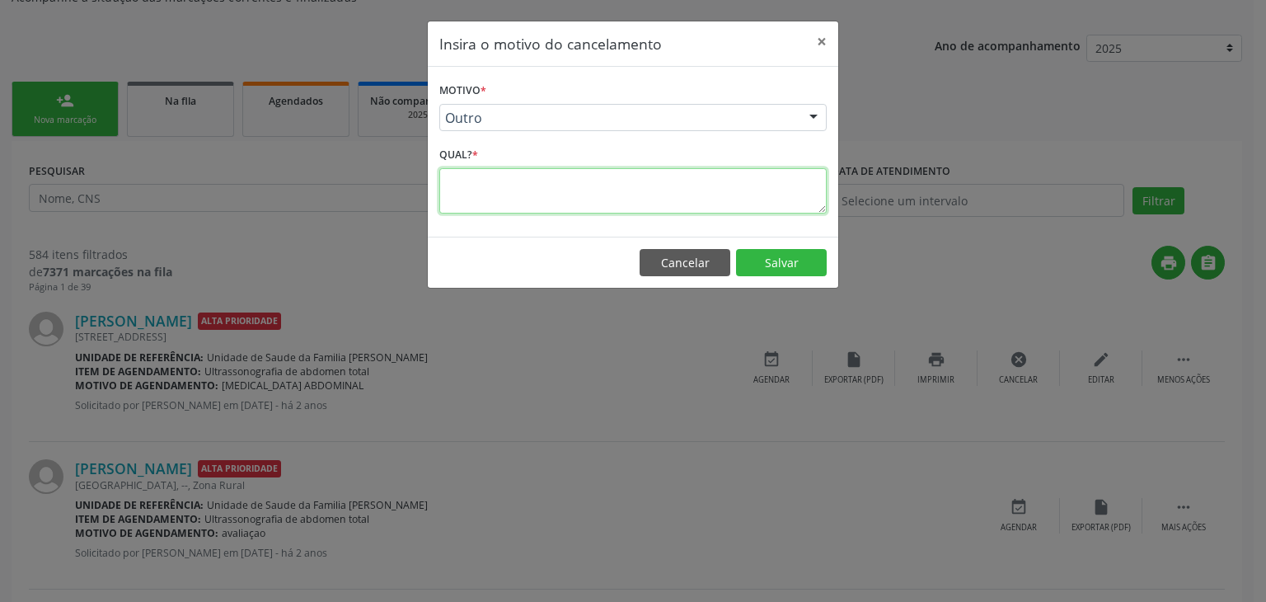
click at [554, 209] on textarea at bounding box center [632, 190] width 387 height 45
type textarea "EXAME REALIZADO"
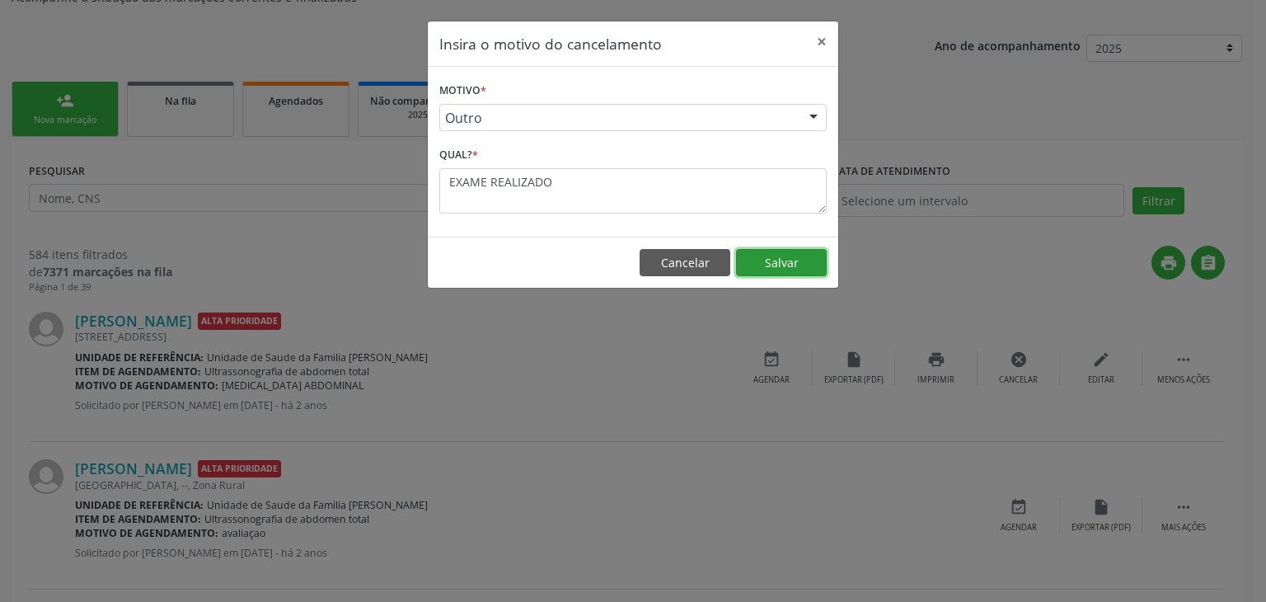
click at [762, 261] on button "Salvar" at bounding box center [781, 263] width 91 height 28
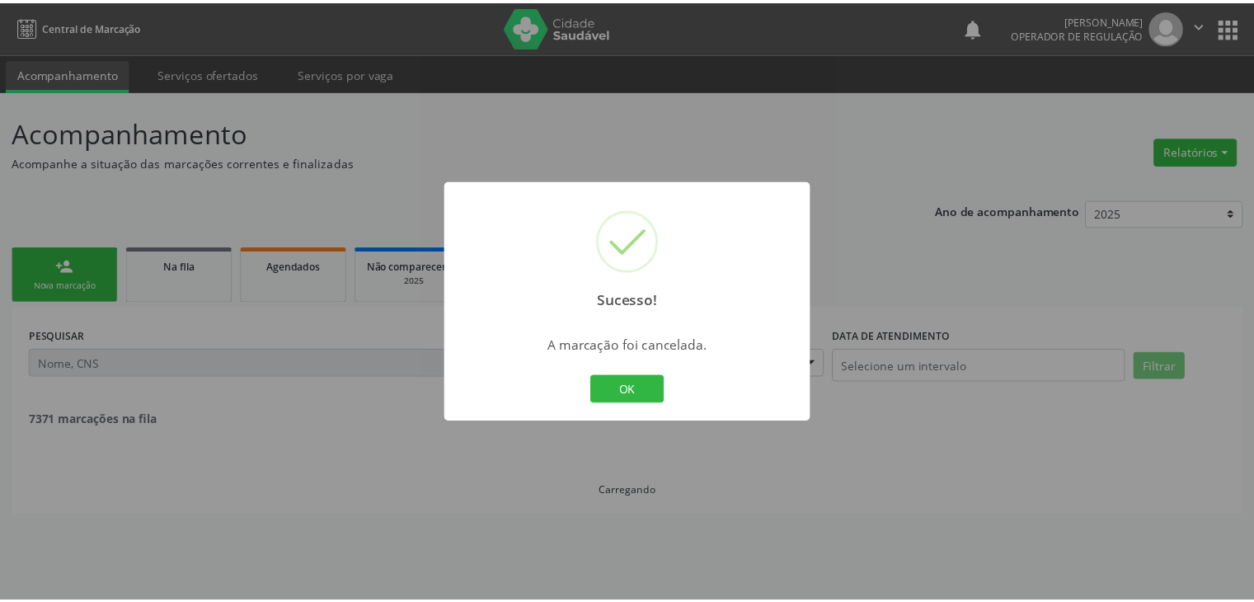
scroll to position [0, 0]
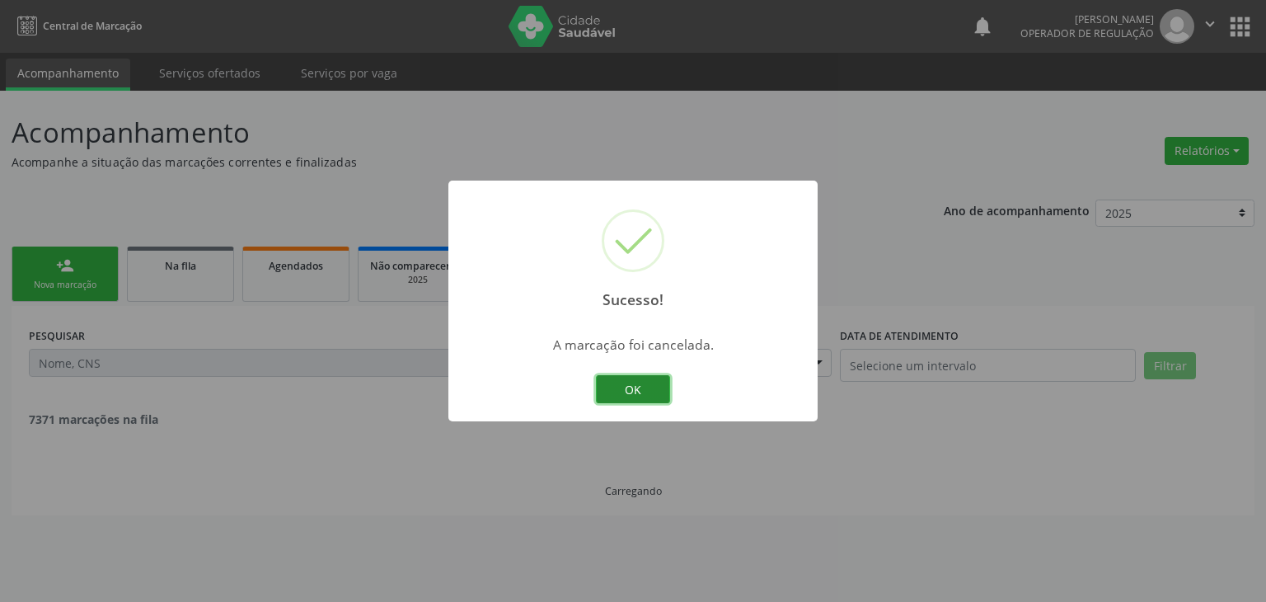
click at [642, 398] on button "OK" at bounding box center [633, 389] width 74 height 28
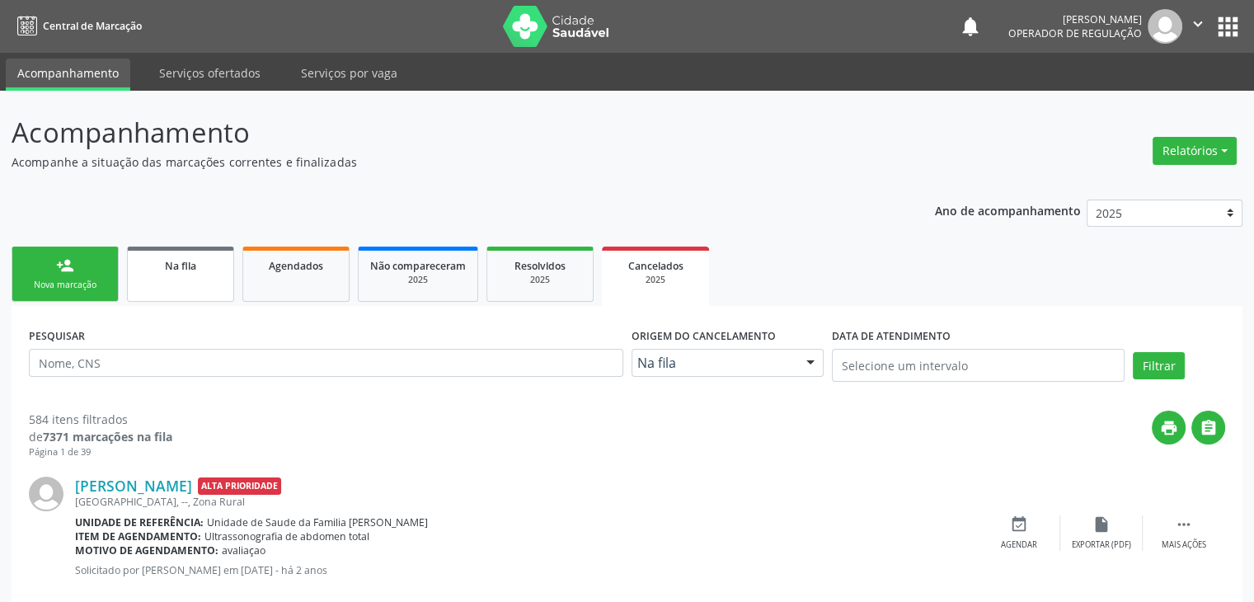
click at [177, 278] on link "Na fila" at bounding box center [180, 273] width 107 height 55
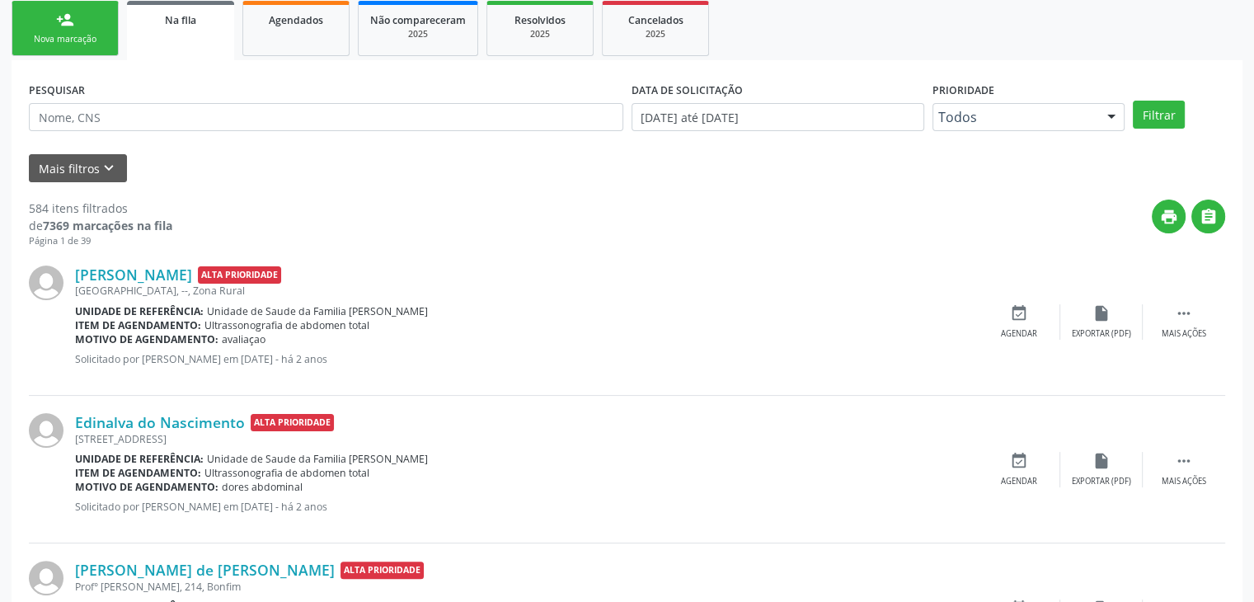
scroll to position [247, 0]
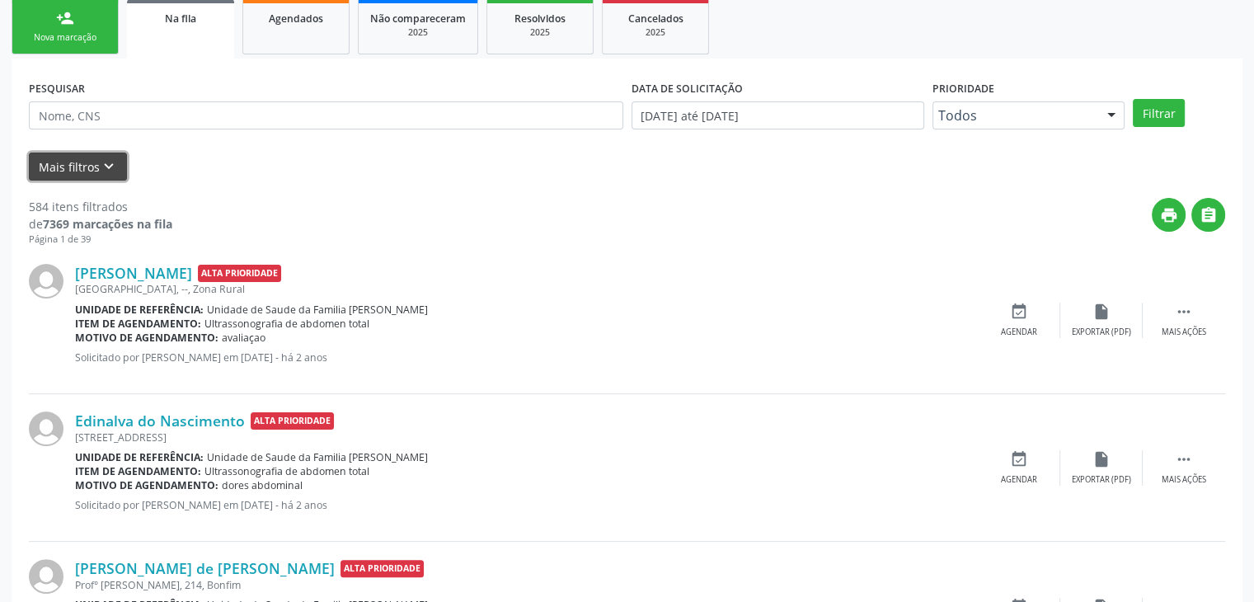
click at [87, 170] on button "Mais filtros keyboard_arrow_down" at bounding box center [78, 166] width 98 height 29
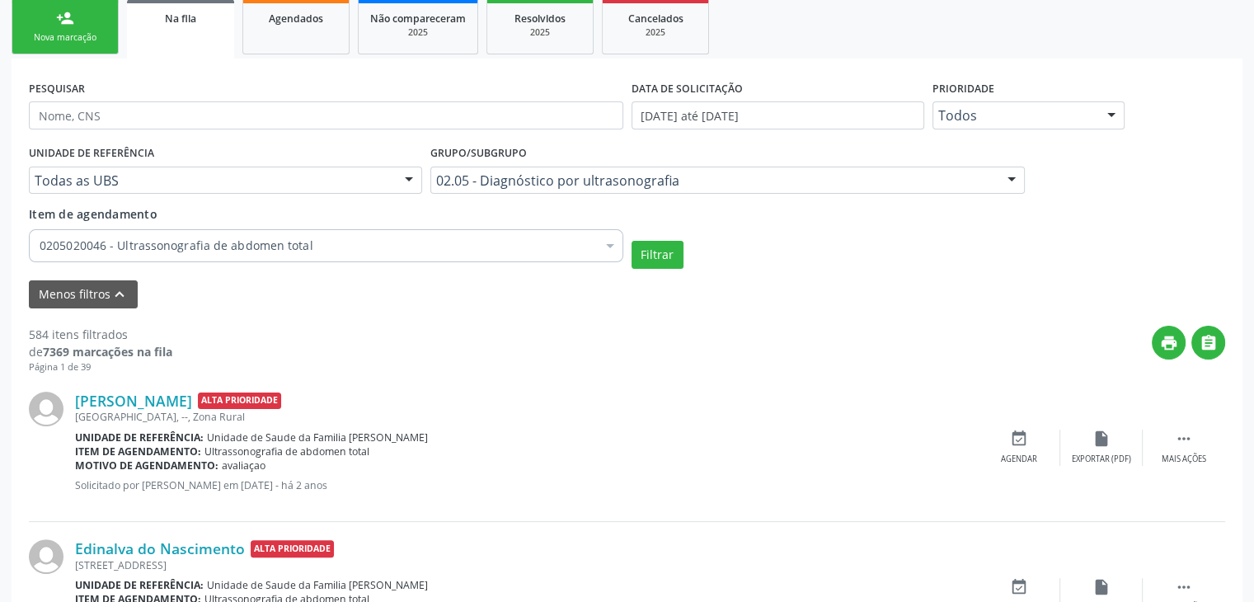
click at [35, 172] on input "text" at bounding box center [35, 188] width 0 height 33
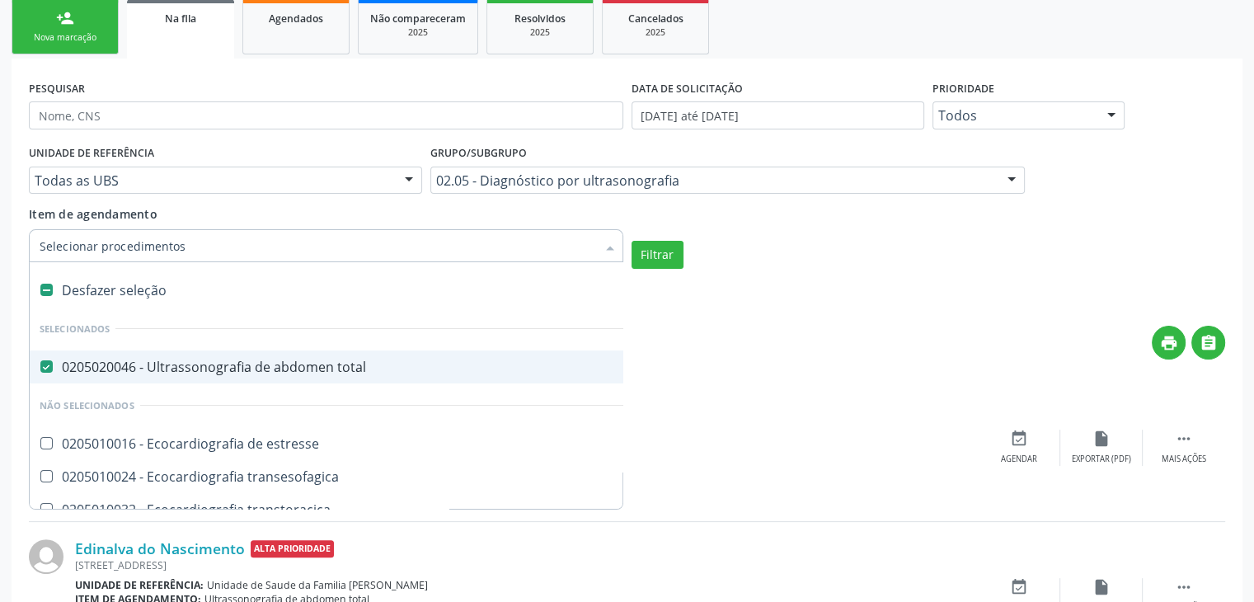
click at [195, 368] on div "0205020046 - Ultrassonografia de abdomen total" at bounding box center [384, 366] width 688 height 13
checkbox total "false"
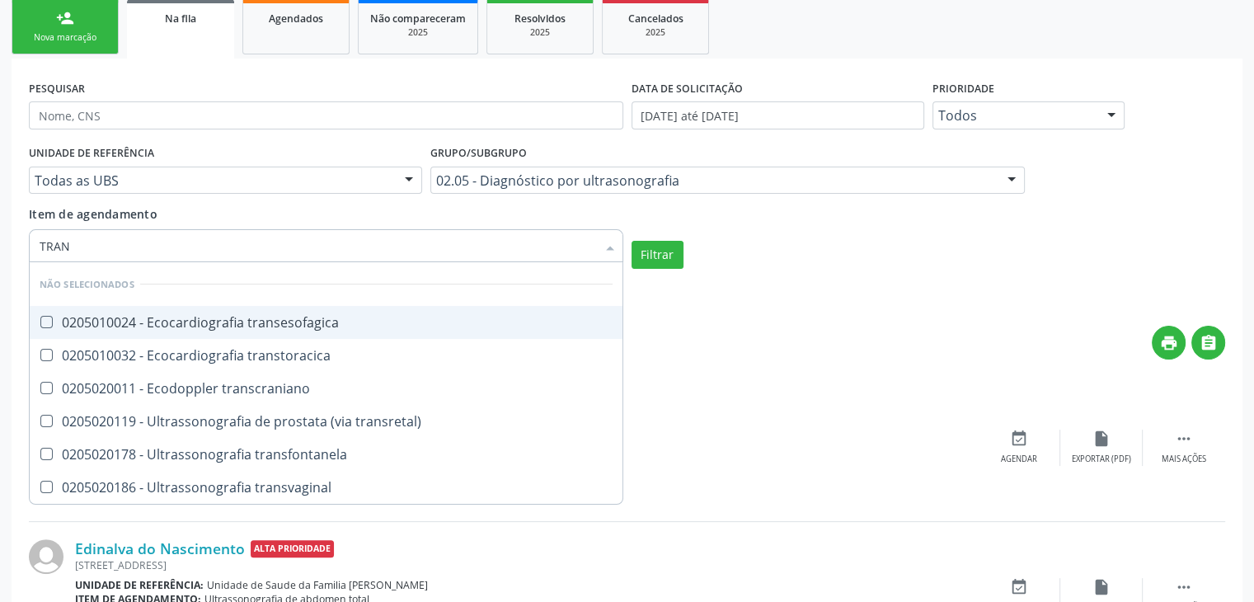
type input "TRANS"
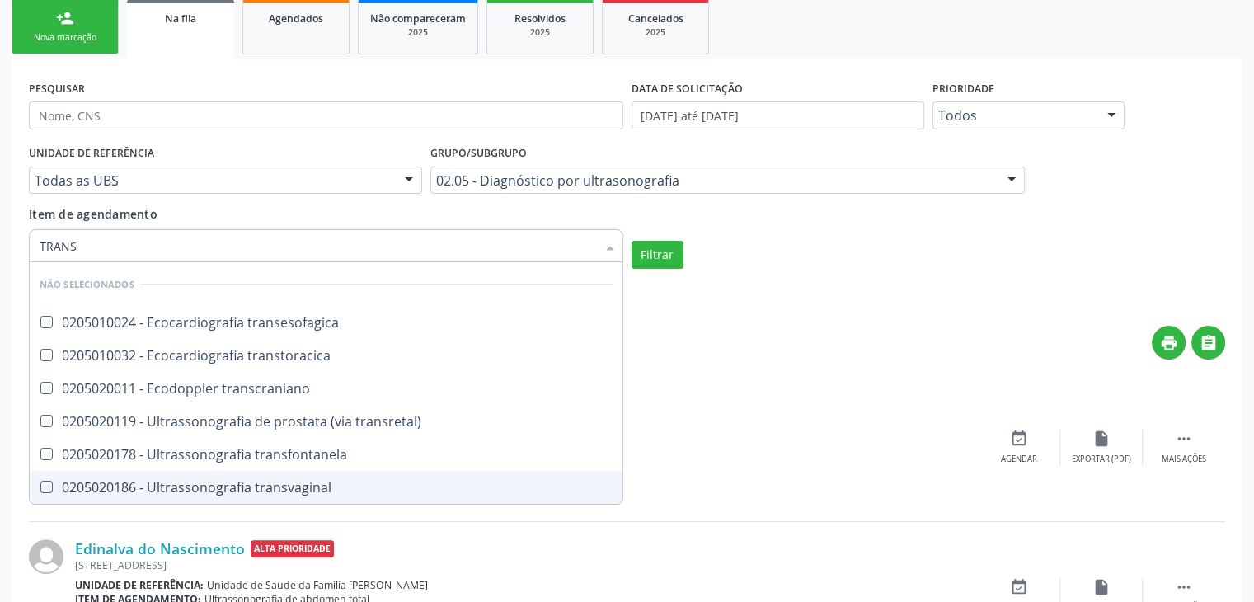
click at [264, 494] on div "0205020186 - Ultrassonografia transvaginal" at bounding box center [326, 487] width 573 height 13
checkbox transvaginal "true"
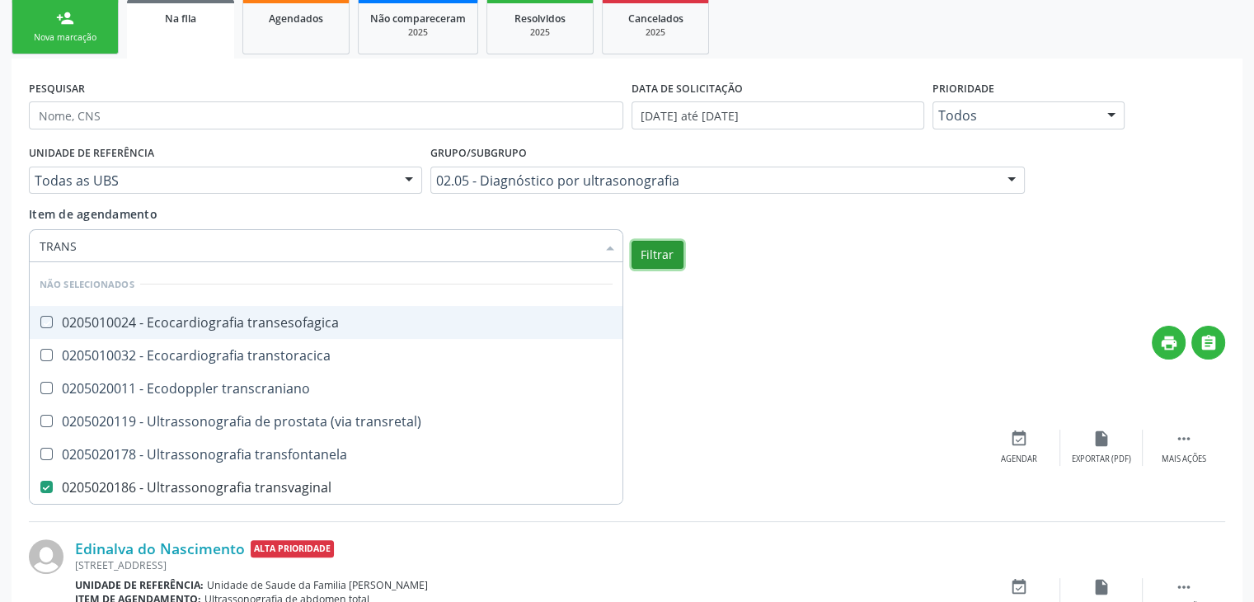
checkbox transesofagica "true"
checkbox transvaginal "false"
click at [647, 248] on button "Filtrar" at bounding box center [657, 255] width 52 height 28
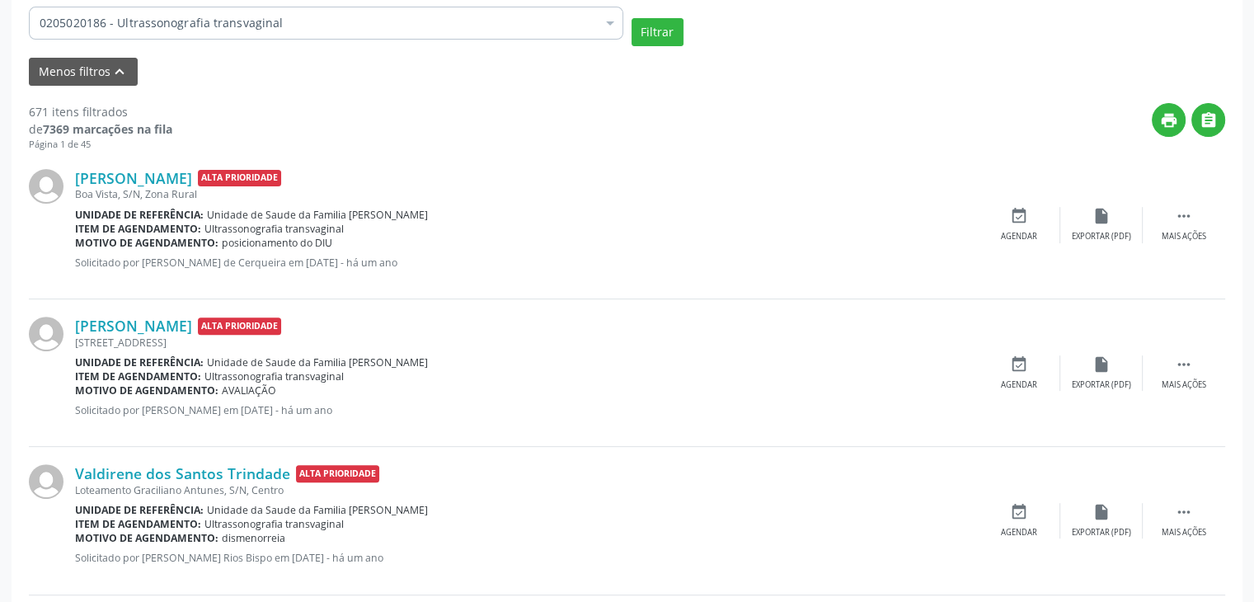
scroll to position [0, 0]
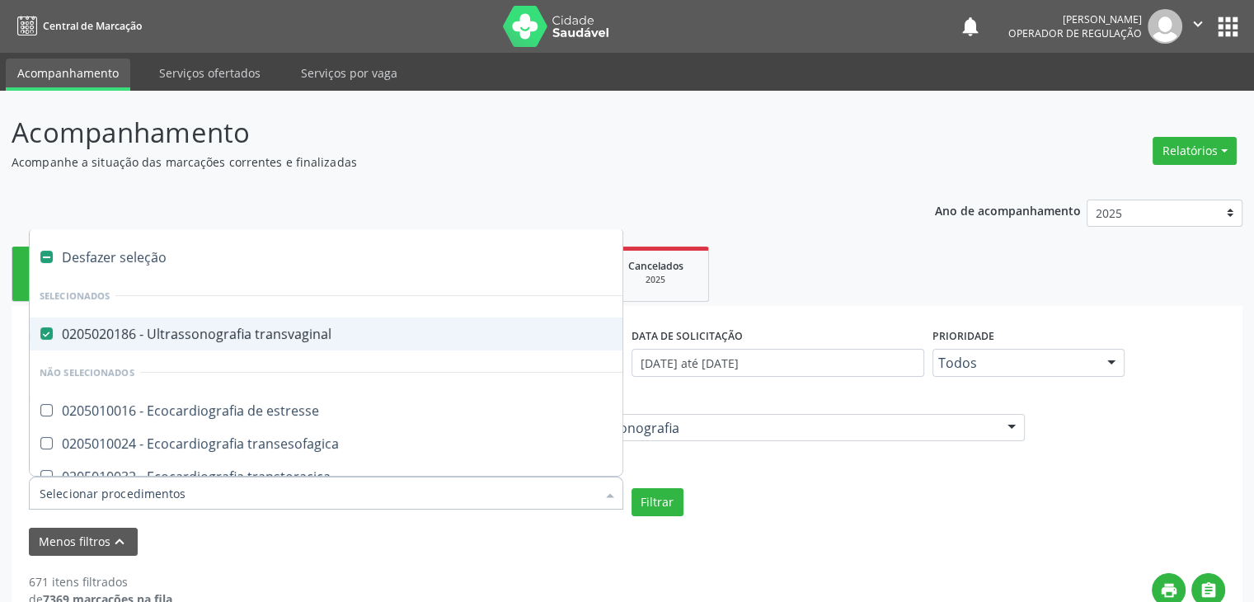
click at [237, 345] on span "0205020186 - Ultrassonografia transvaginal" at bounding box center [384, 333] width 708 height 33
checkbox transvaginal "false"
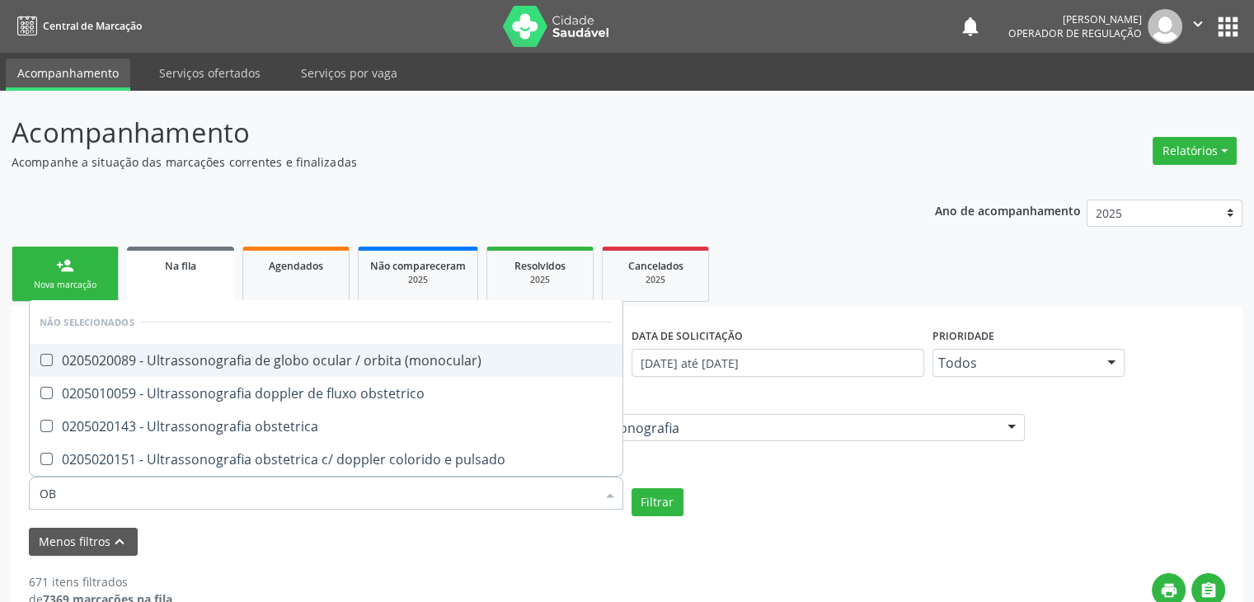
type input "OBS"
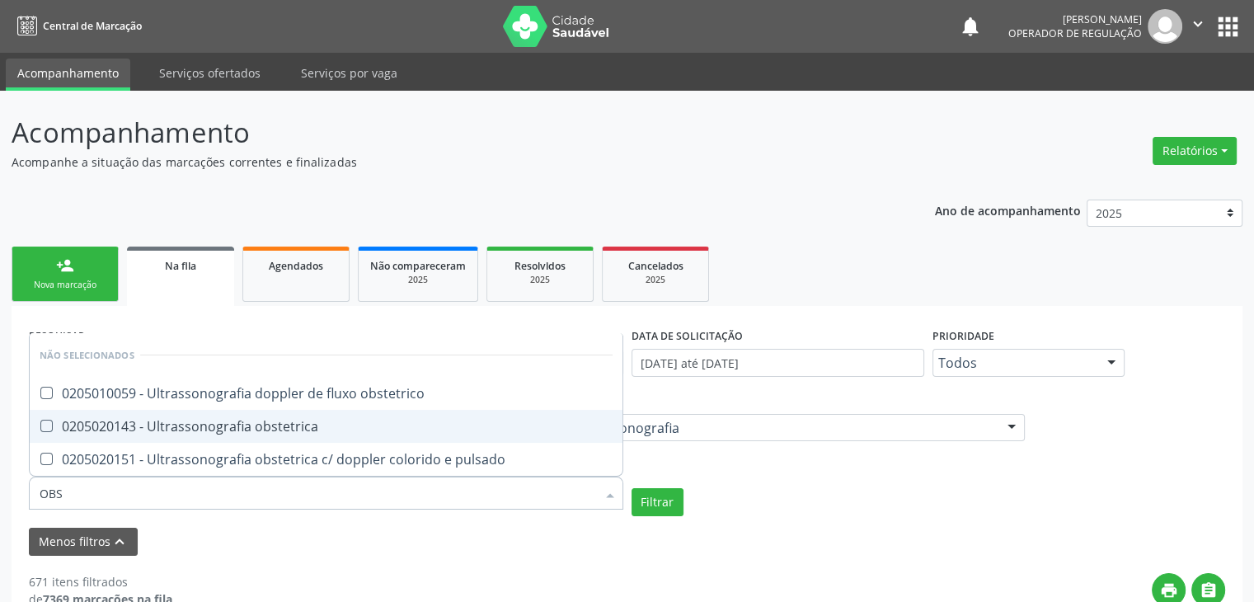
click at [241, 420] on div "0205020143 - Ultrassonografia obstetrica" at bounding box center [326, 426] width 573 height 13
checkbox obstetrica "true"
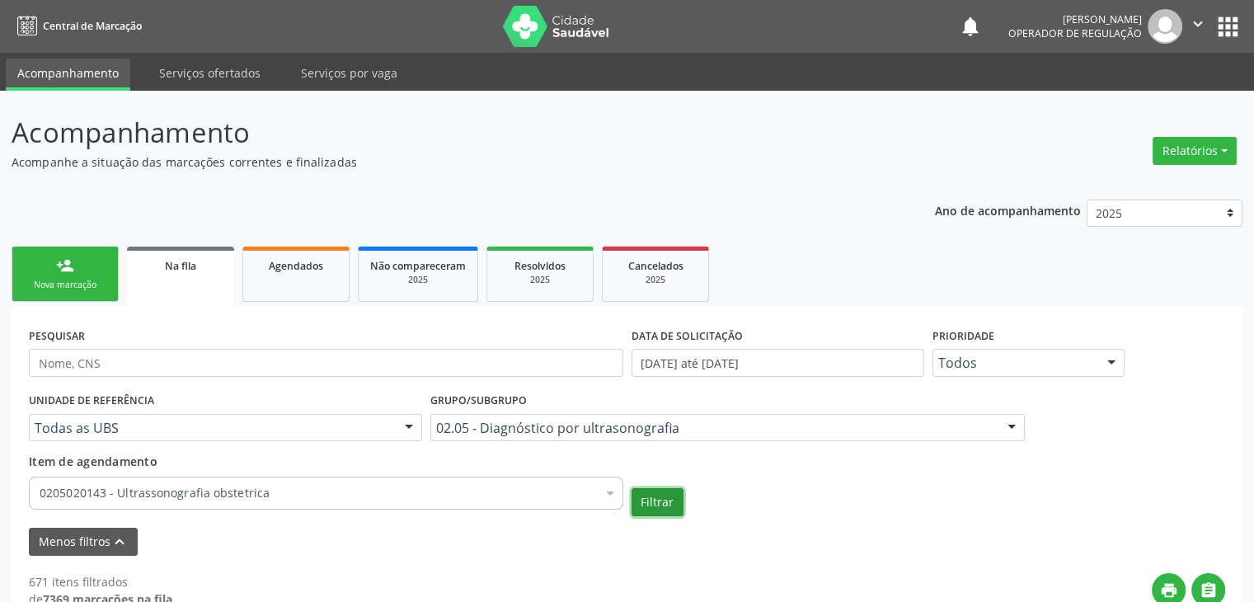
click at [654, 495] on button "Filtrar" at bounding box center [657, 502] width 52 height 28
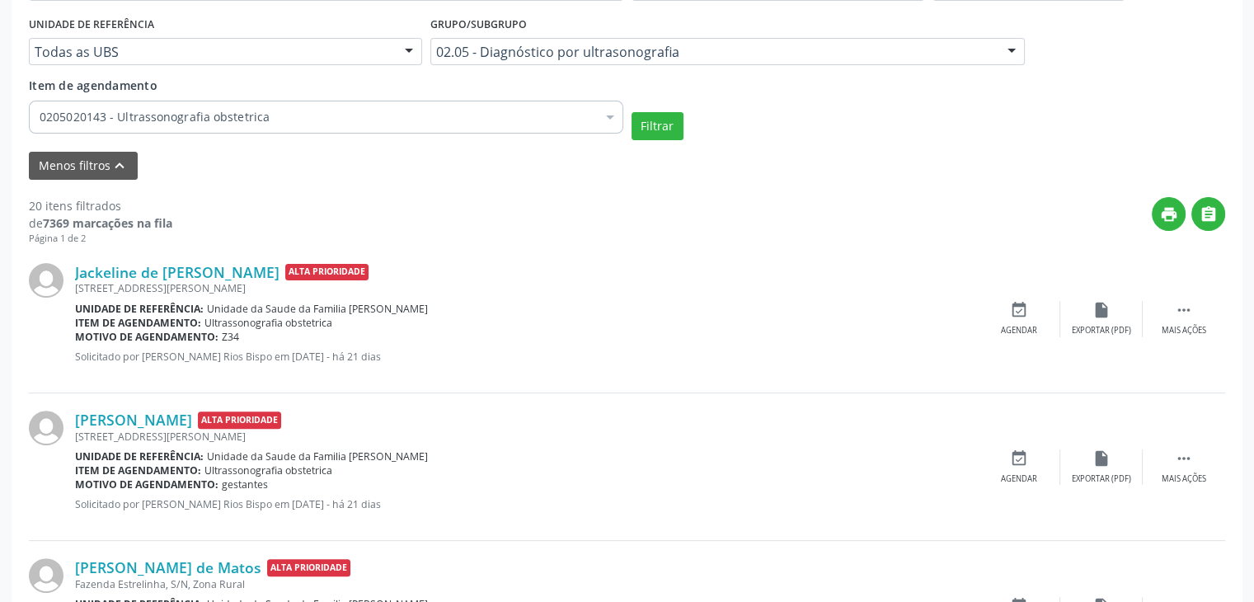
scroll to position [87, 0]
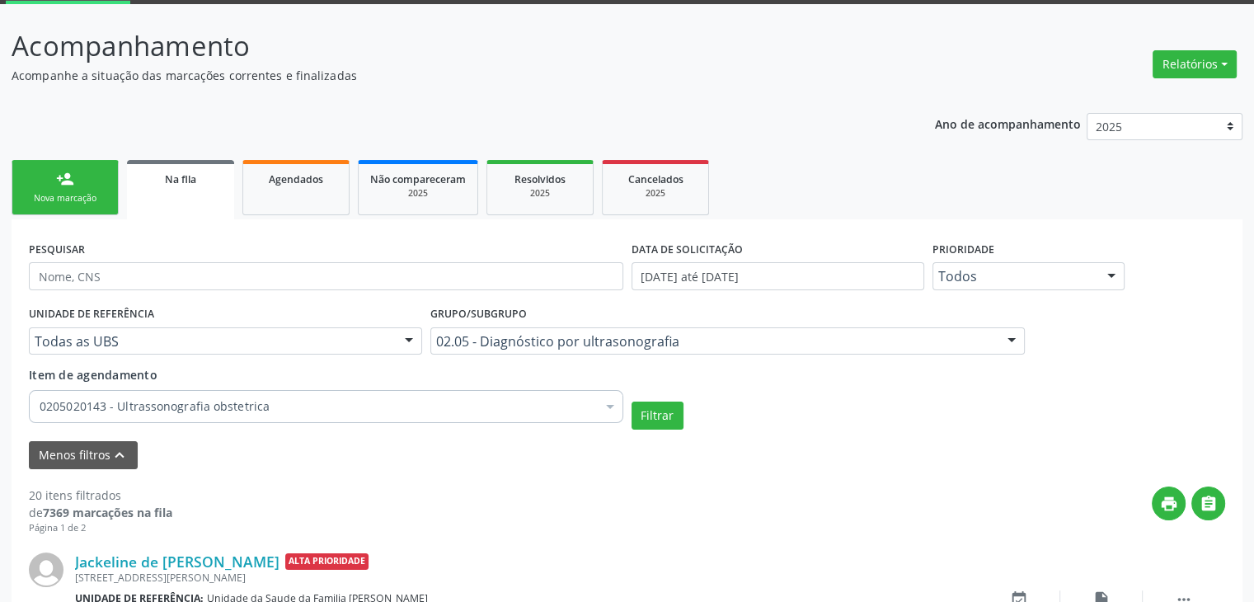
click at [289, 414] on div "0205020143 - Ultrassonografia obstetrica" at bounding box center [326, 406] width 594 height 33
click at [40, 414] on input "Item de agendamento" at bounding box center [40, 406] width 0 height 33
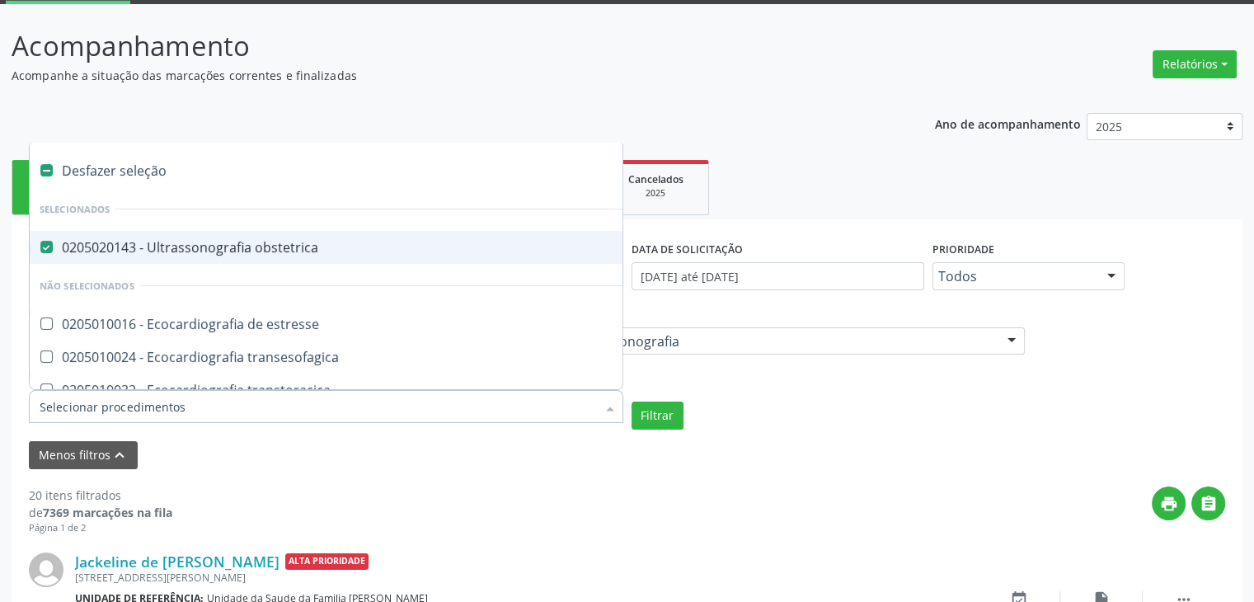
click at [204, 246] on div "0205020143 - Ultrassonografia obstetrica" at bounding box center [384, 247] width 688 height 13
checkbox obstetrica "false"
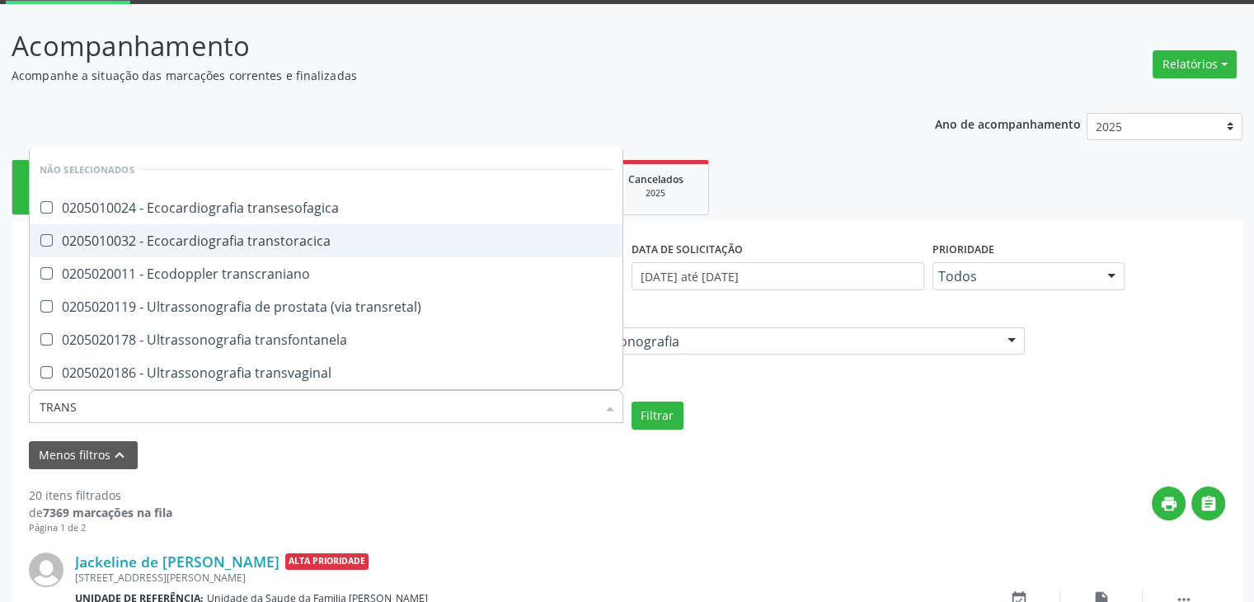
type input "TRANSV"
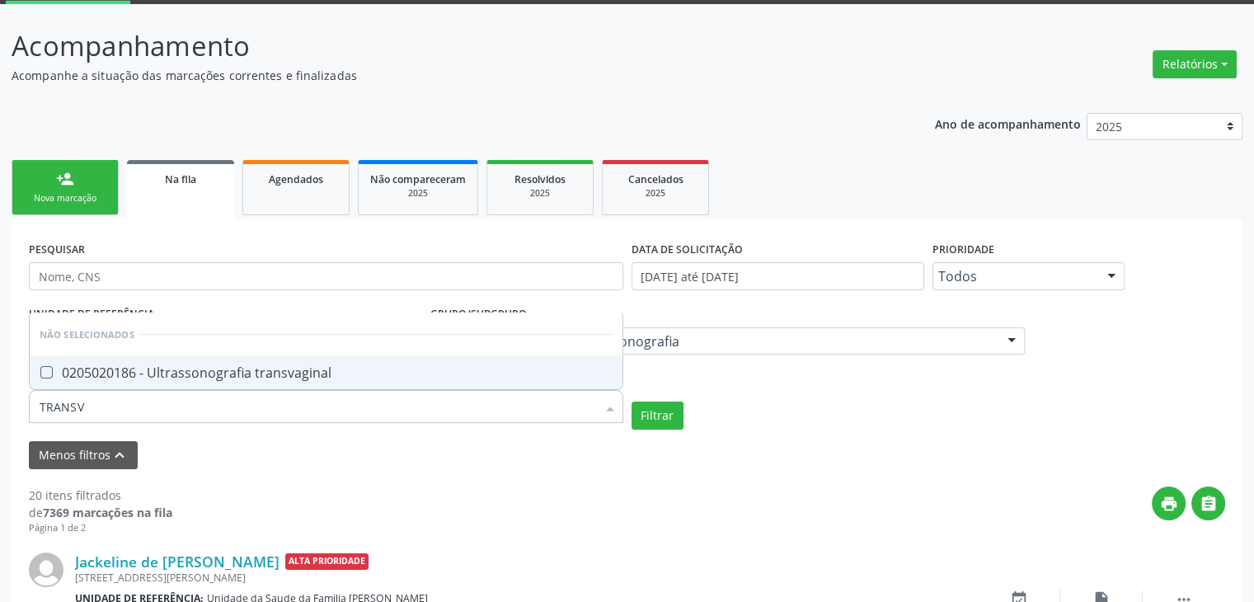
click at [237, 370] on div "0205020186 - Ultrassonografia transvaginal" at bounding box center [326, 372] width 573 height 13
checkbox transvaginal "true"
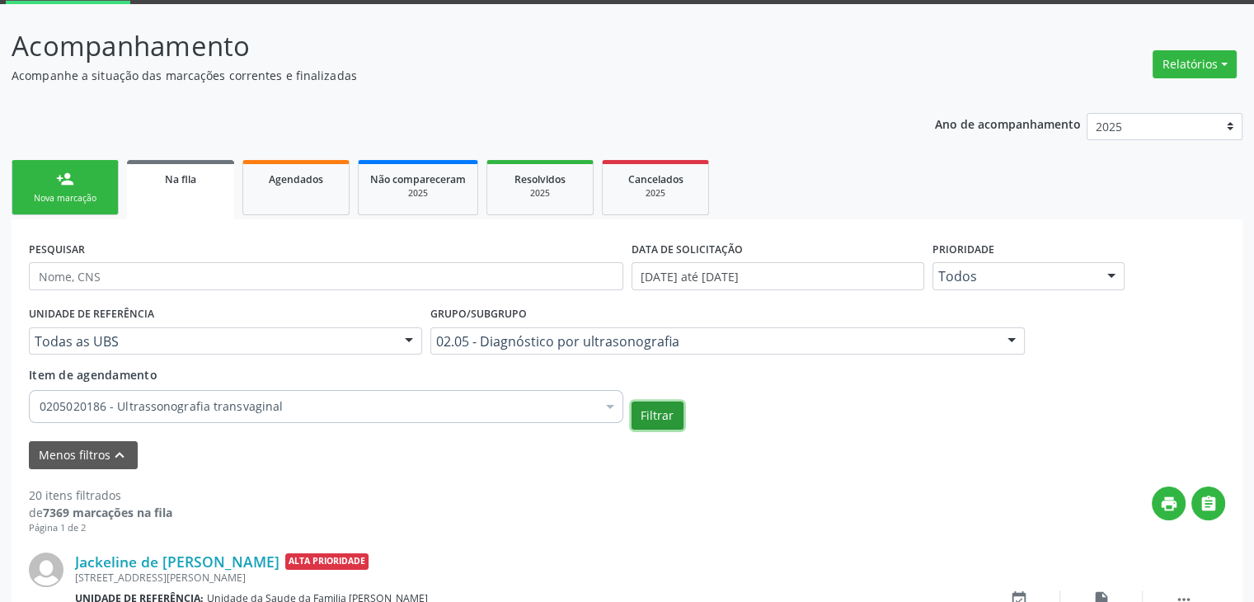
click at [663, 415] on button "Filtrar" at bounding box center [657, 415] width 52 height 28
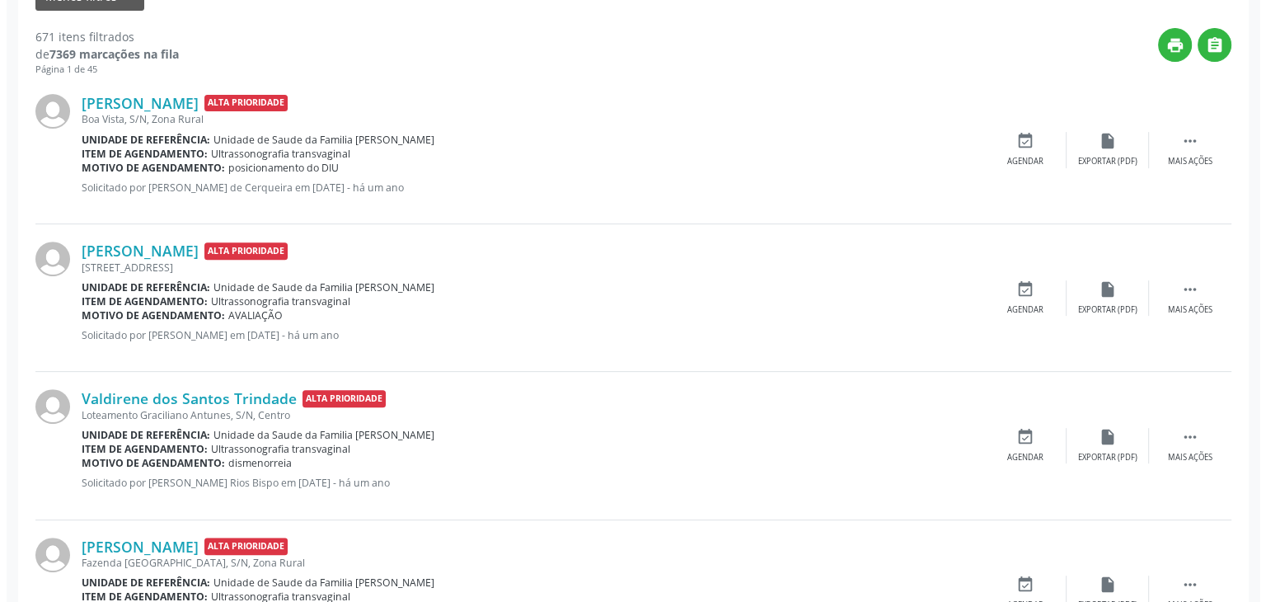
scroll to position [416, 0]
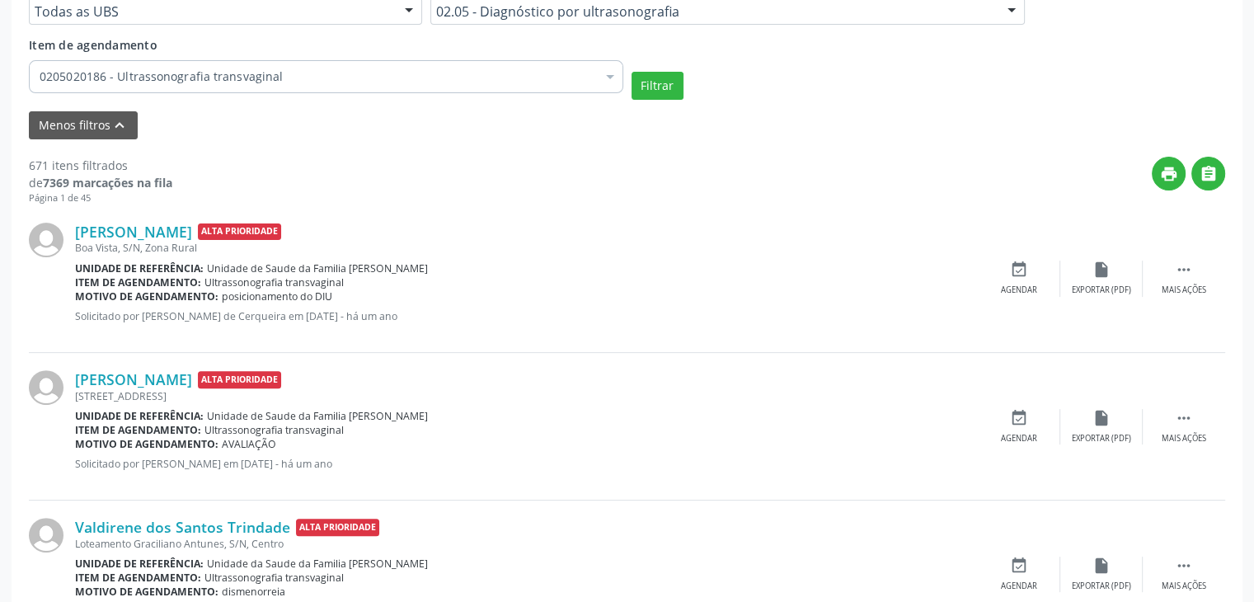
click at [124, 241] on div "Boa Vista, S/N, Zona Rural" at bounding box center [526, 248] width 903 height 14
click at [136, 238] on link "[PERSON_NAME]" at bounding box center [133, 232] width 117 height 18
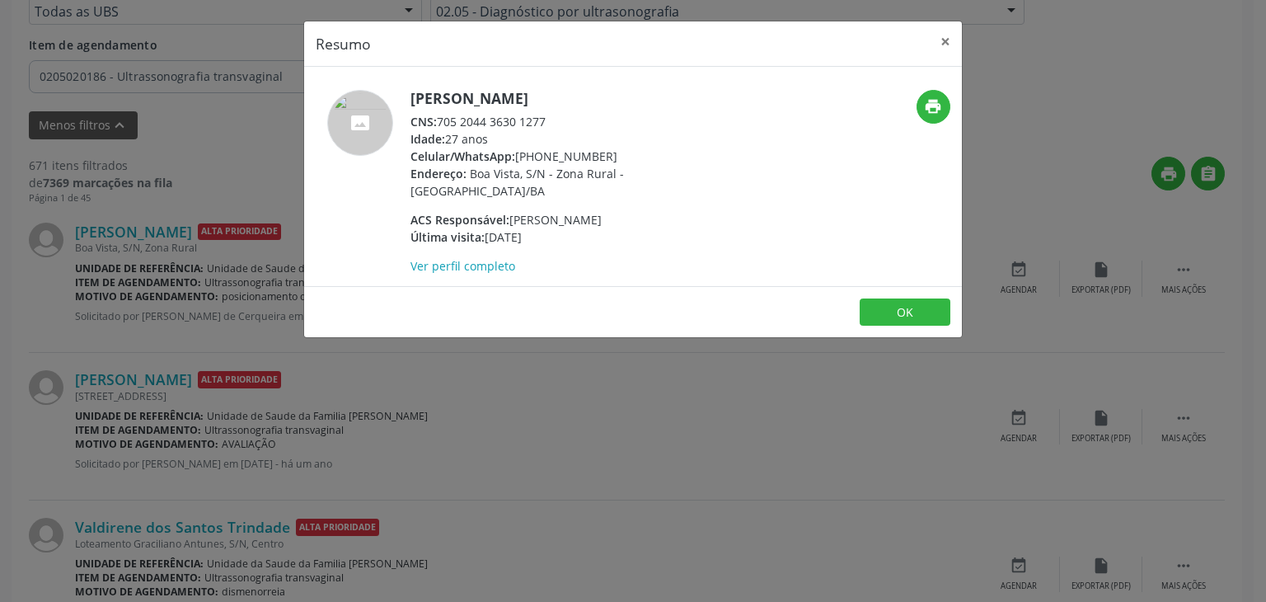
drag, startPoint x: 409, startPoint y: 94, endPoint x: 610, endPoint y: 100, distance: 201.2
click at [610, 100] on div "[PERSON_NAME] CNS: 705 2044 3630 1277 Idade: 27 anos Celular/WhatsApp: [PHONE_N…" at bounding box center [523, 182] width 439 height 185
copy h5 "[PERSON_NAME]"
click at [944, 44] on button "×" at bounding box center [945, 41] width 33 height 40
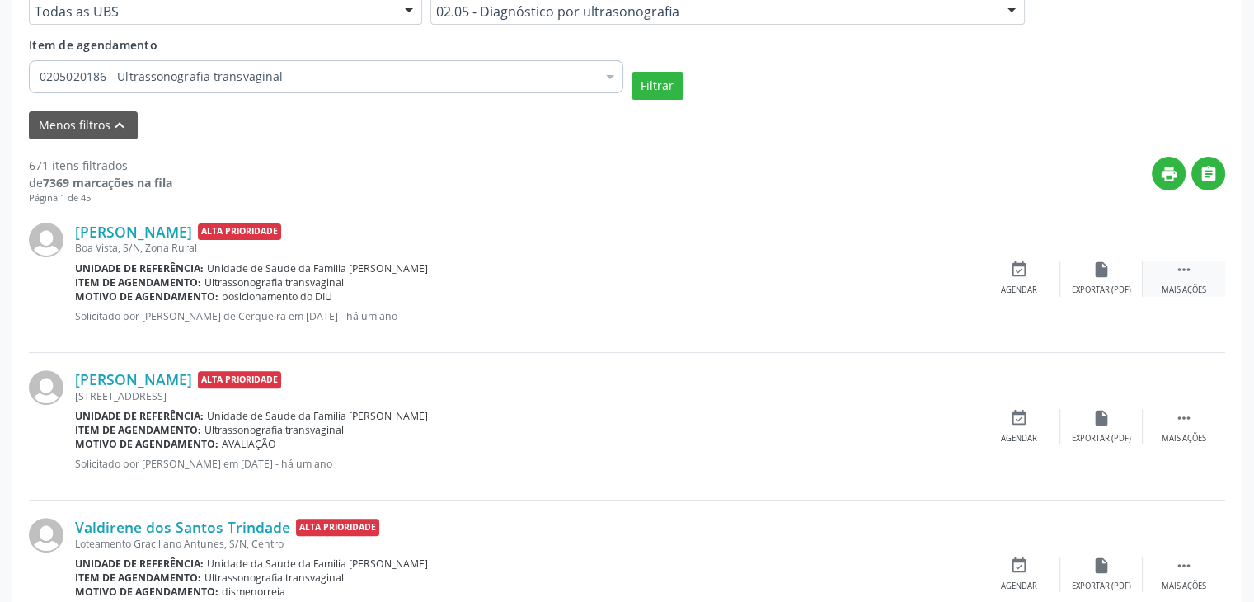
click at [1176, 274] on icon "" at bounding box center [1184, 269] width 18 height 18
click at [1017, 257] on div "[PERSON_NAME] Alta Prioridade [GEOGRAPHIC_DATA], S/N, Zona Rural Unidade de ref…" at bounding box center [627, 279] width 1196 height 148
click at [1016, 272] on icon "cancel" at bounding box center [1019, 269] width 18 height 18
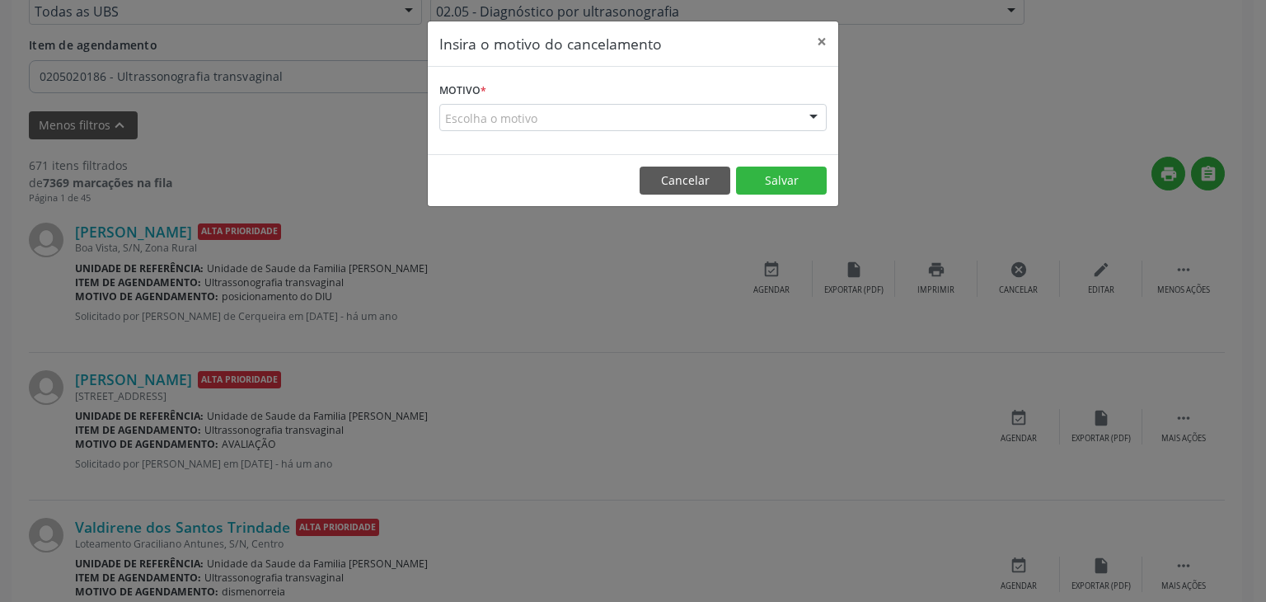
click at [563, 117] on div "Escolha o motivo" at bounding box center [632, 118] width 387 height 28
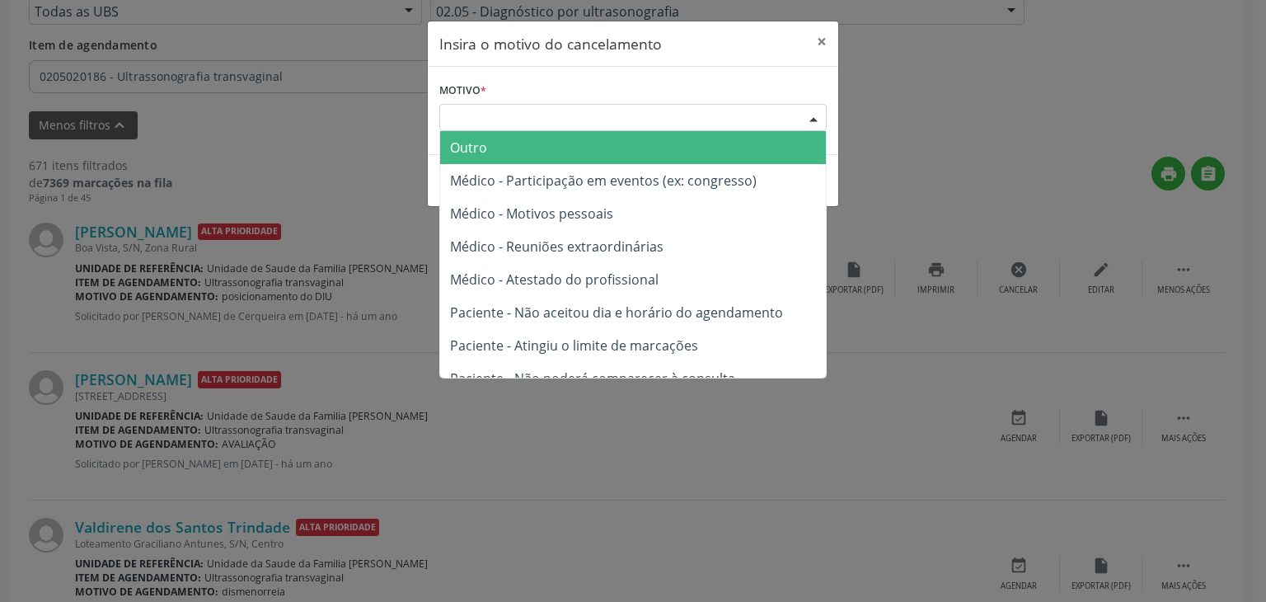
click at [508, 139] on span "Outro" at bounding box center [633, 147] width 386 height 33
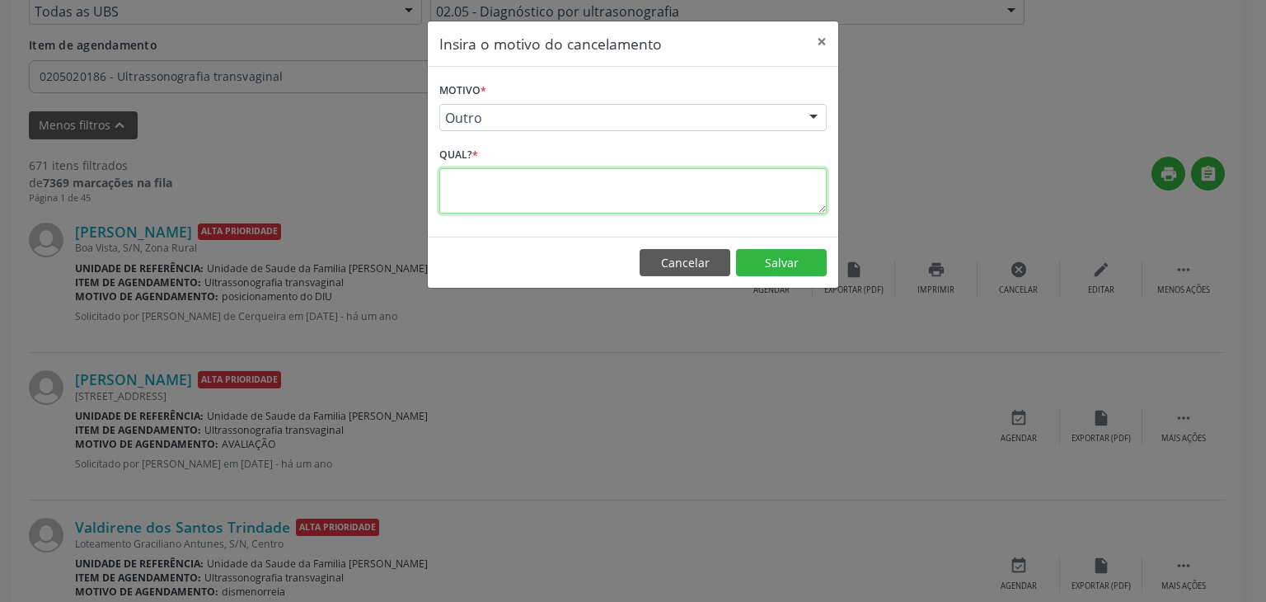
click at [505, 175] on textarea at bounding box center [632, 190] width 387 height 45
type textarea "EXAME REALIZADO"
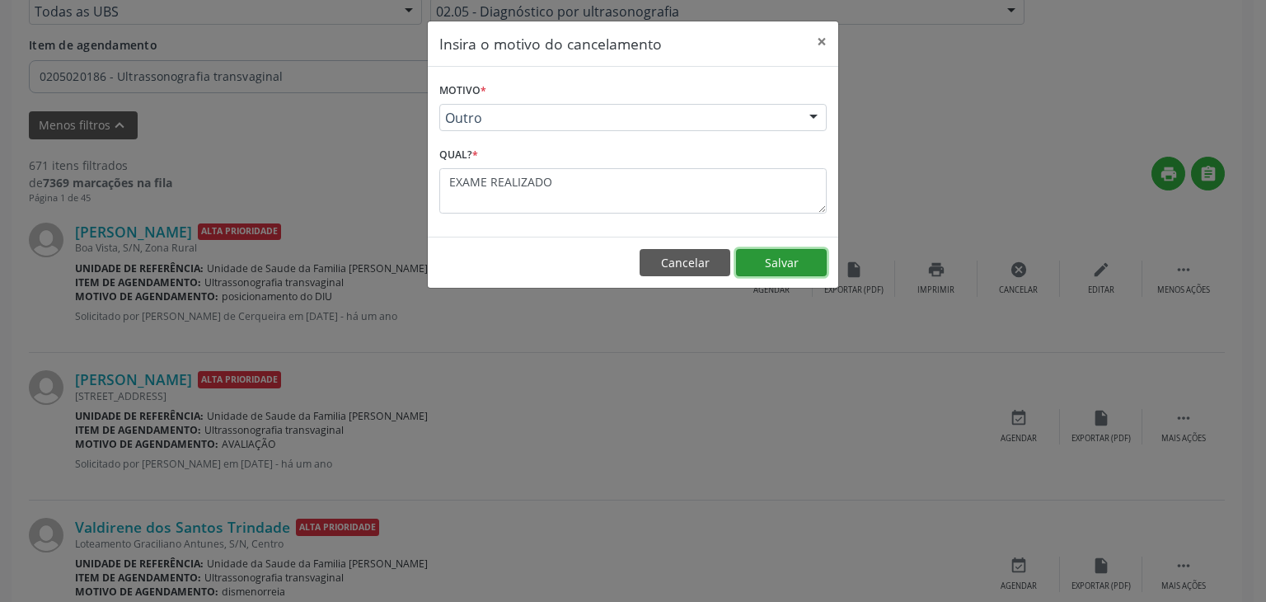
click at [788, 253] on button "Salvar" at bounding box center [781, 263] width 91 height 28
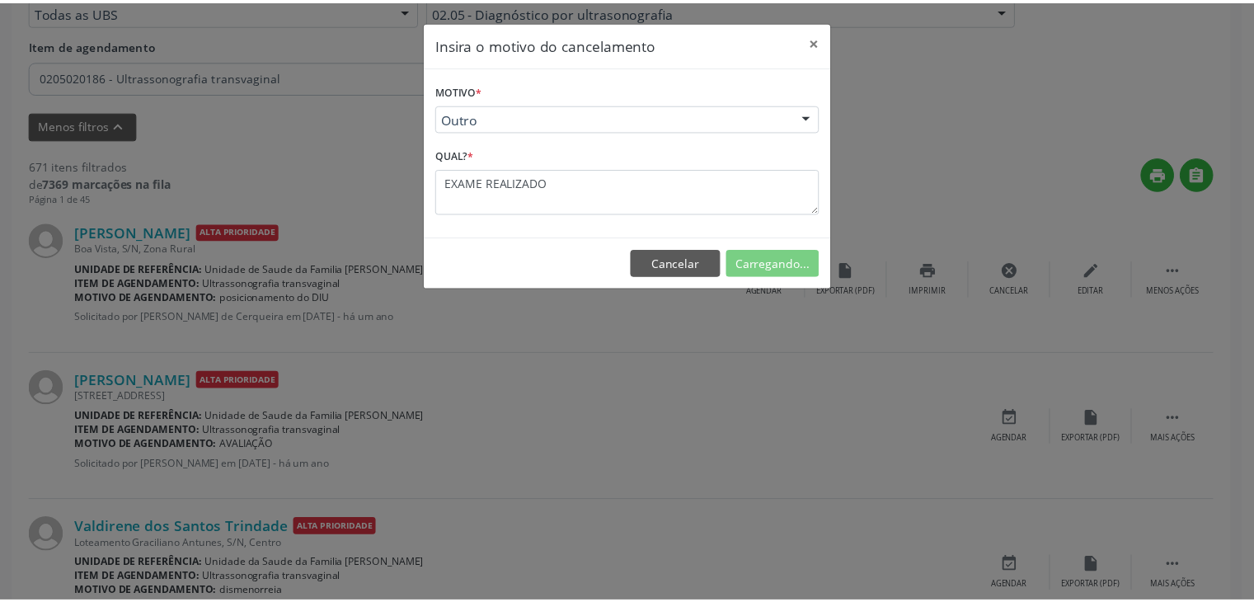
scroll to position [87, 0]
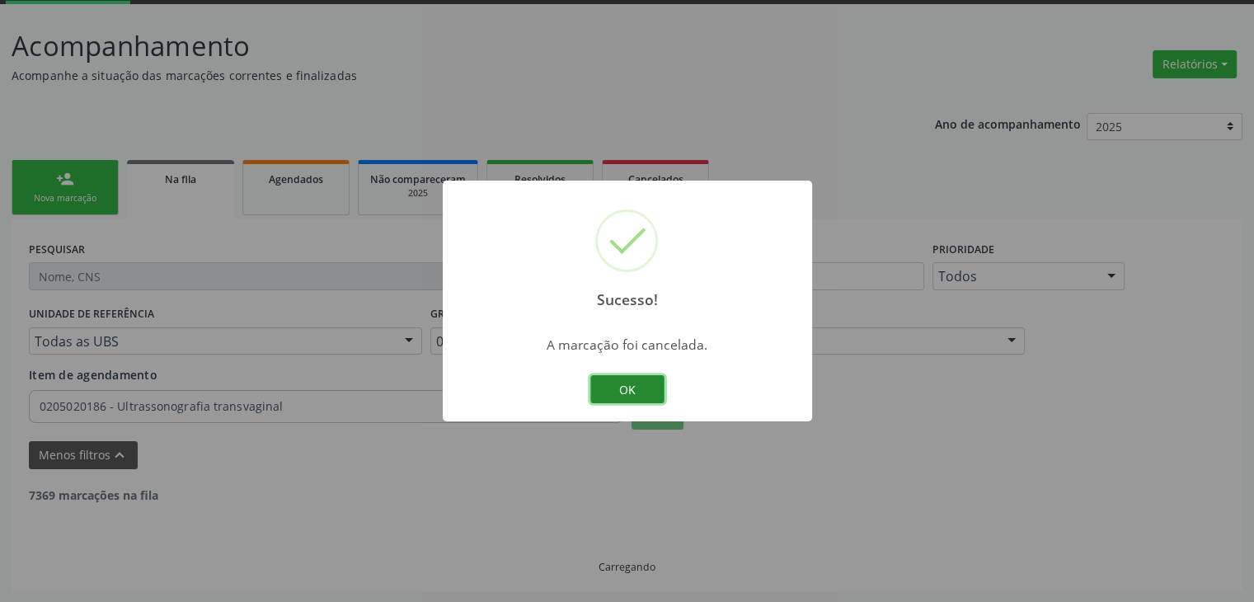
click at [645, 393] on button "OK" at bounding box center [627, 389] width 74 height 28
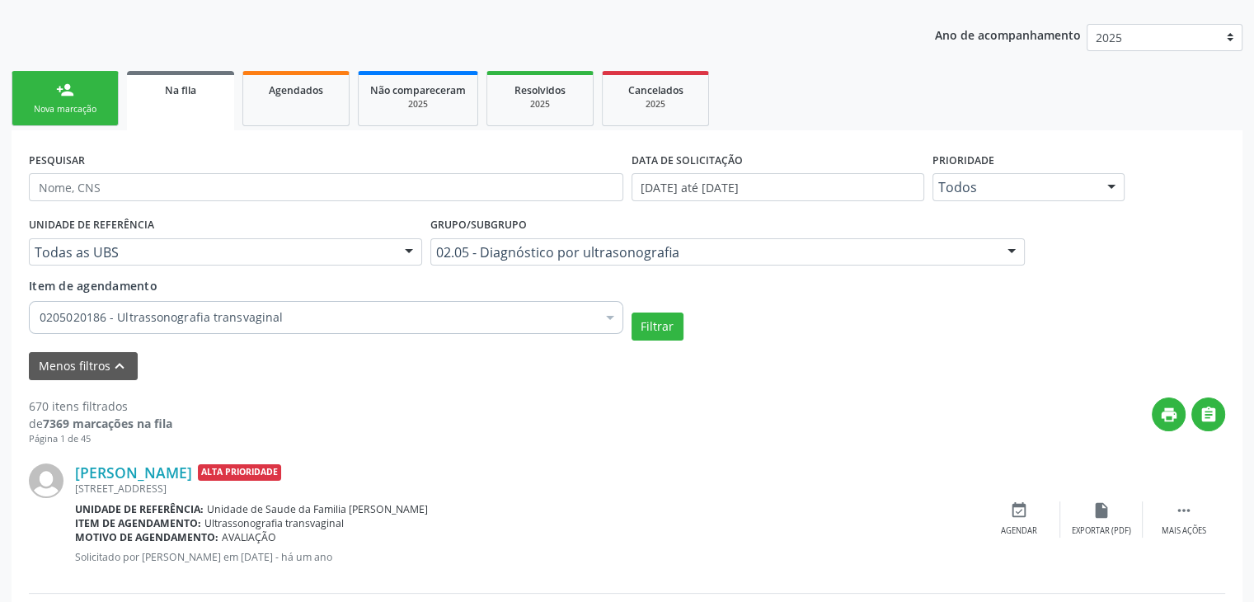
scroll to position [169, 0]
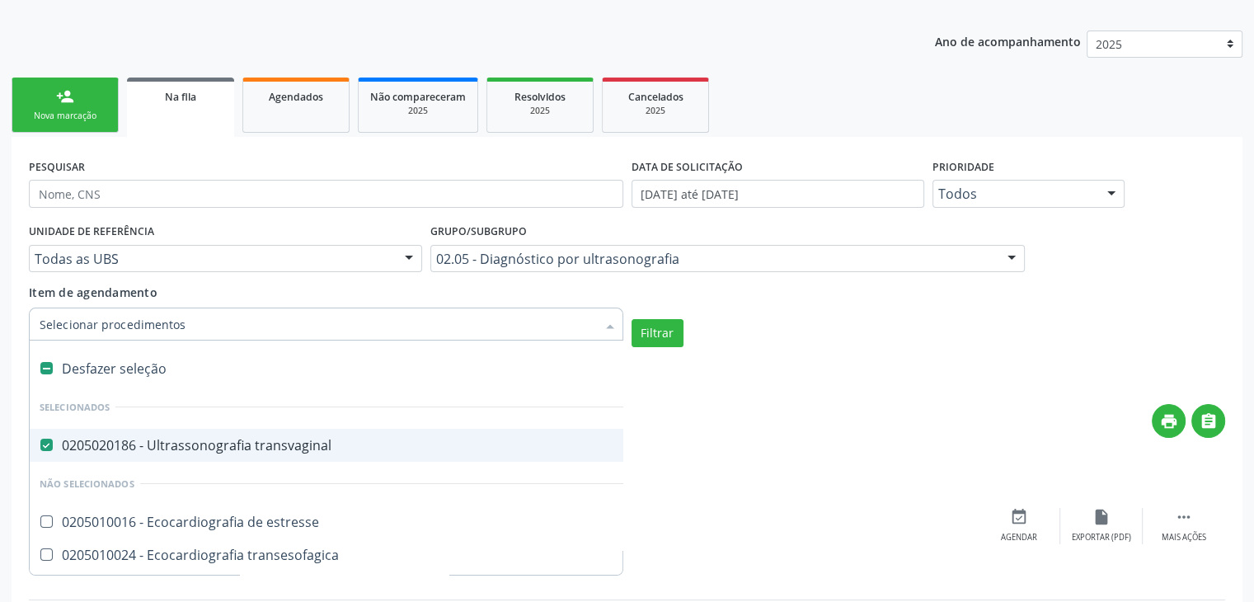
click at [177, 453] on span "0205020186 - Ultrassonografia transvaginal" at bounding box center [384, 445] width 708 height 33
checkbox transvaginal "false"
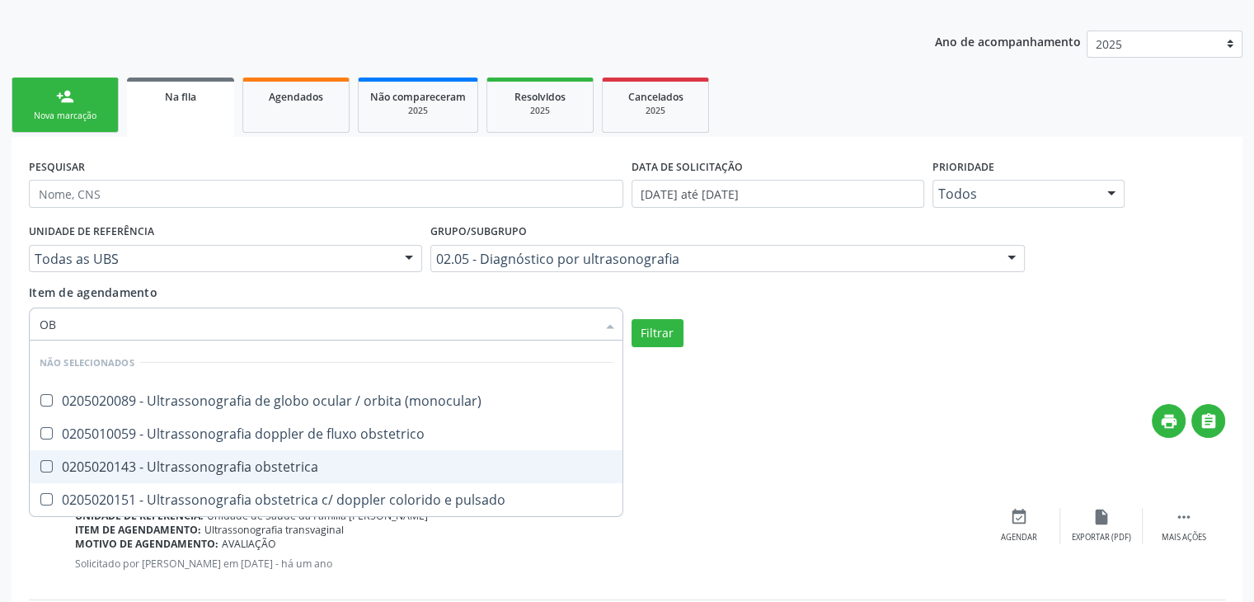
type input "OBS"
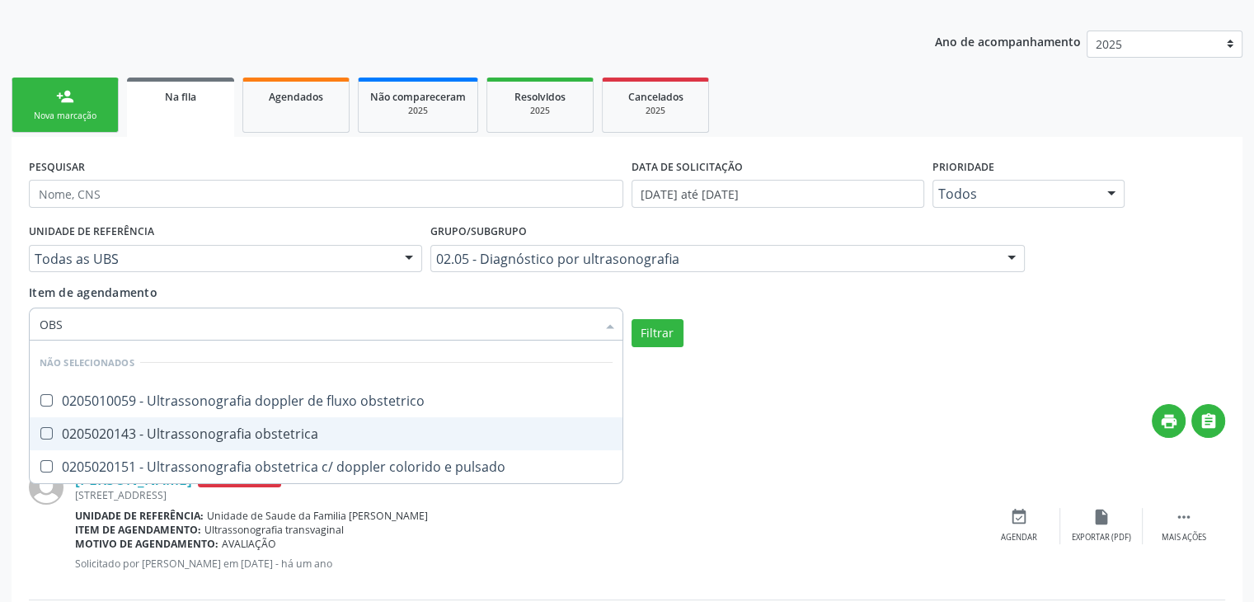
click at [181, 439] on div "0205020143 - Ultrassonografia obstetrica" at bounding box center [326, 433] width 573 height 13
checkbox obstetrica "true"
checkbox obstetrico "true"
click at [676, 333] on button "Filtrar" at bounding box center [657, 333] width 52 height 28
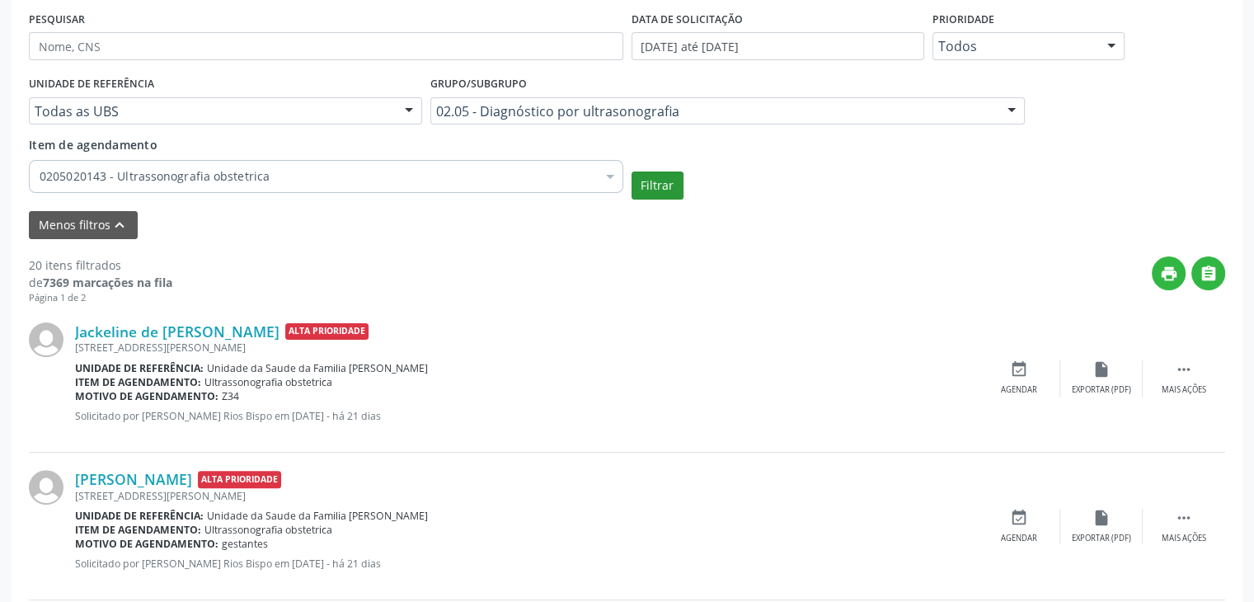
scroll to position [343, 0]
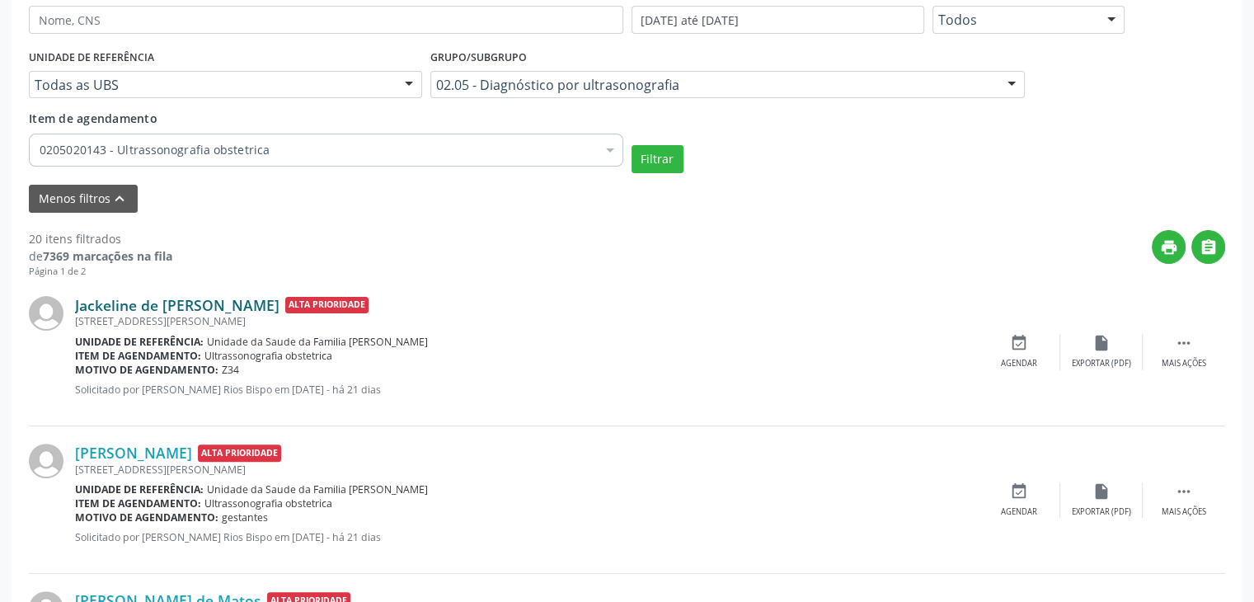
click at [137, 299] on link "Jackeline de [PERSON_NAME]" at bounding box center [177, 305] width 204 height 18
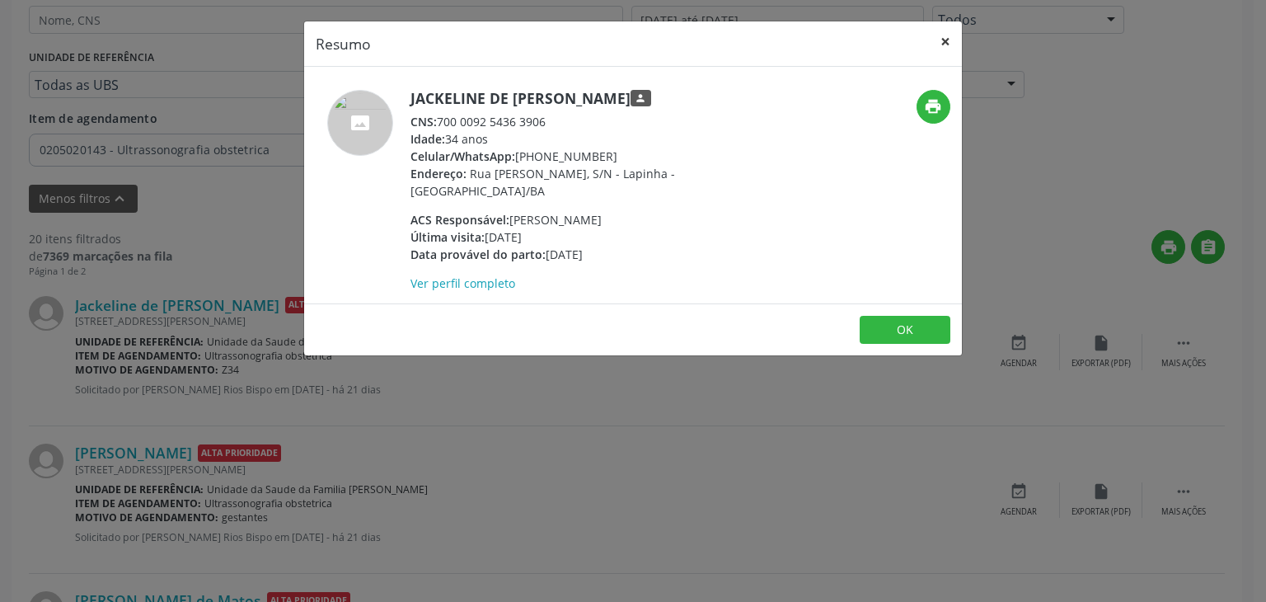
click at [943, 32] on button "×" at bounding box center [945, 41] width 33 height 40
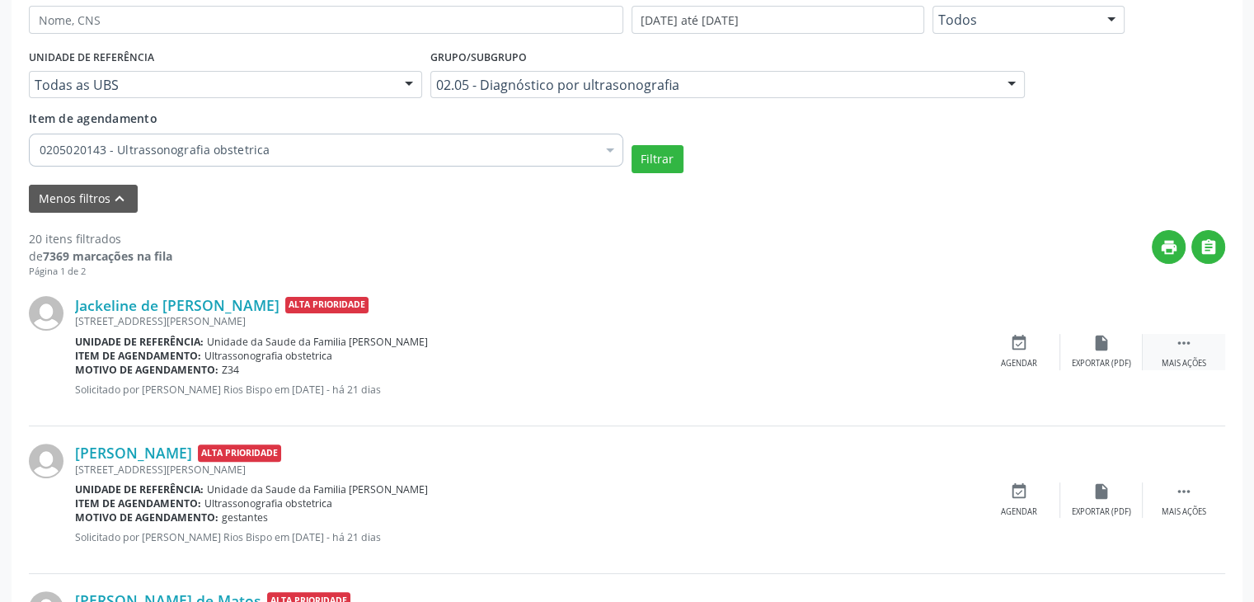
click at [1160, 345] on div " Mais ações" at bounding box center [1184, 351] width 82 height 35
click at [1105, 351] on div "edit Editar" at bounding box center [1101, 351] width 82 height 35
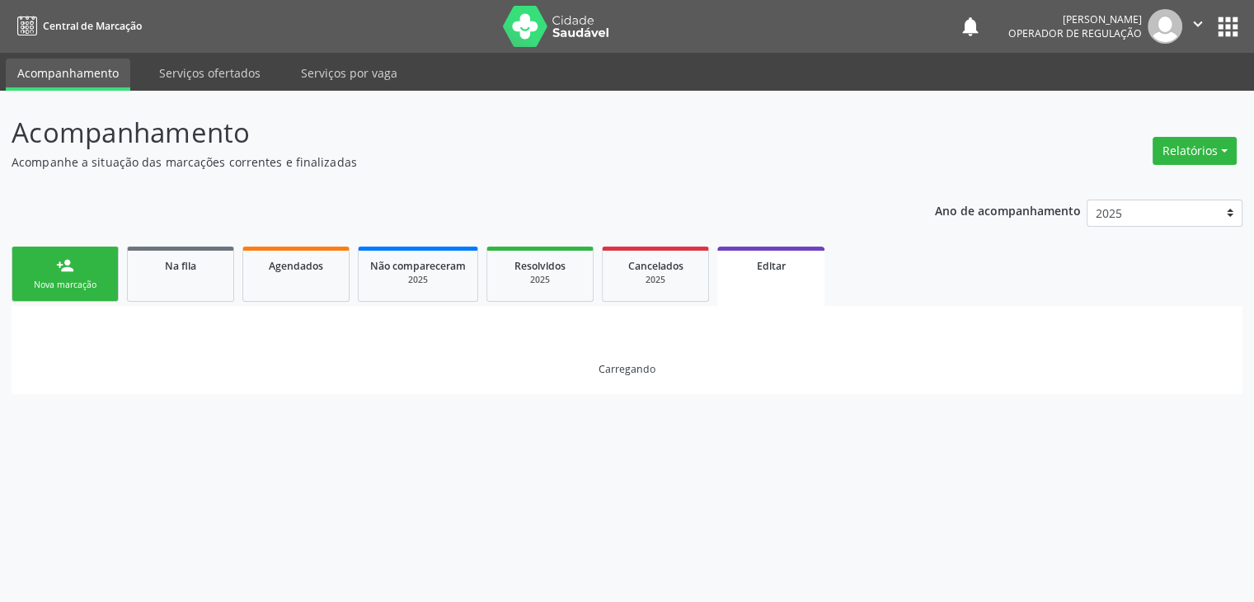
scroll to position [0, 0]
